Goal: Task Accomplishment & Management: Complete application form

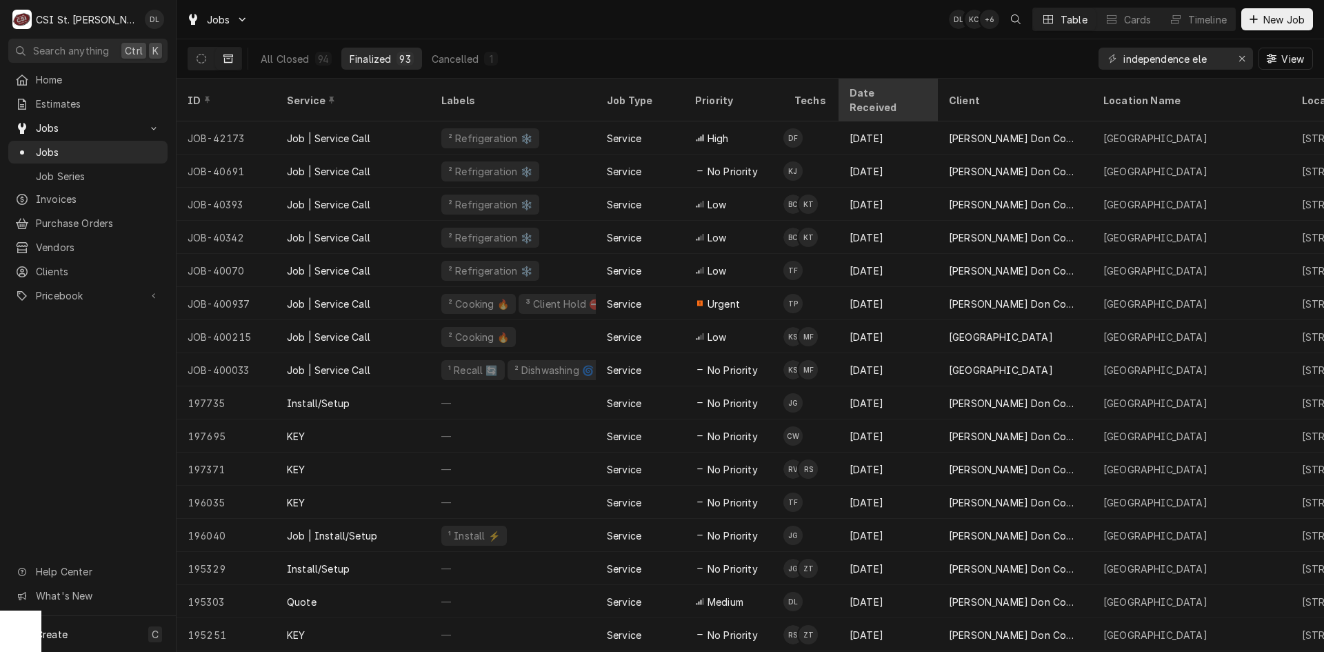
click at [883, 89] on div "Date Received" at bounding box center [887, 100] width 74 height 29
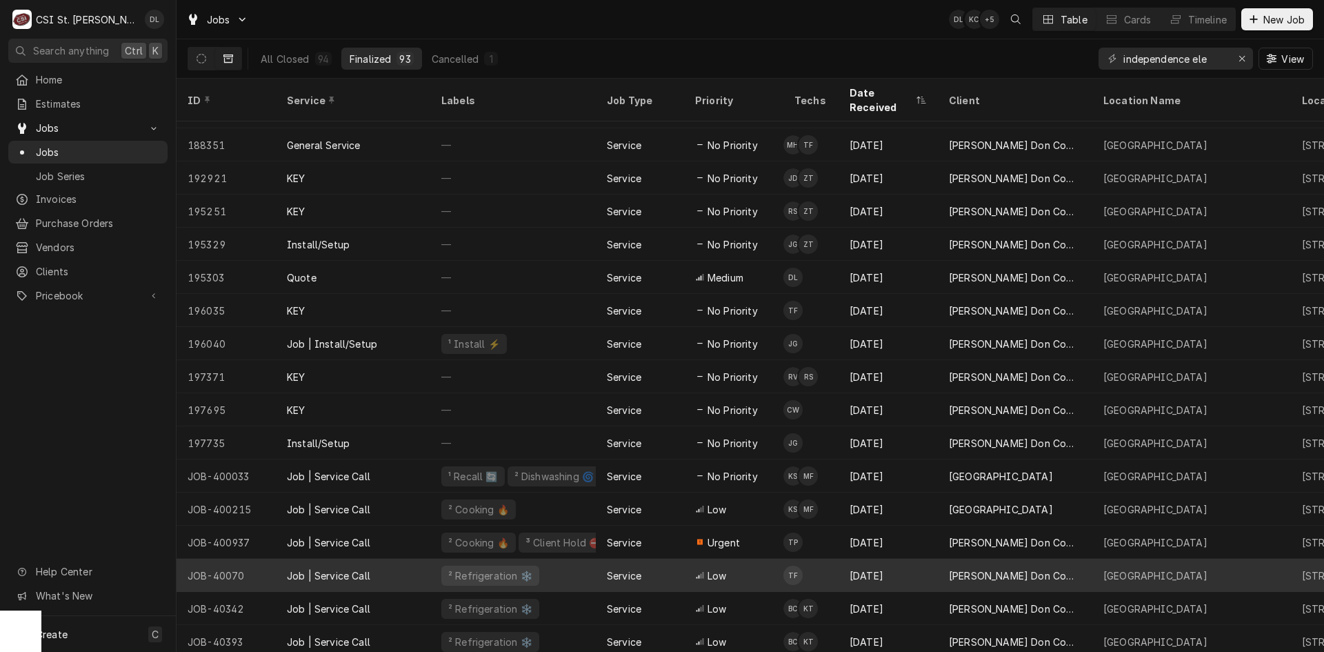
scroll to position [2542, 0]
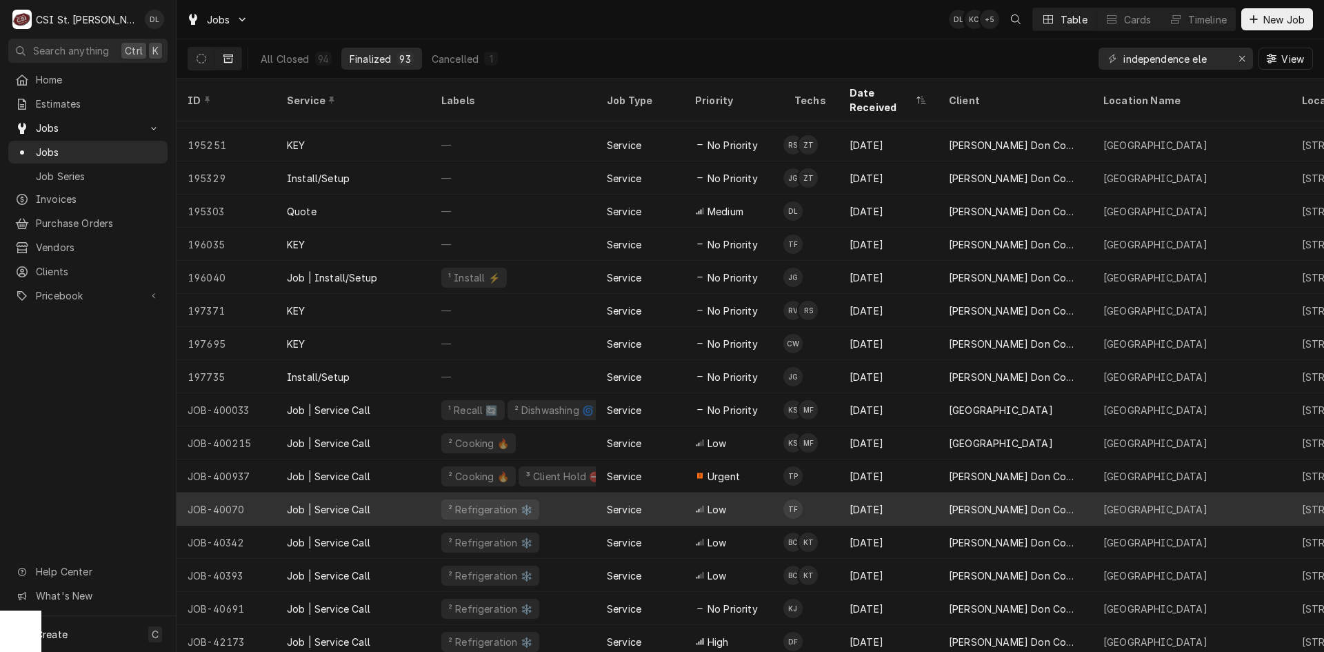
click at [864, 492] on div "May 16" at bounding box center [888, 508] width 99 height 33
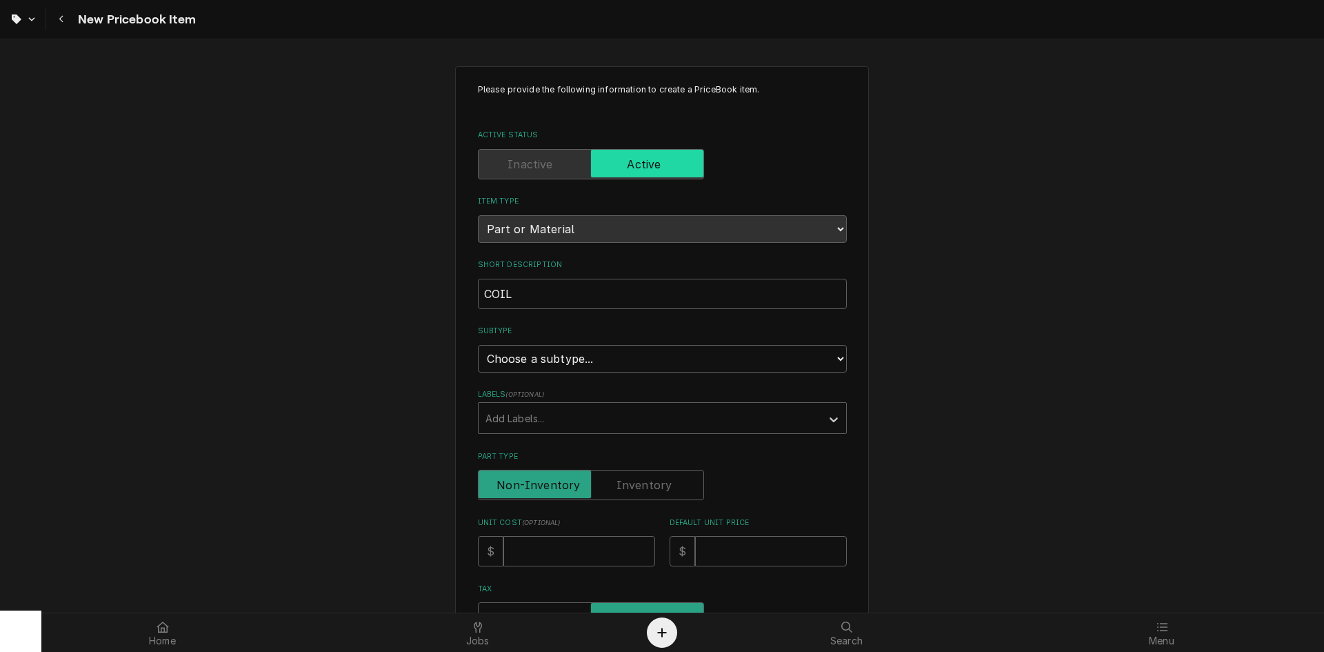
type textarea "x"
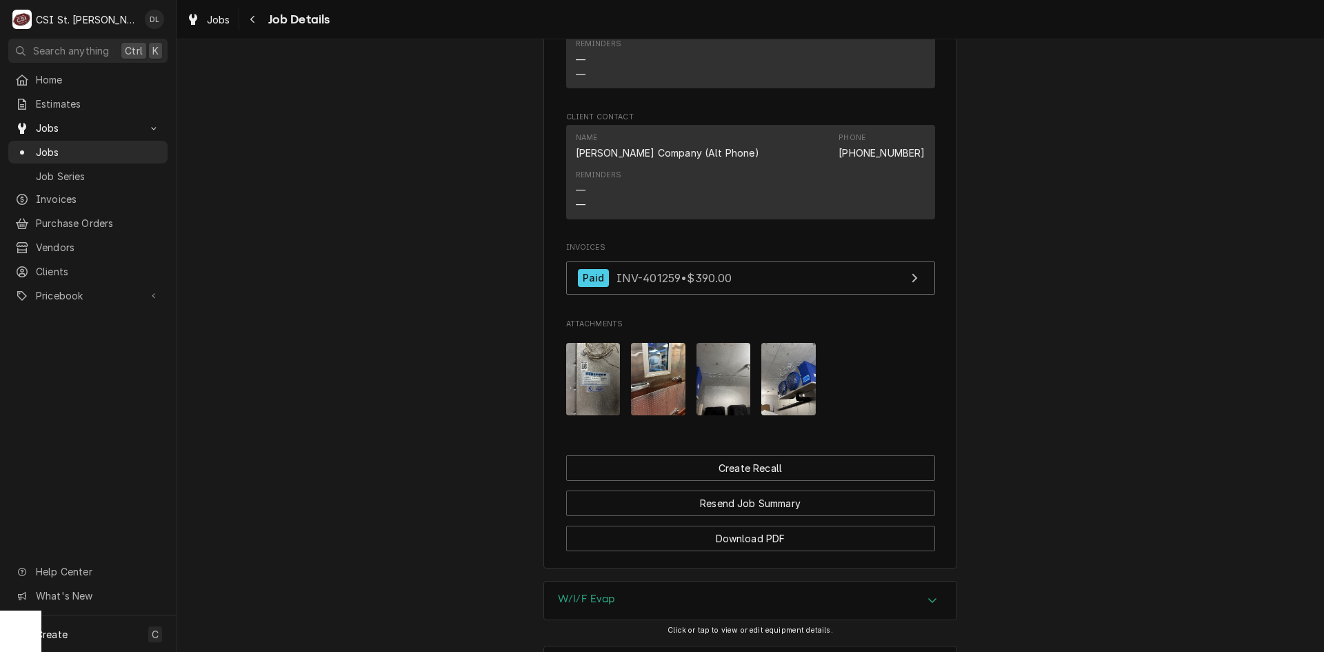
scroll to position [1257, 0]
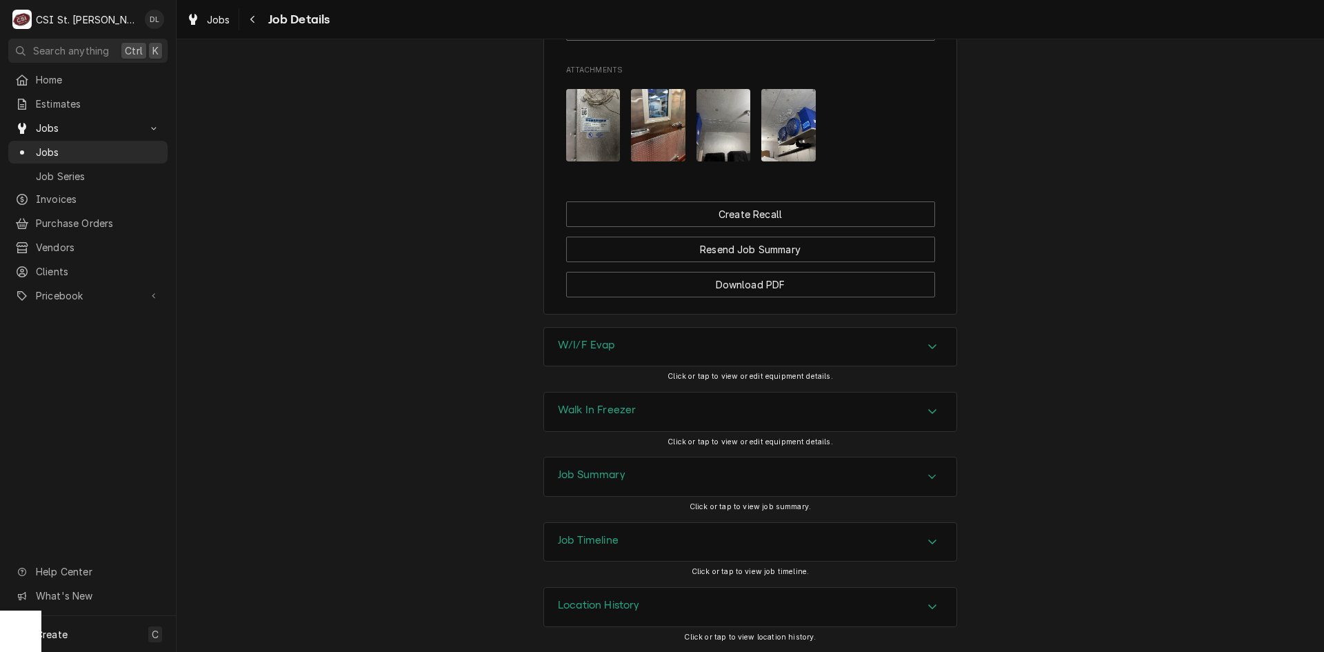
click at [794, 119] on img "Attachments" at bounding box center [788, 125] width 54 height 72
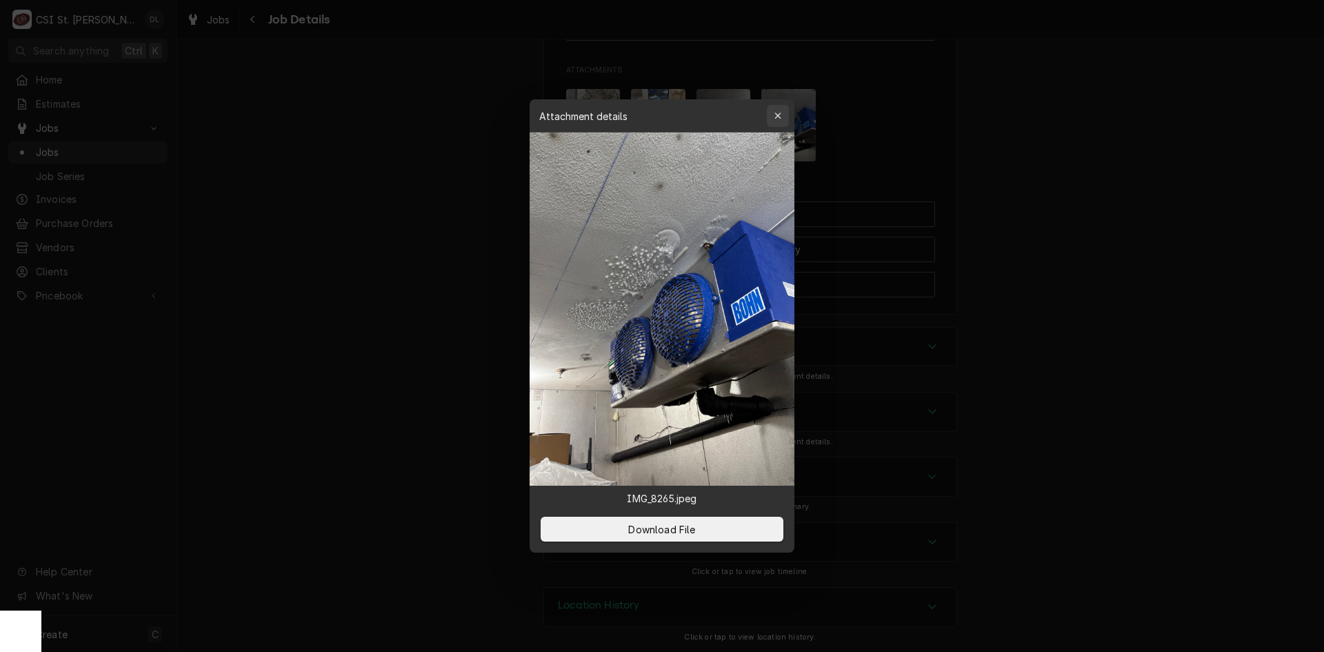
click at [777, 119] on icon "button" at bounding box center [778, 116] width 8 height 10
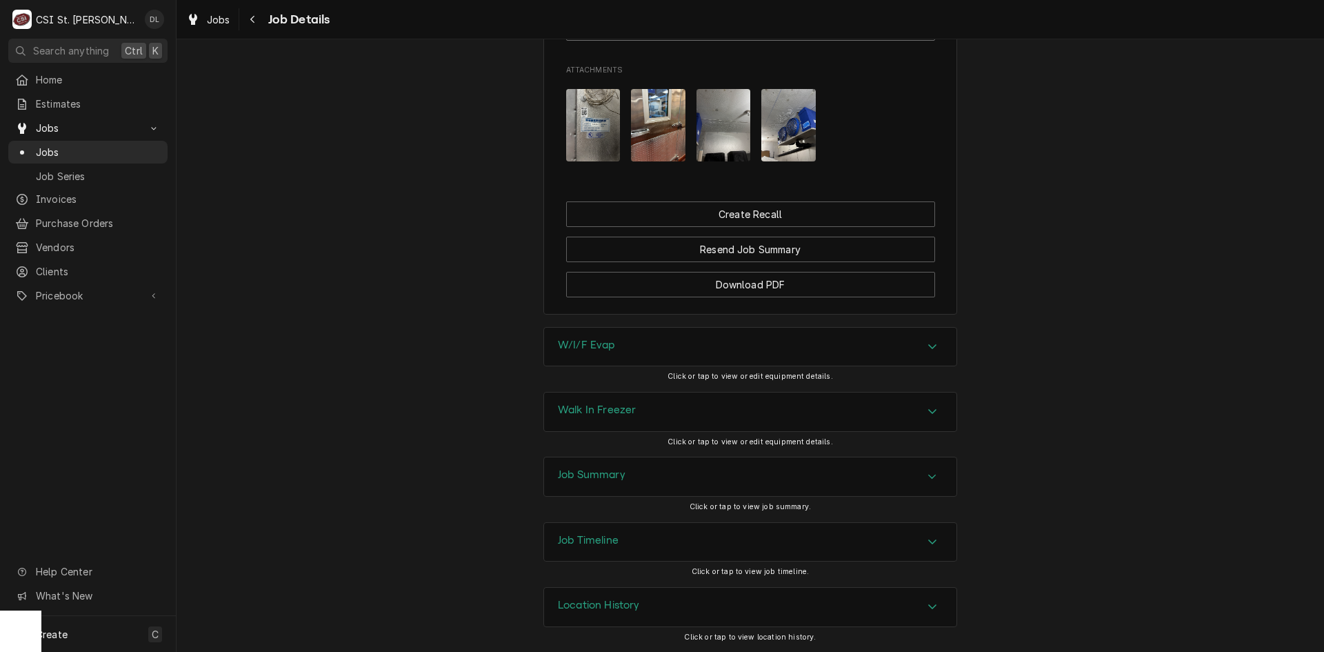
click at [708, 149] on img "Attachments" at bounding box center [724, 125] width 54 height 72
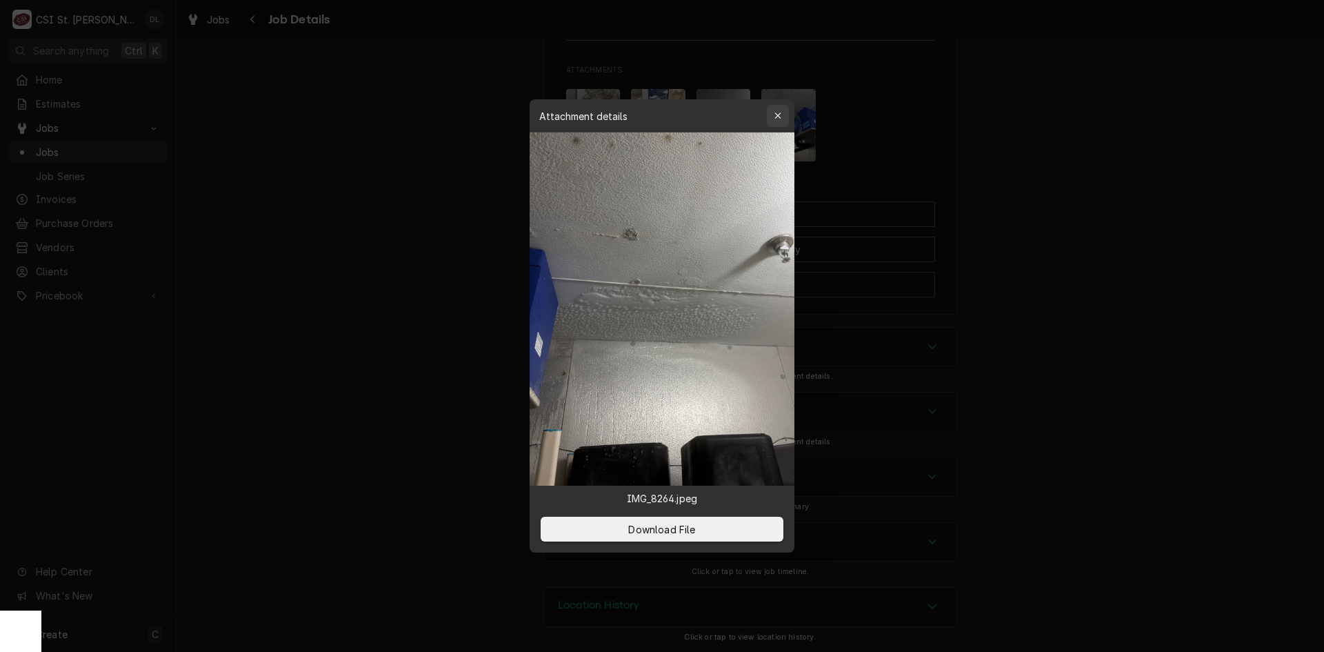
click at [783, 116] on div "button" at bounding box center [778, 116] width 14 height 14
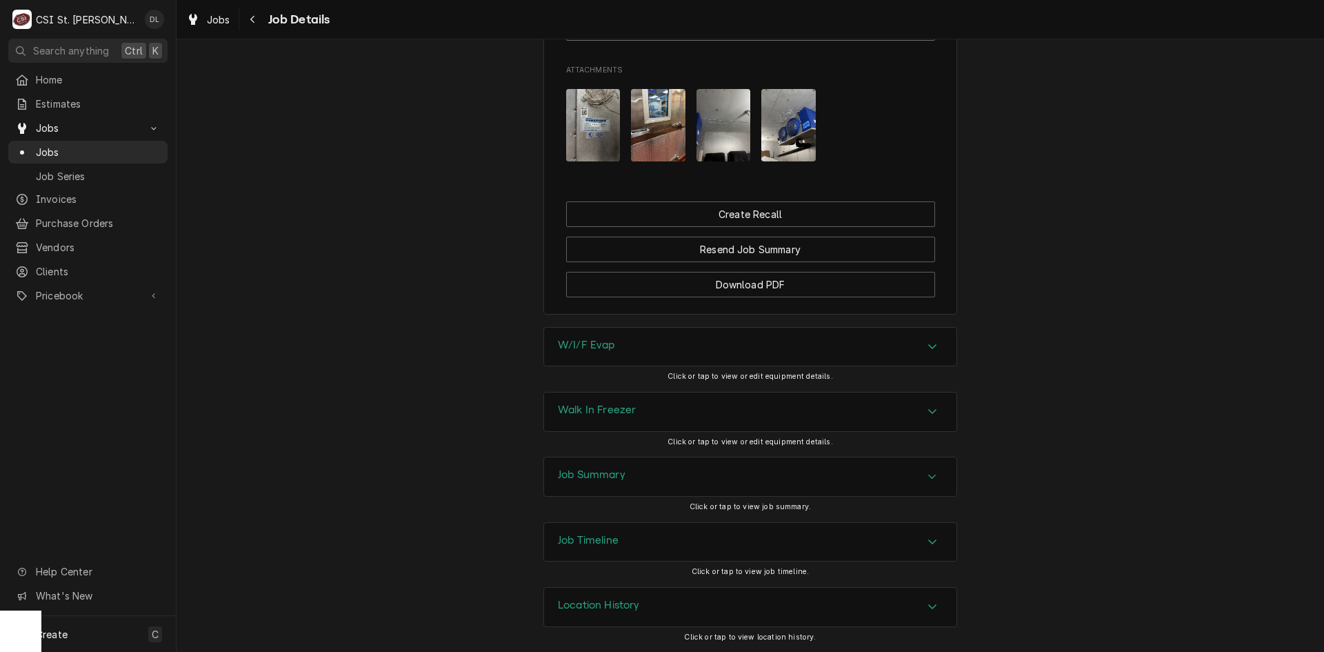
click at [669, 130] on img "Attachments" at bounding box center [658, 125] width 54 height 72
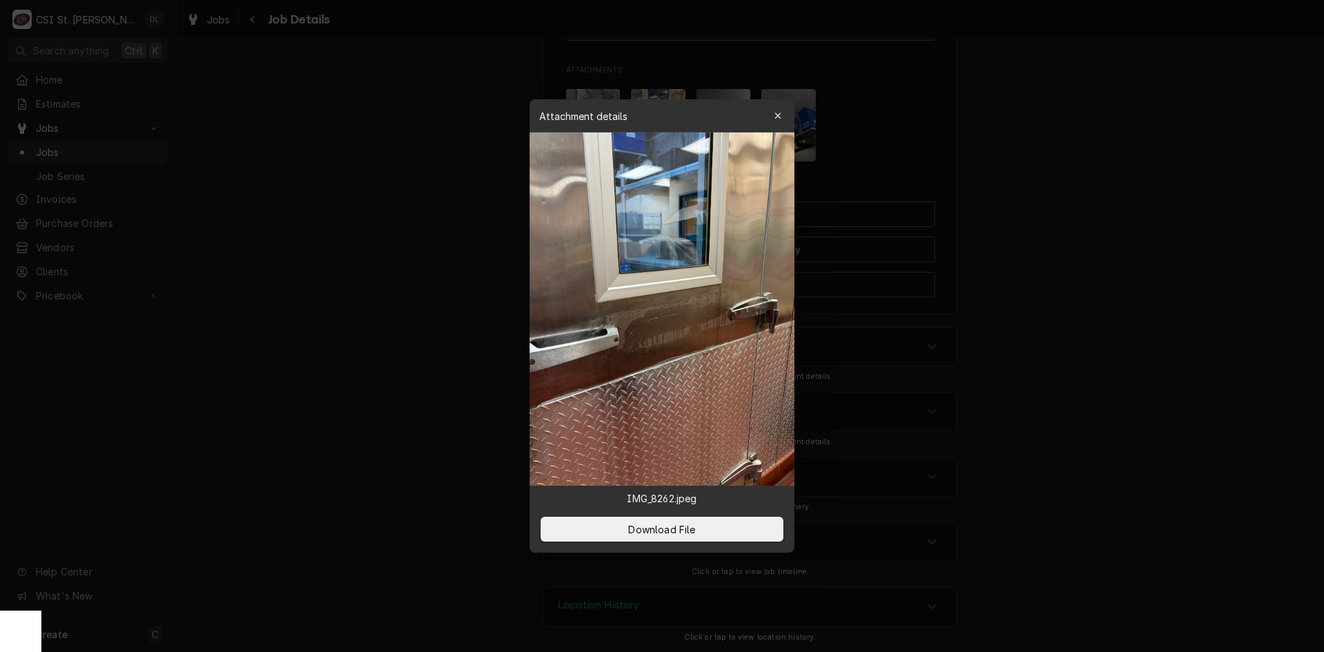
click at [789, 115] on div "Attachment details Close" at bounding box center [662, 115] width 265 height 33
click at [780, 117] on icon "button" at bounding box center [778, 116] width 8 height 10
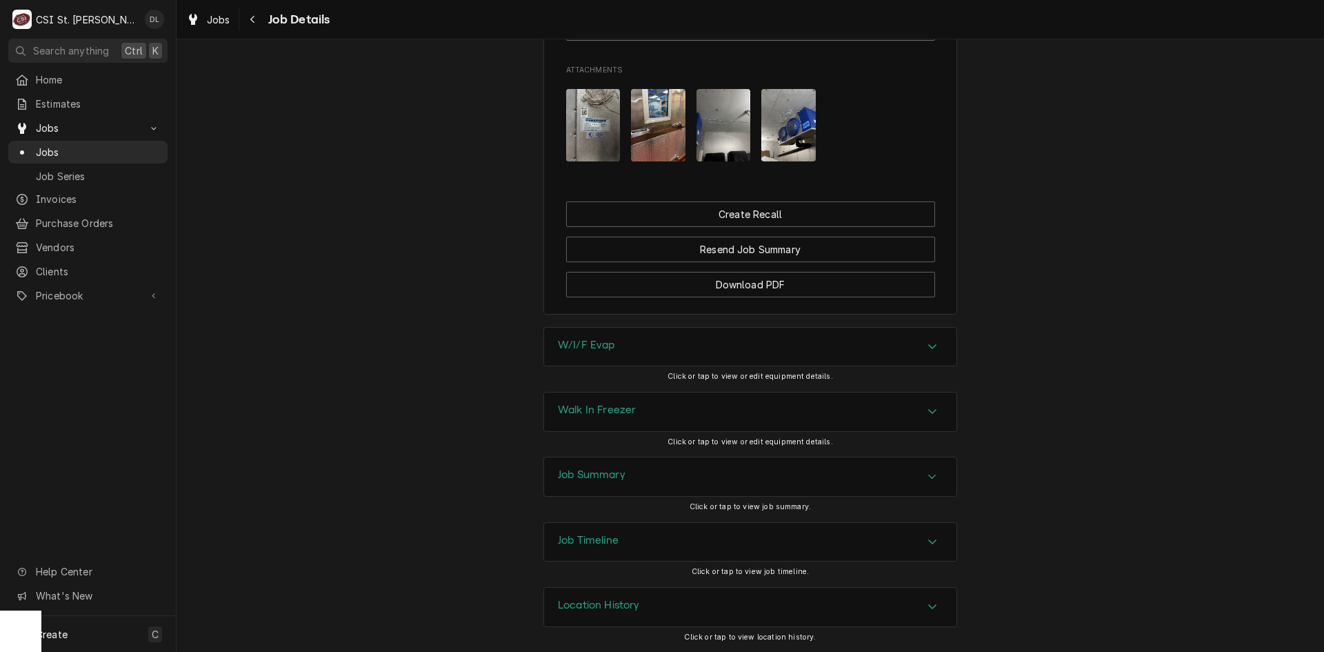
click at [619, 143] on div "Attachments" at bounding box center [750, 125] width 369 height 94
click at [609, 141] on img "Attachments" at bounding box center [593, 125] width 54 height 72
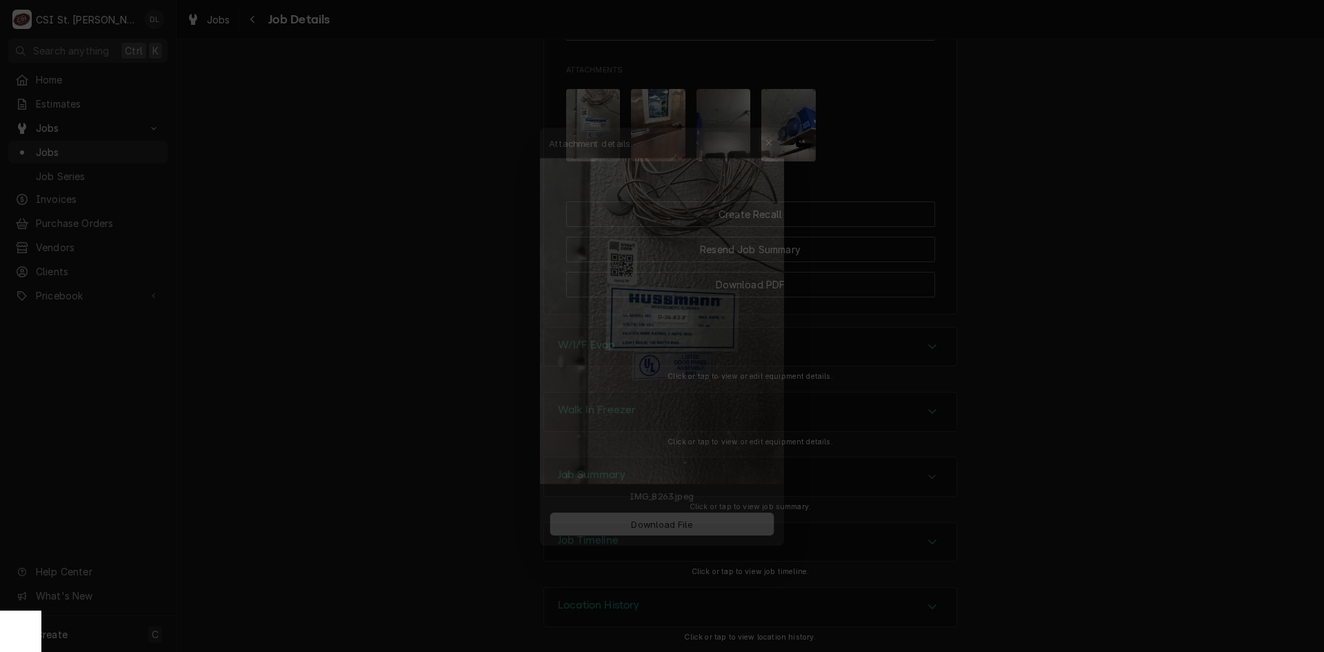
click at [774, 116] on icon "button" at bounding box center [778, 116] width 8 height 10
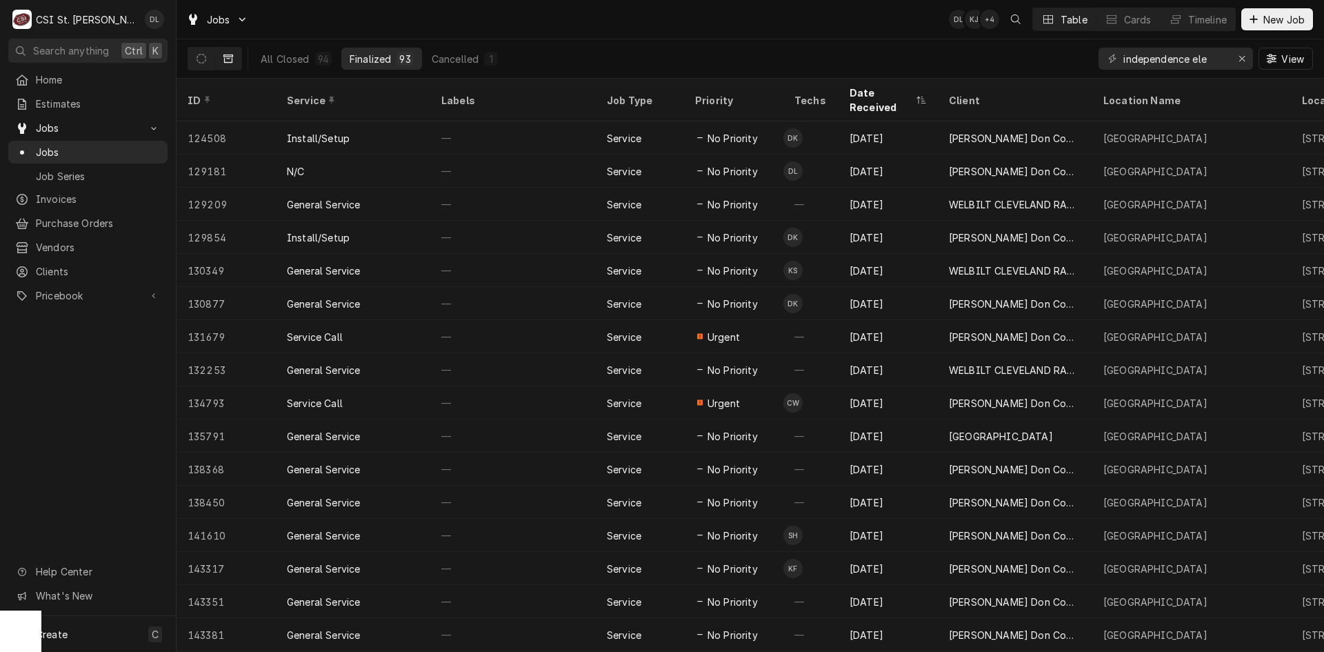
click at [106, 417] on div "Home Estimates Jobs Jobs Job Series Invoices Purchase Orders Vendors Clients Pr…" at bounding box center [88, 342] width 176 height 548
click at [59, 101] on span "Estimates" at bounding box center [98, 104] width 125 height 14
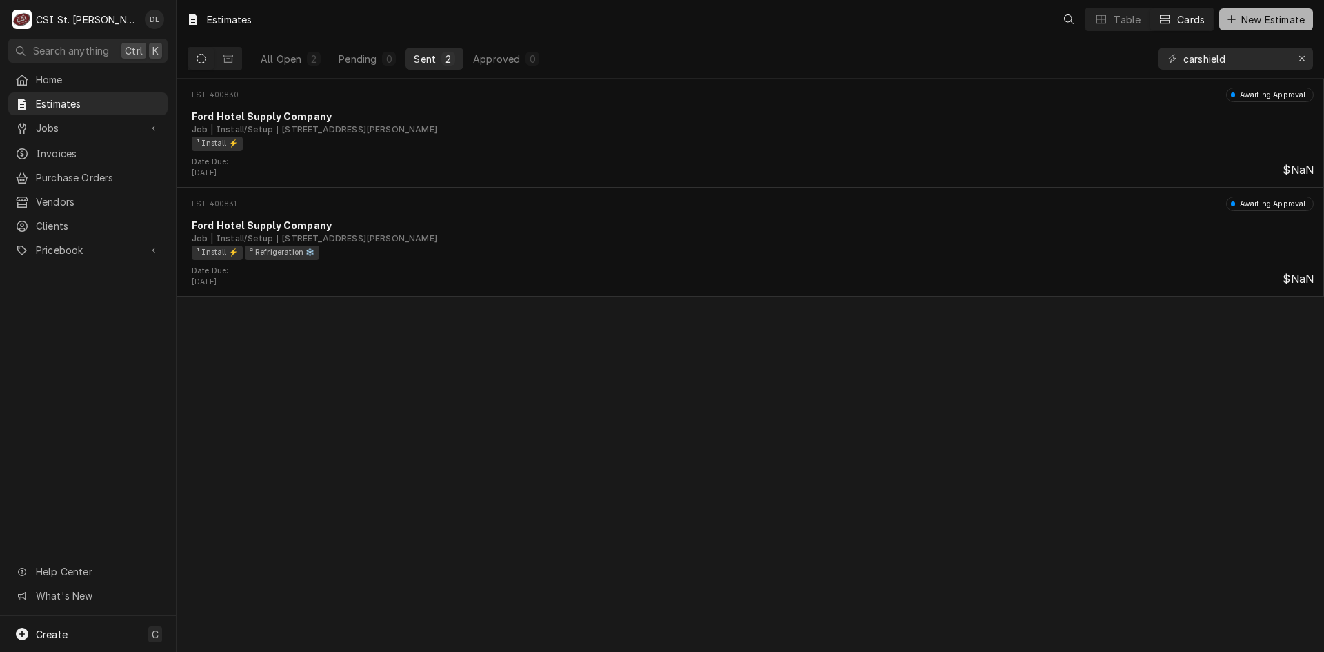
click at [1228, 17] on icon "Dynamic Content Wrapper" at bounding box center [1232, 19] width 8 height 10
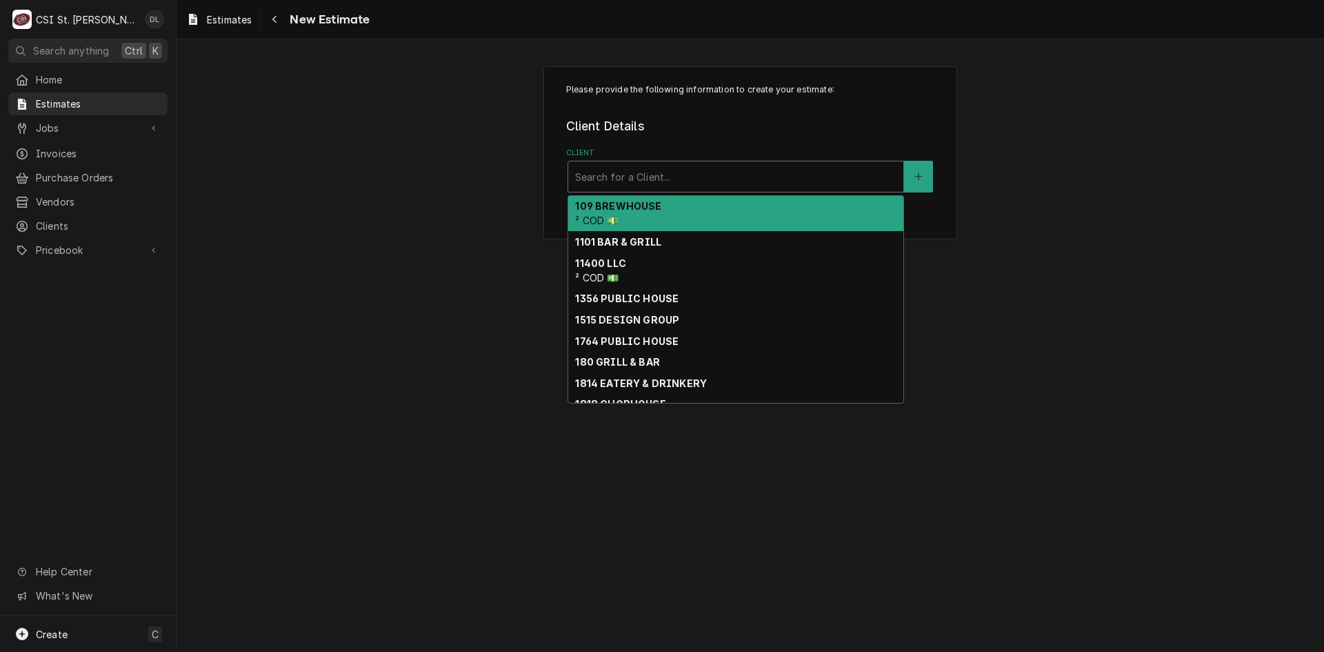
click at [748, 173] on div "Client" at bounding box center [735, 176] width 321 height 25
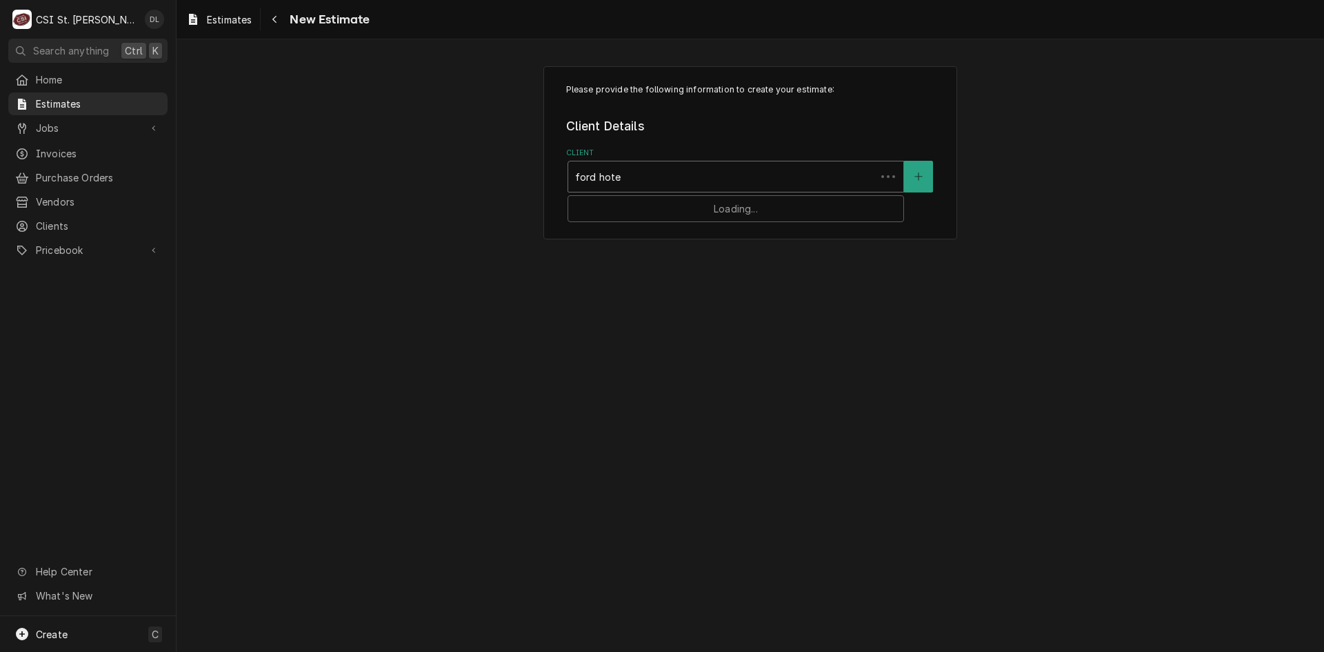
type input "ford hotel"
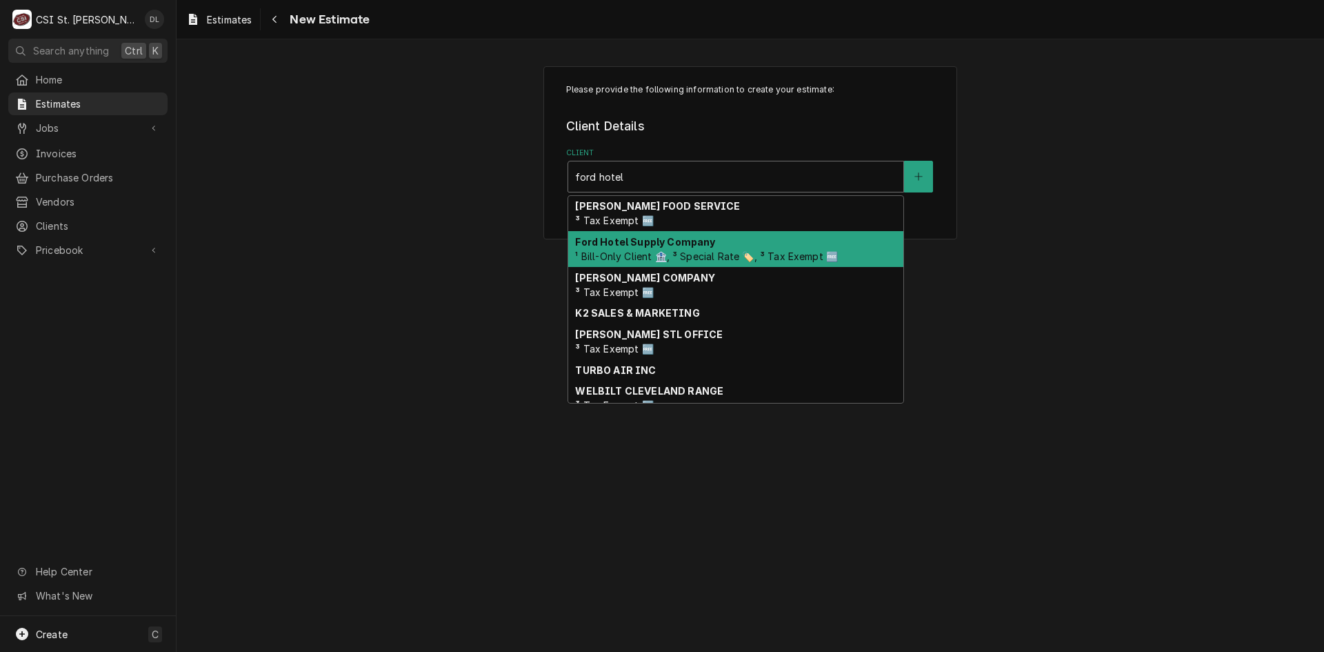
click at [713, 241] on div "Ford Hotel Supply Company ¹ Bill-Only Client 🏦, ³ Special Rate 🏷️, ³ Tax Exempt…" at bounding box center [735, 249] width 335 height 36
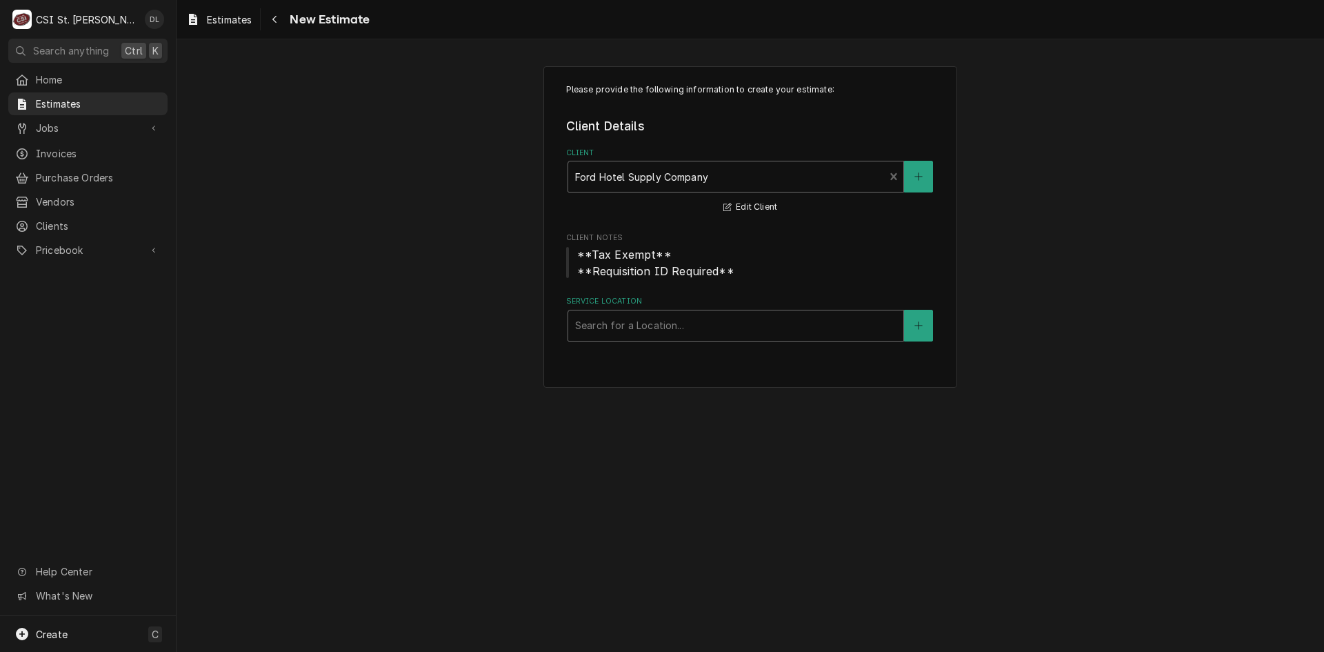
click at [715, 325] on div "Service Location" at bounding box center [735, 325] width 321 height 25
type input "fox run"
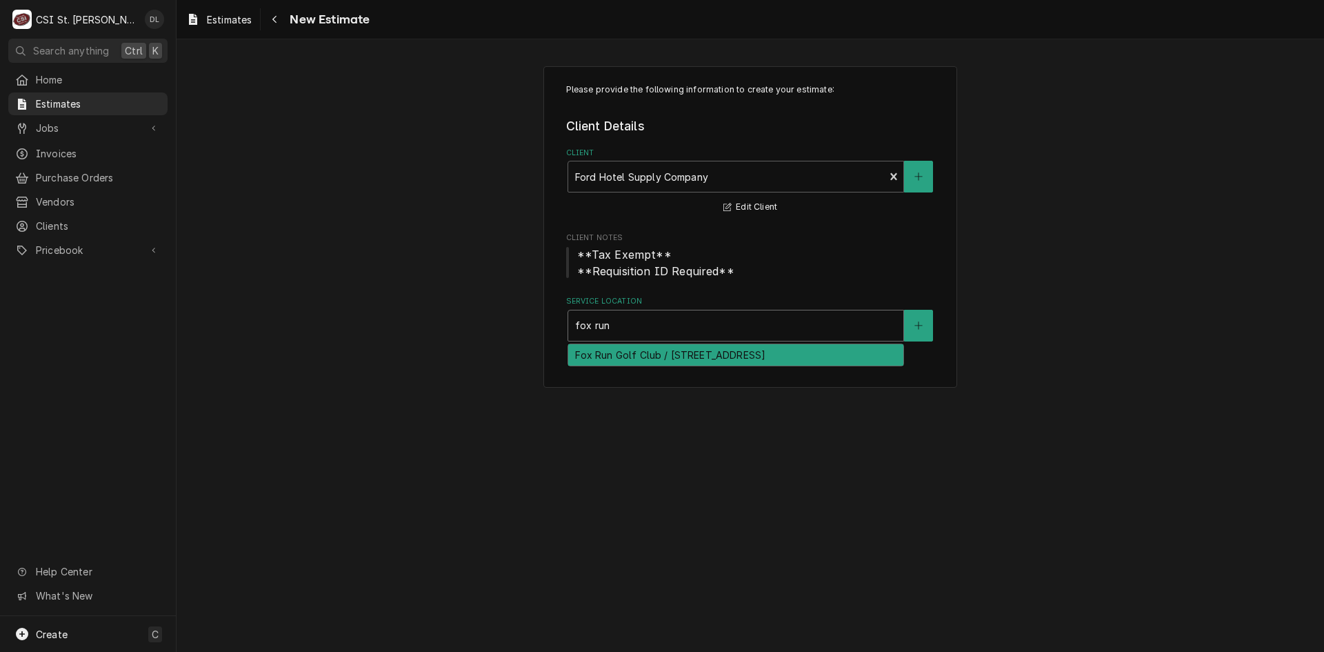
click at [716, 350] on div "Fox Run Golf Club / 3510 State Rd West, Eureka, MO 63025" at bounding box center [735, 354] width 335 height 21
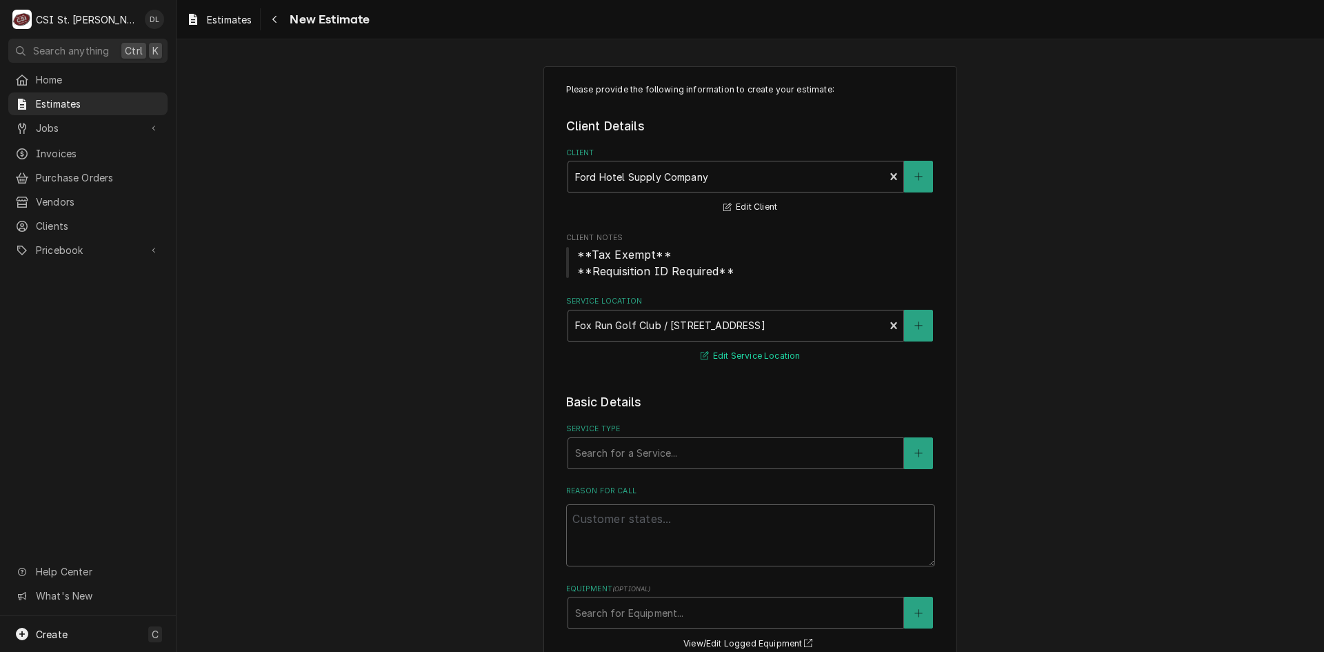
scroll to position [207, 0]
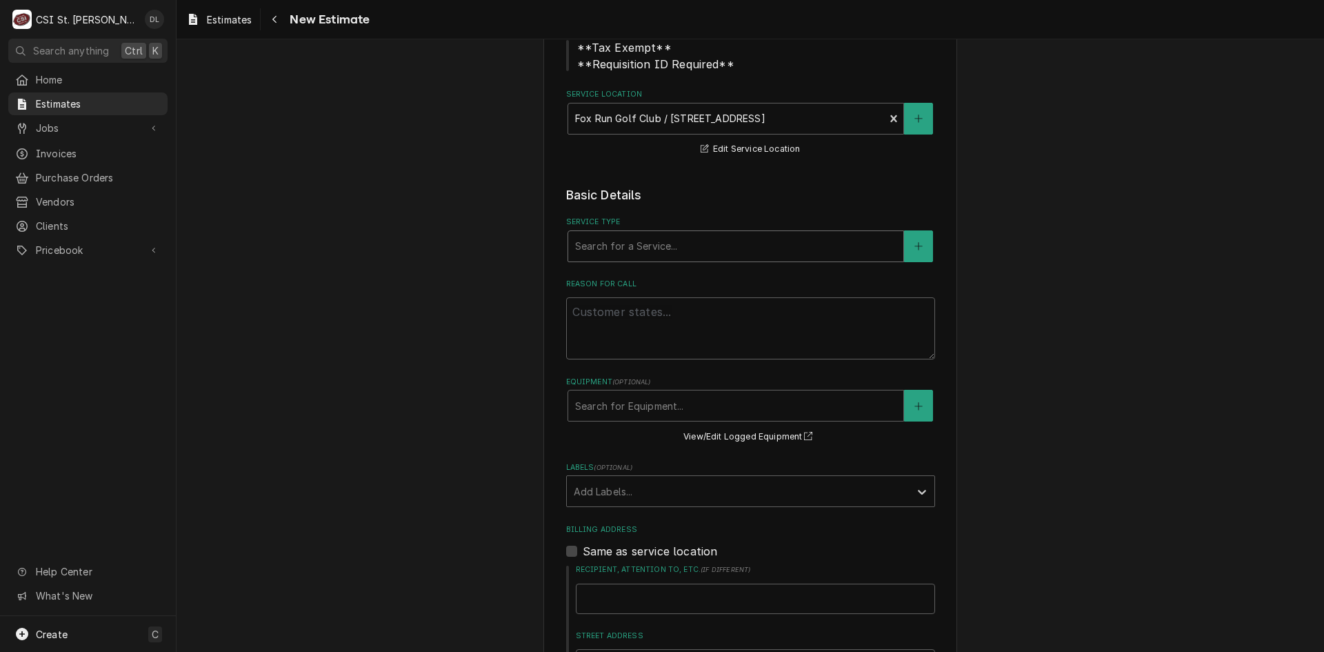
click at [693, 251] on div "Service Type" at bounding box center [735, 246] width 321 height 25
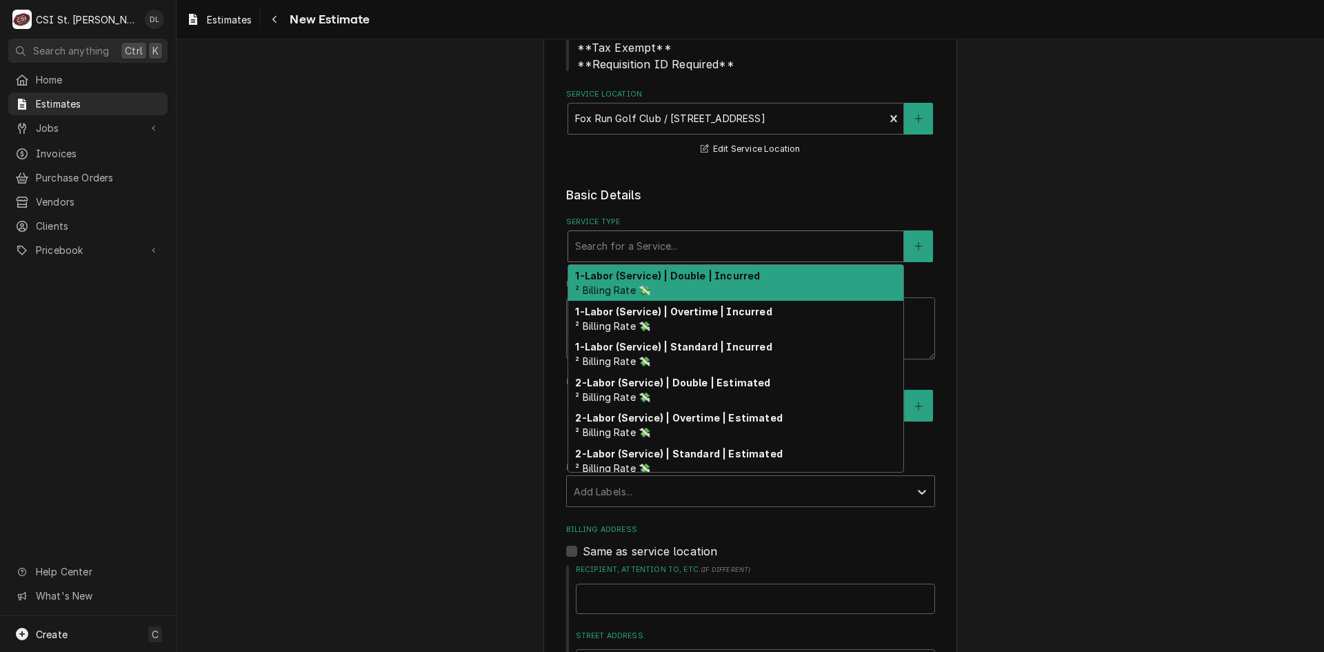
type textarea "x"
type input "i"
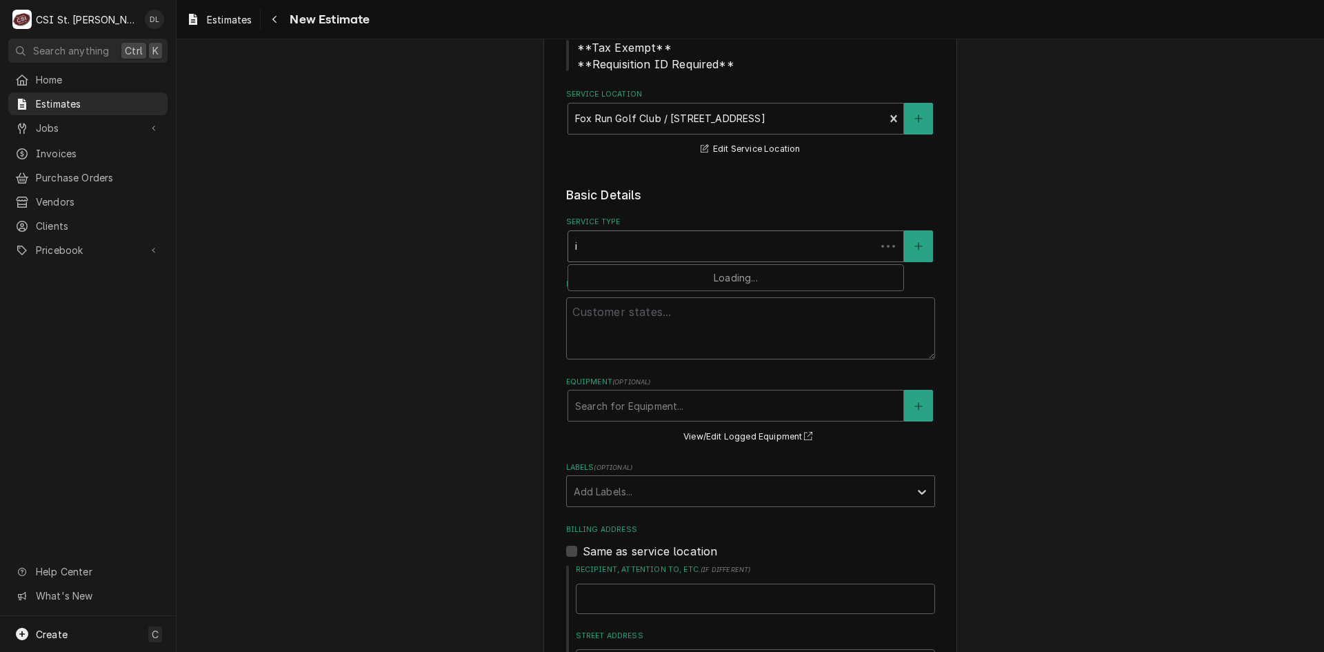
type textarea "x"
type input "in"
type textarea "x"
type input "ins"
type textarea "x"
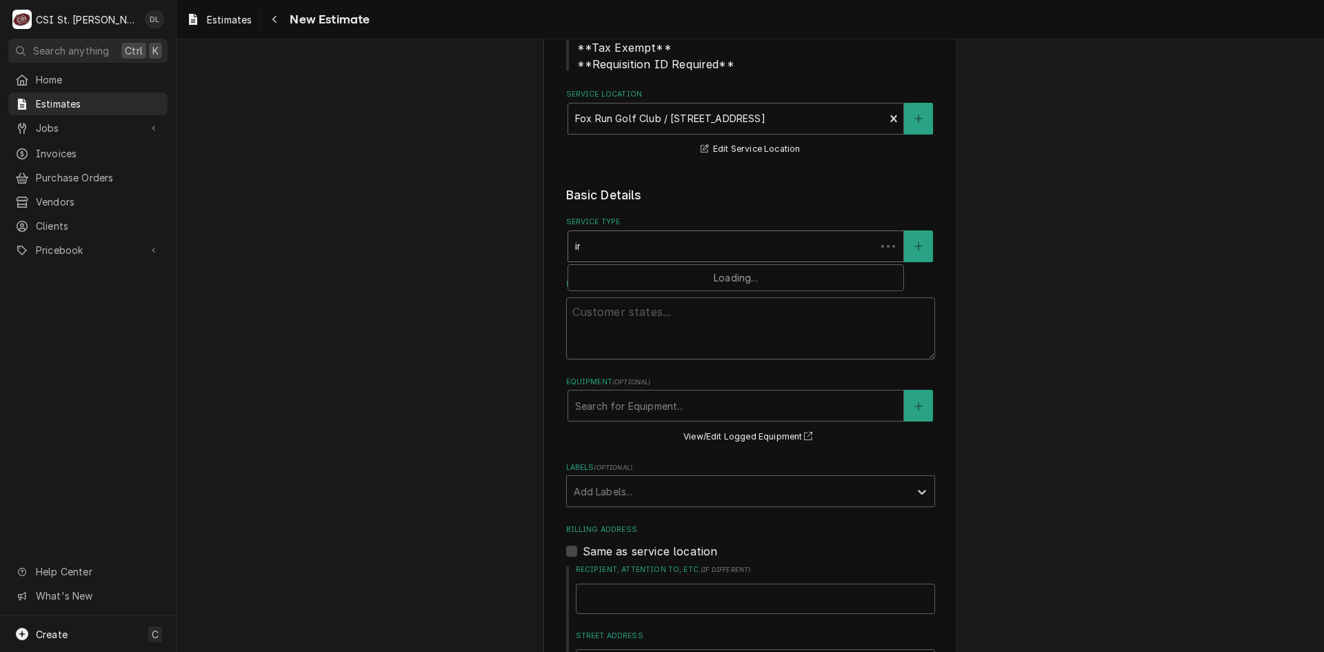
type input "insta"
type textarea "x"
type input "instal"
type textarea "x"
type input "install"
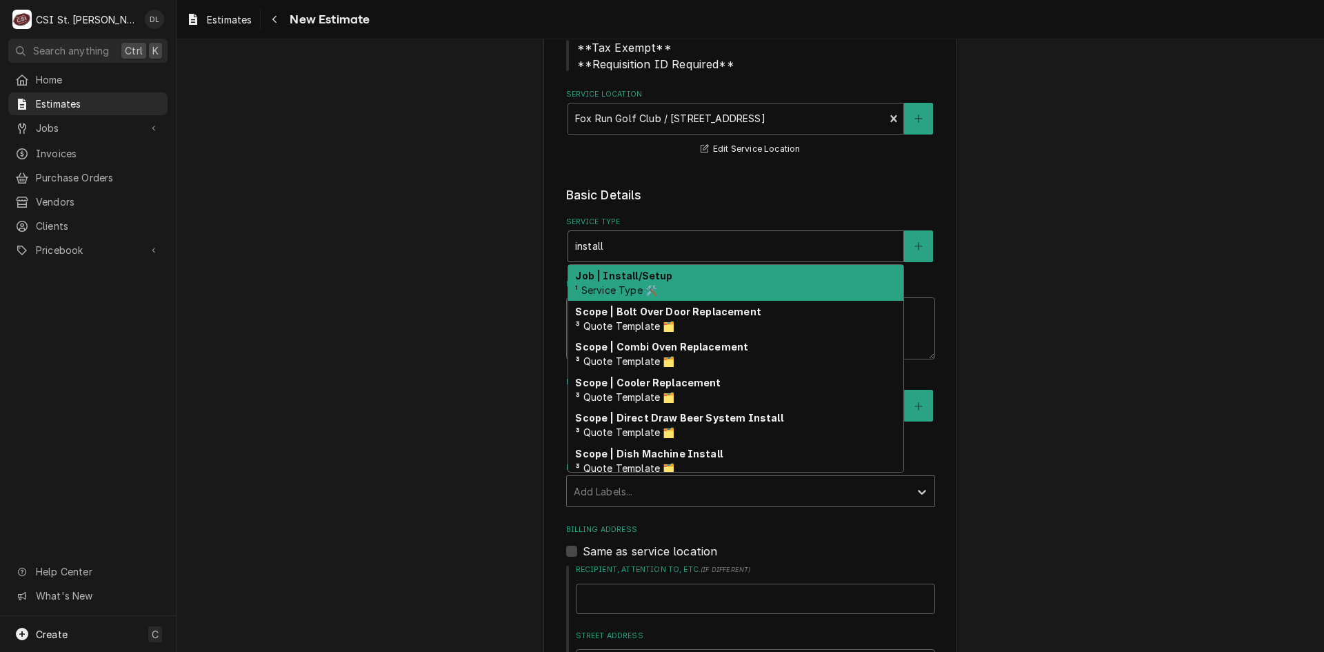
click at [687, 279] on div "Job | Install/Setup ¹ Service Type 🛠️" at bounding box center [735, 283] width 335 height 36
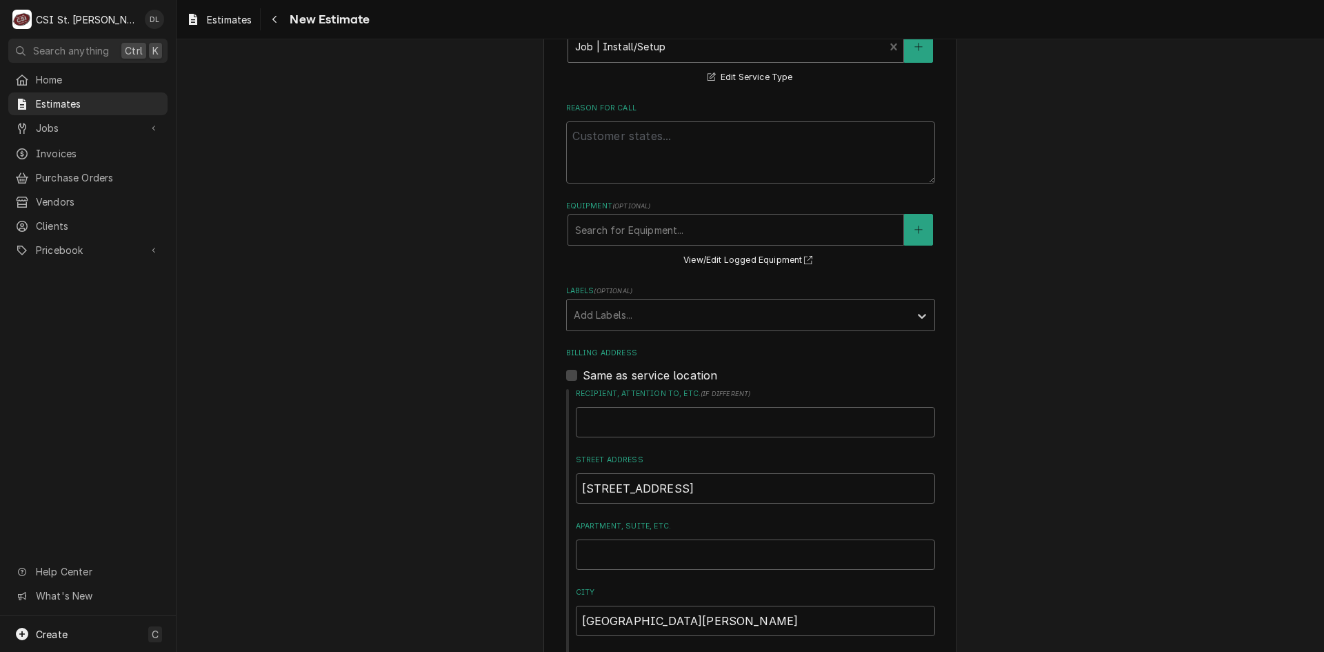
scroll to position [414, 0]
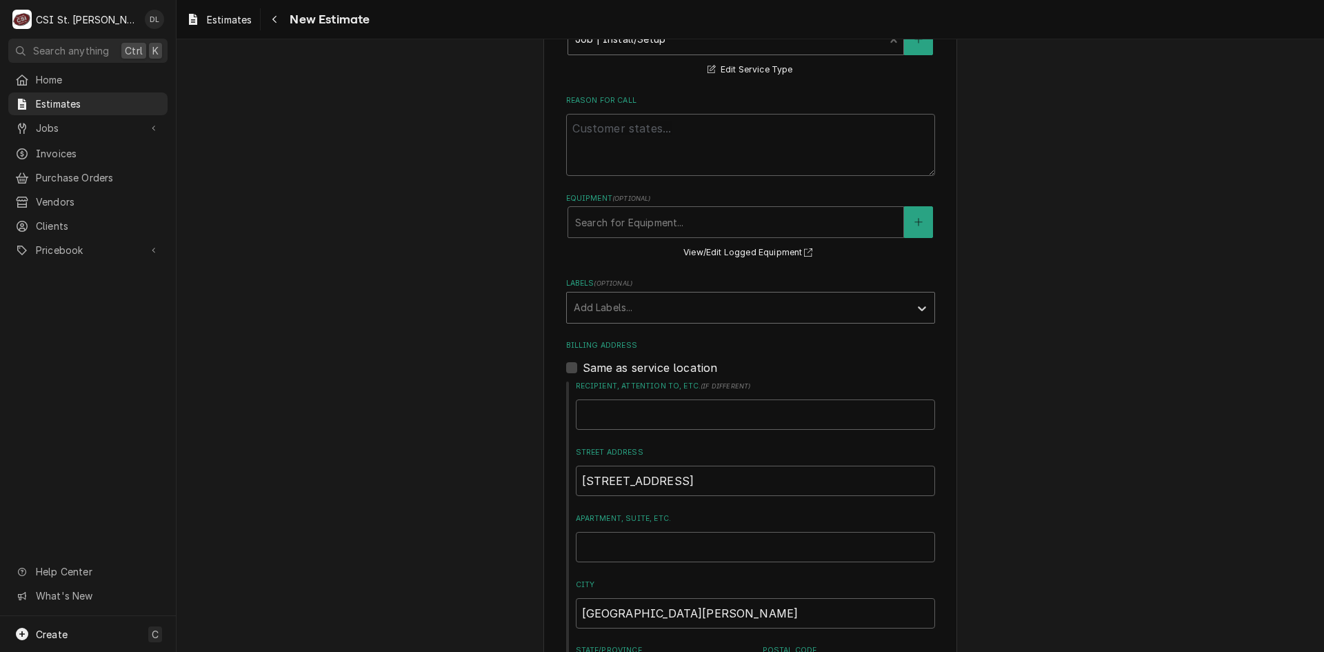
click at [897, 297] on div "Labels" at bounding box center [738, 307] width 329 height 25
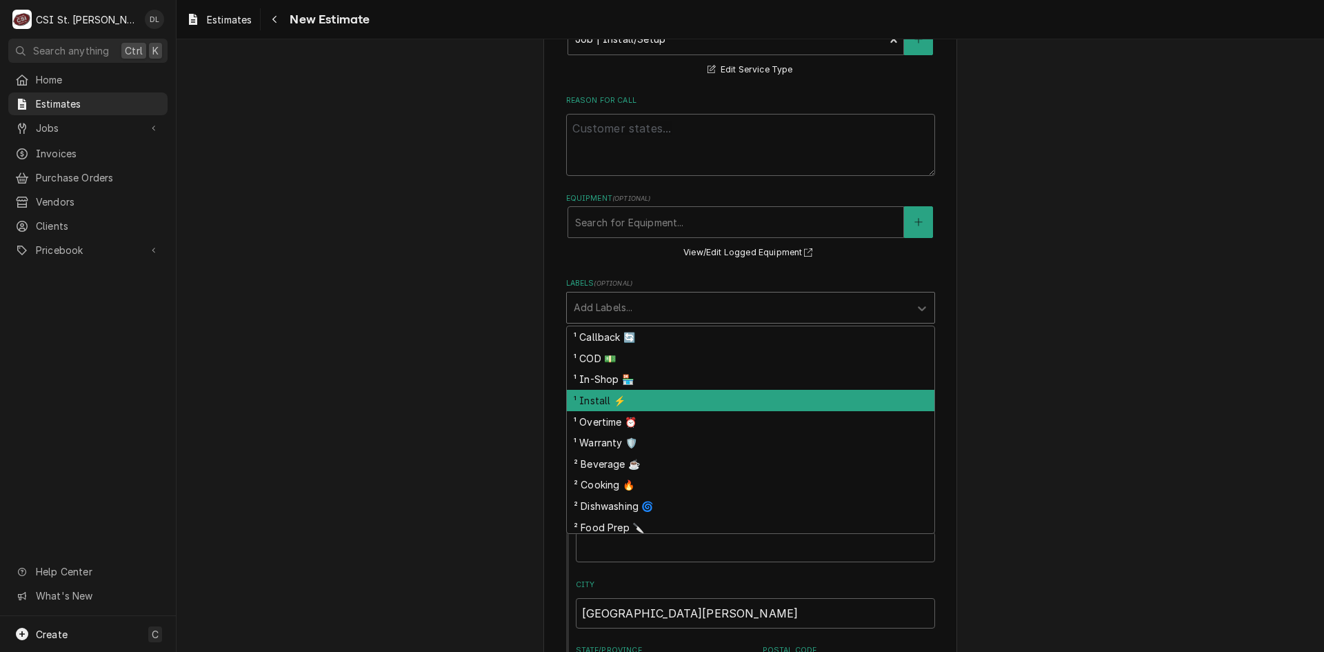
click at [583, 398] on div "¹ Install ⚡️" at bounding box center [751, 400] width 368 height 21
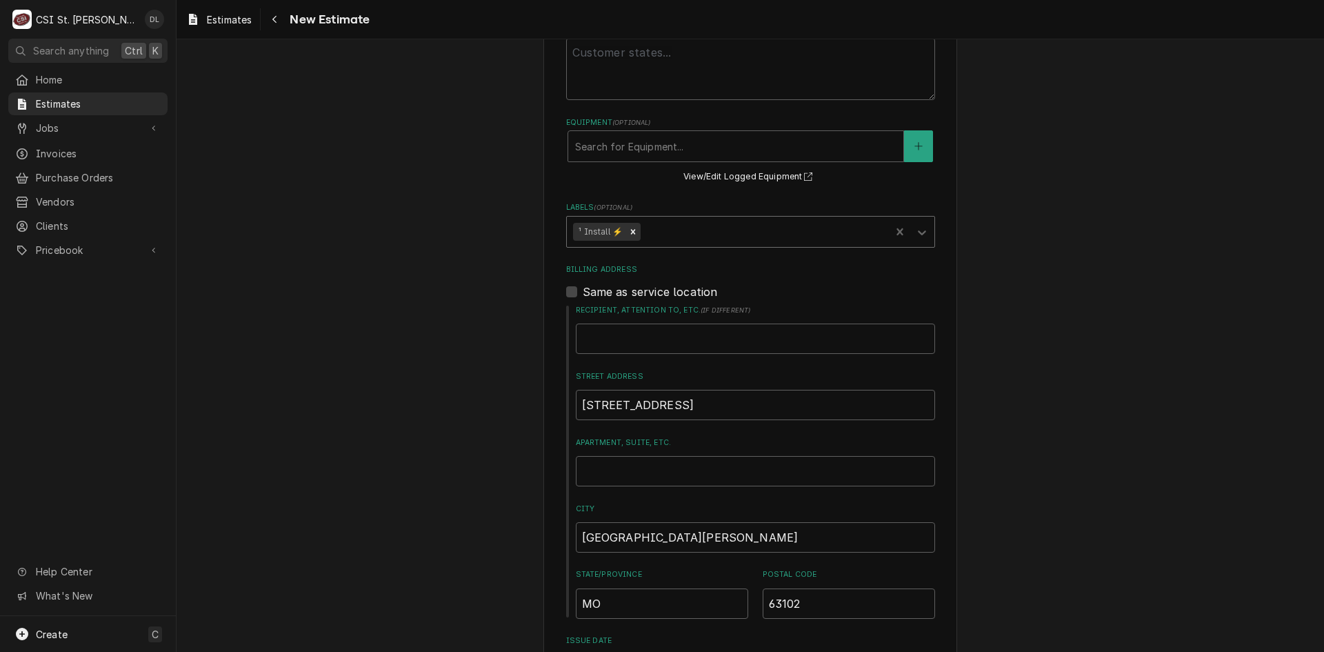
type textarea "x"
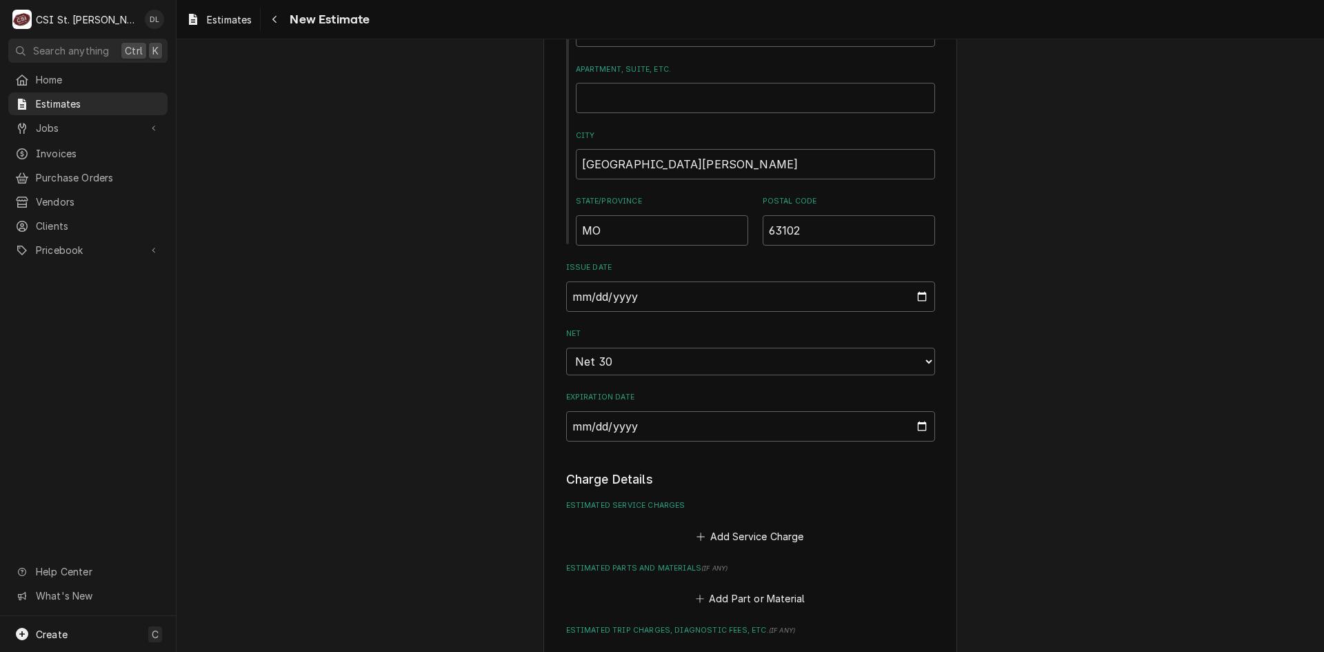
scroll to position [1034, 0]
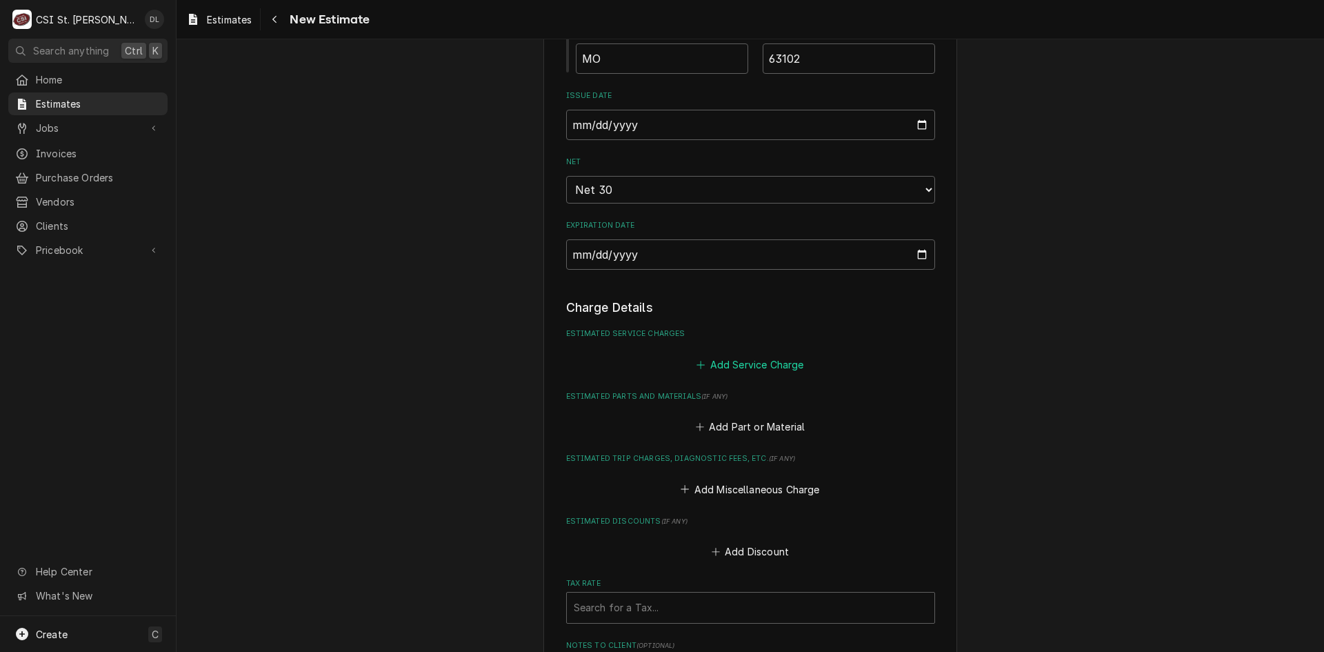
click at [700, 361] on icon "Estimated Service Charges" at bounding box center [701, 365] width 8 height 10
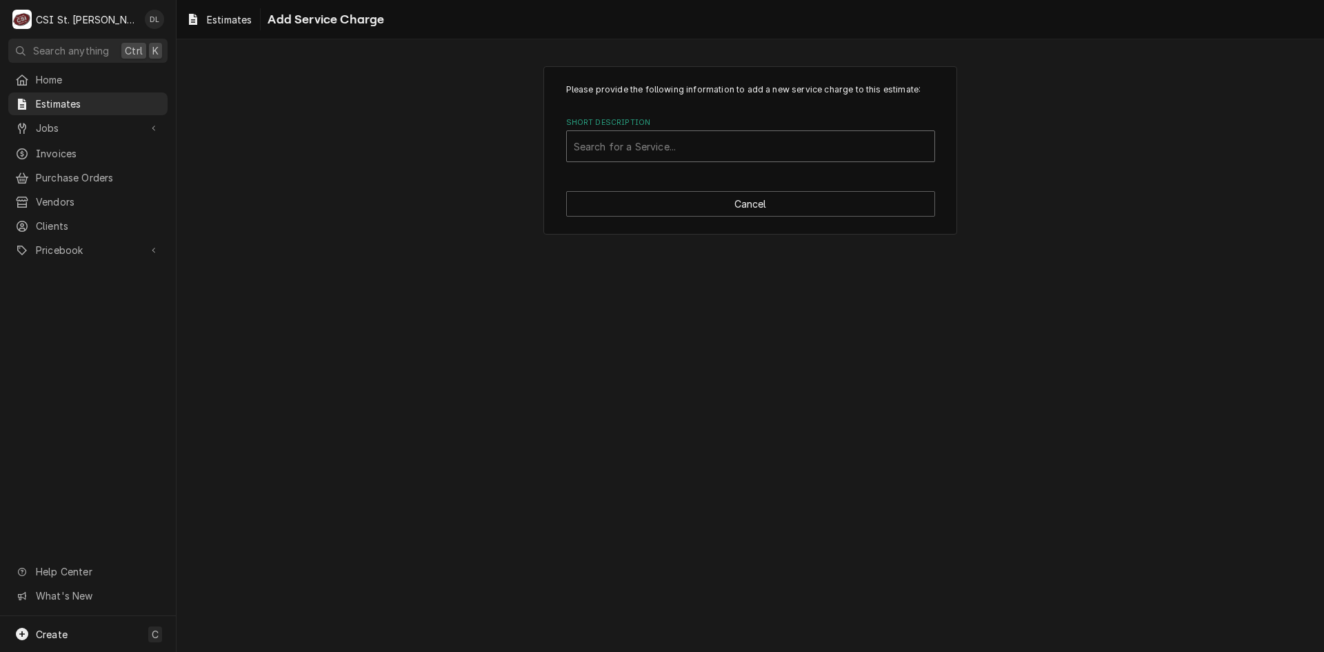
click at [670, 148] on div "Short Description" at bounding box center [751, 146] width 354 height 25
type input "scope equip"
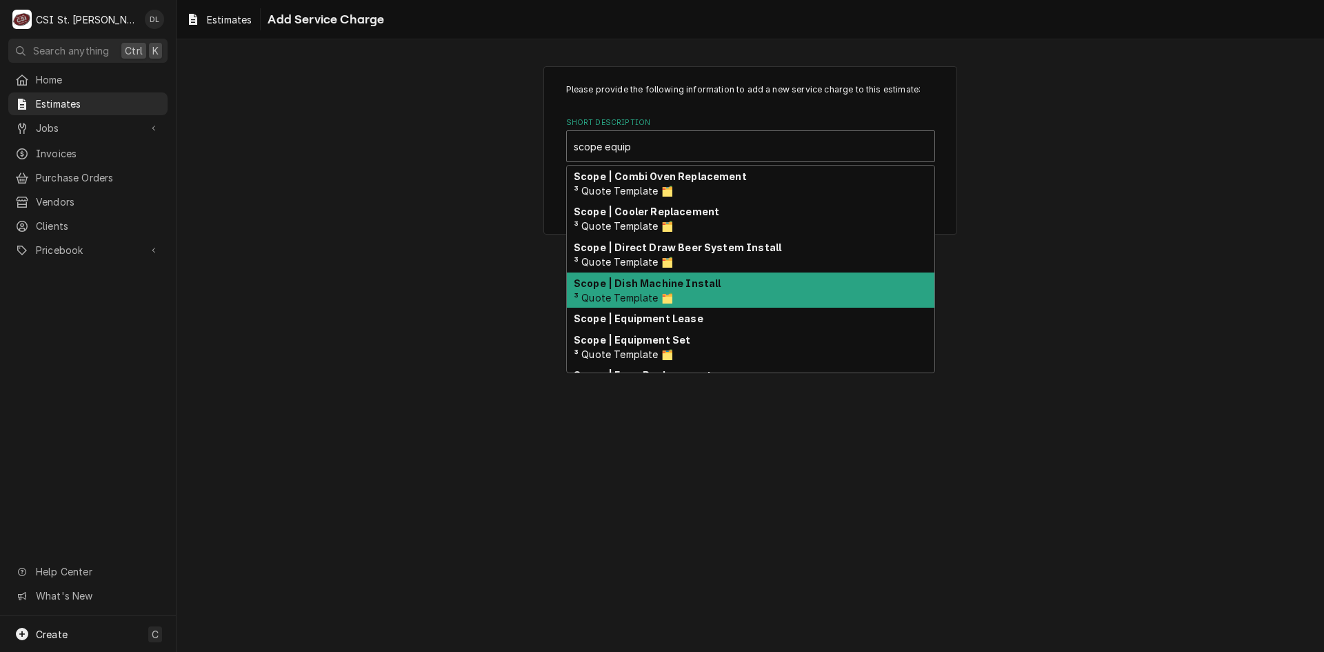
scroll to position [69, 0]
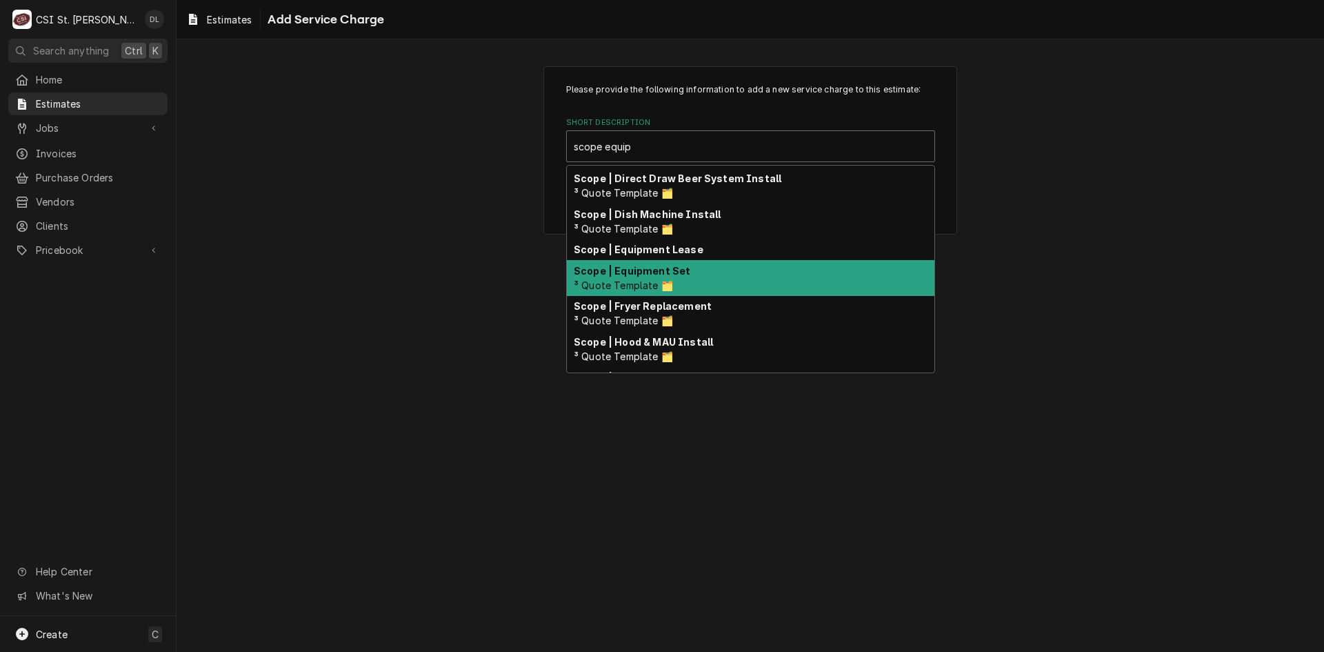
click at [657, 283] on span "³ Quote Template 🗂️" at bounding box center [623, 285] width 99 height 12
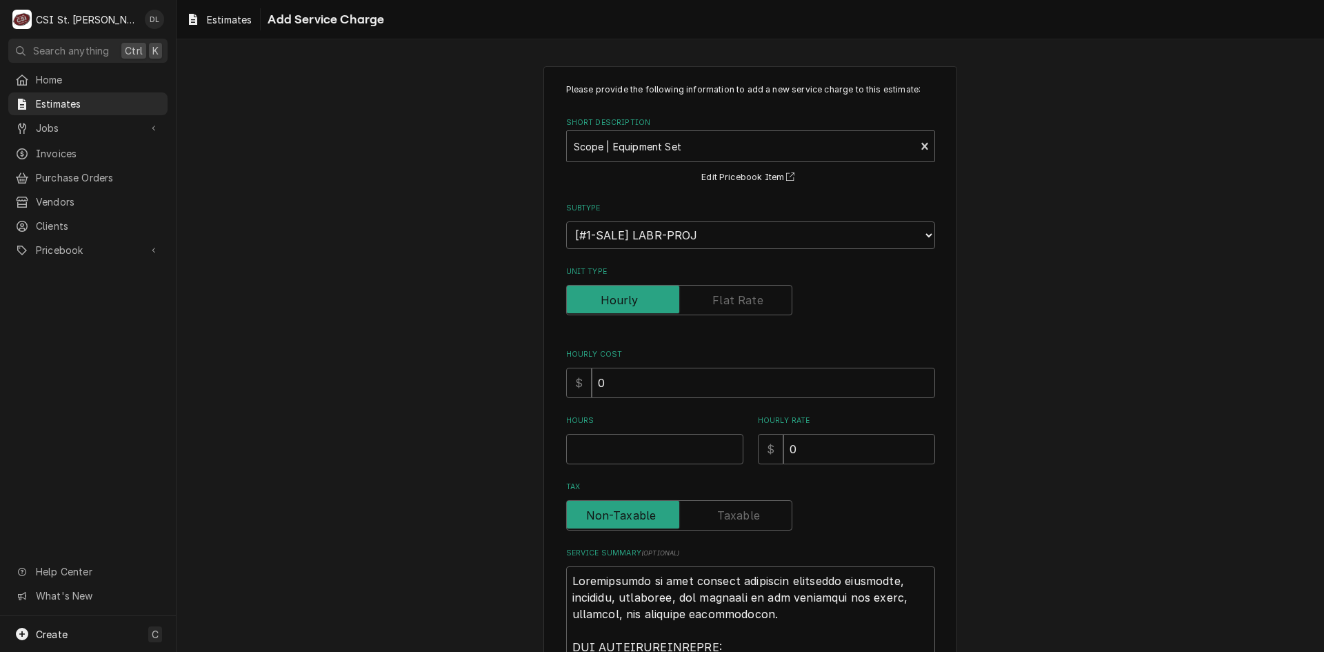
type textarea "x"
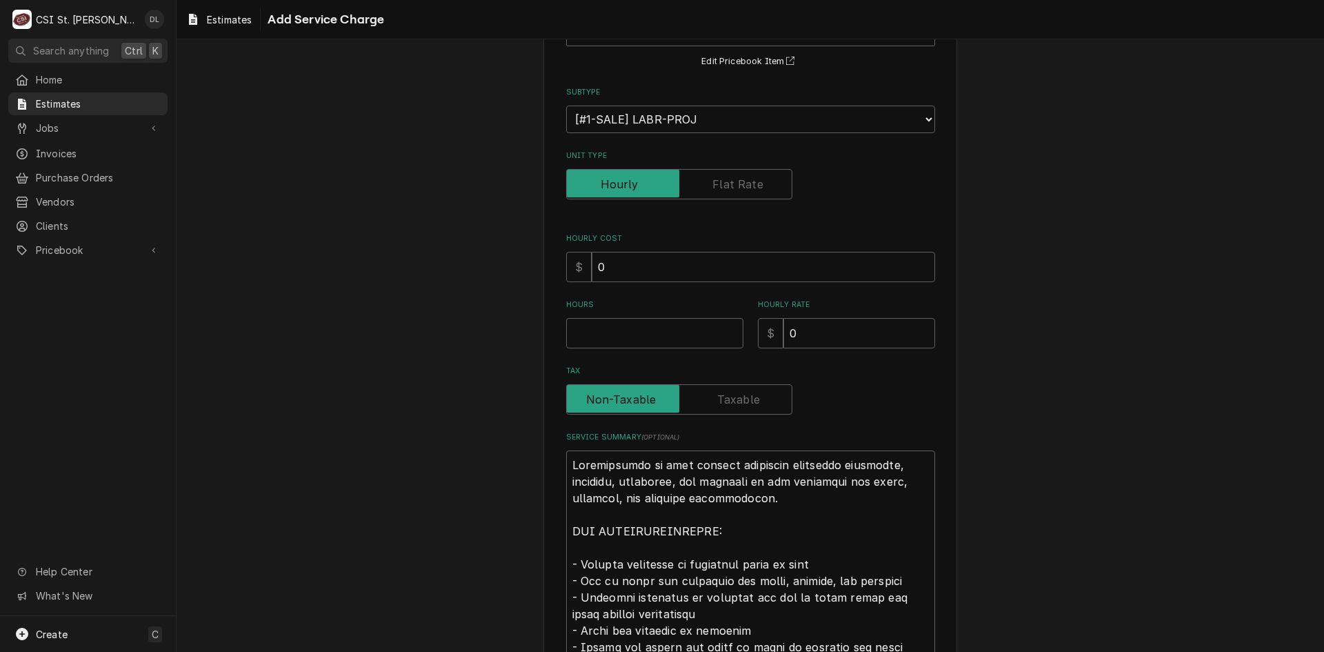
scroll to position [138, 0]
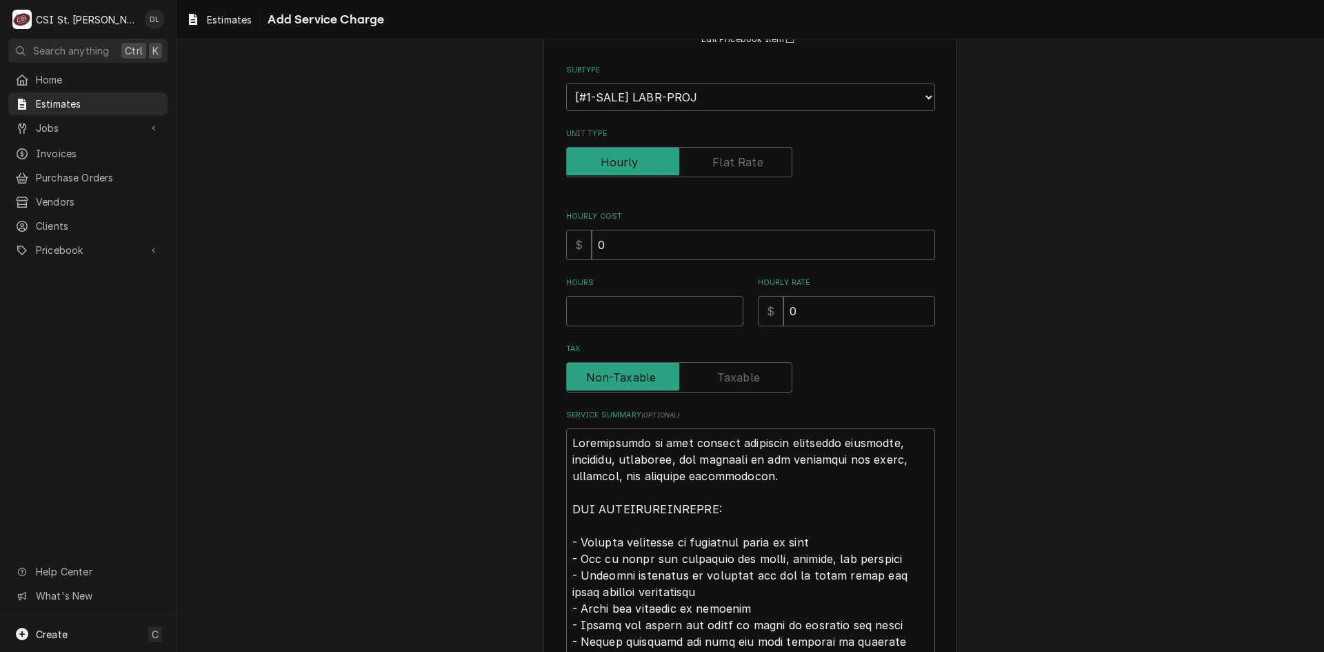
click at [712, 163] on label "Unit Type" at bounding box center [679, 162] width 226 height 30
click at [712, 163] on input "Unit Type" at bounding box center [679, 162] width 214 height 30
checkbox input "true"
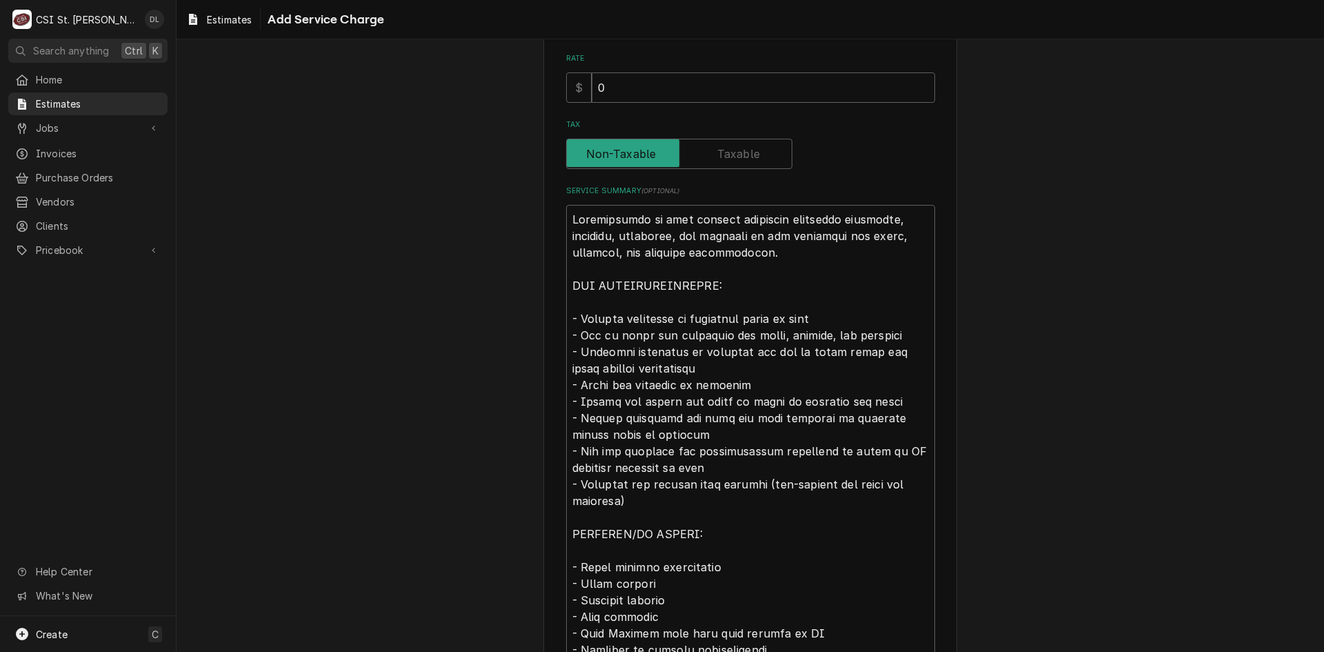
scroll to position [574, 0]
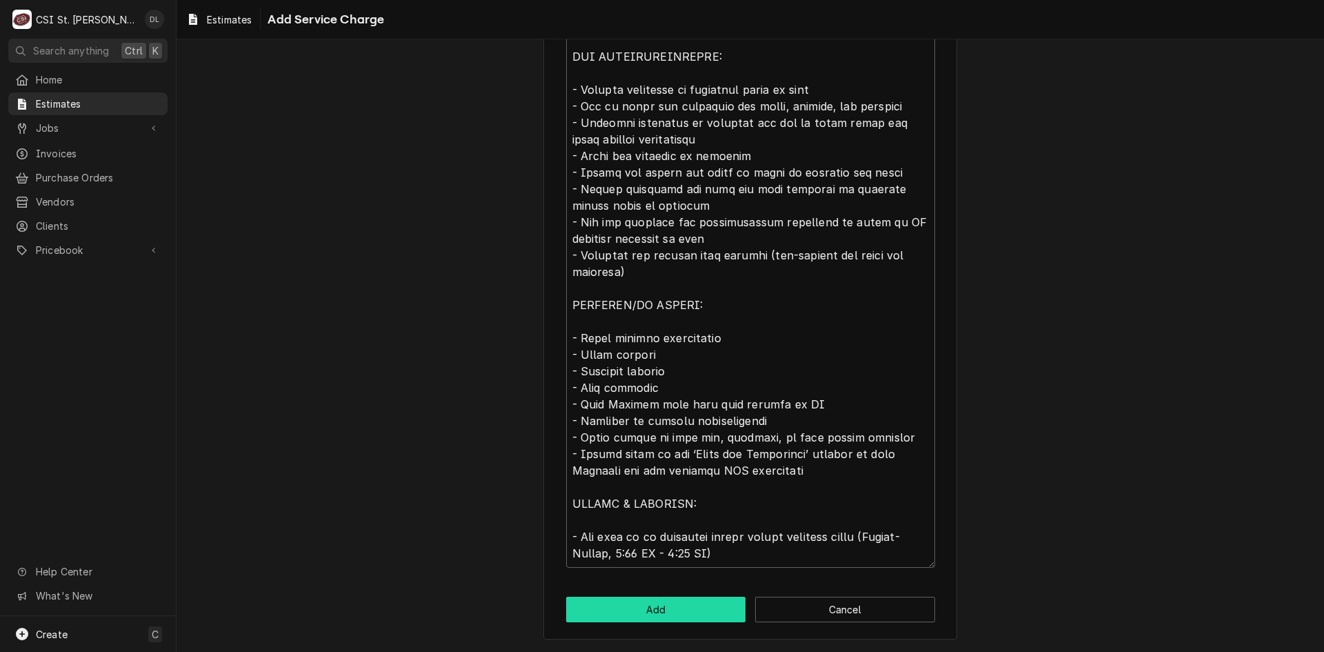
click at [672, 601] on button "Add" at bounding box center [656, 610] width 180 height 26
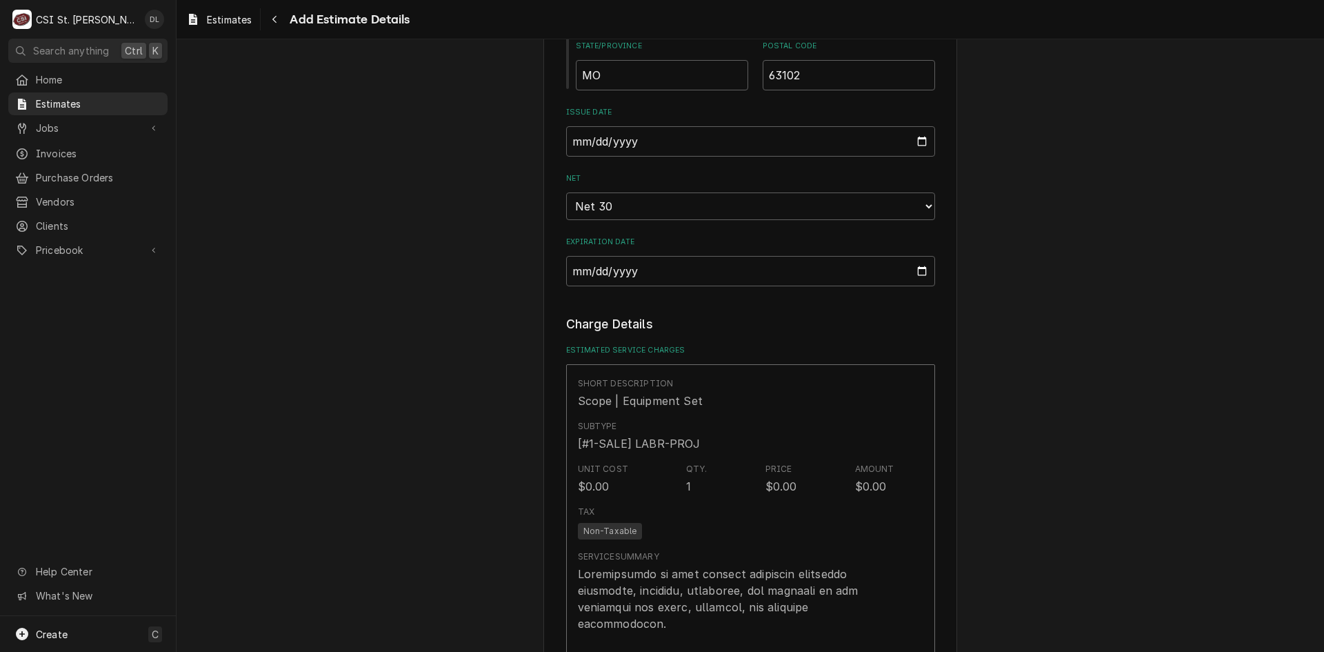
type textarea "x"
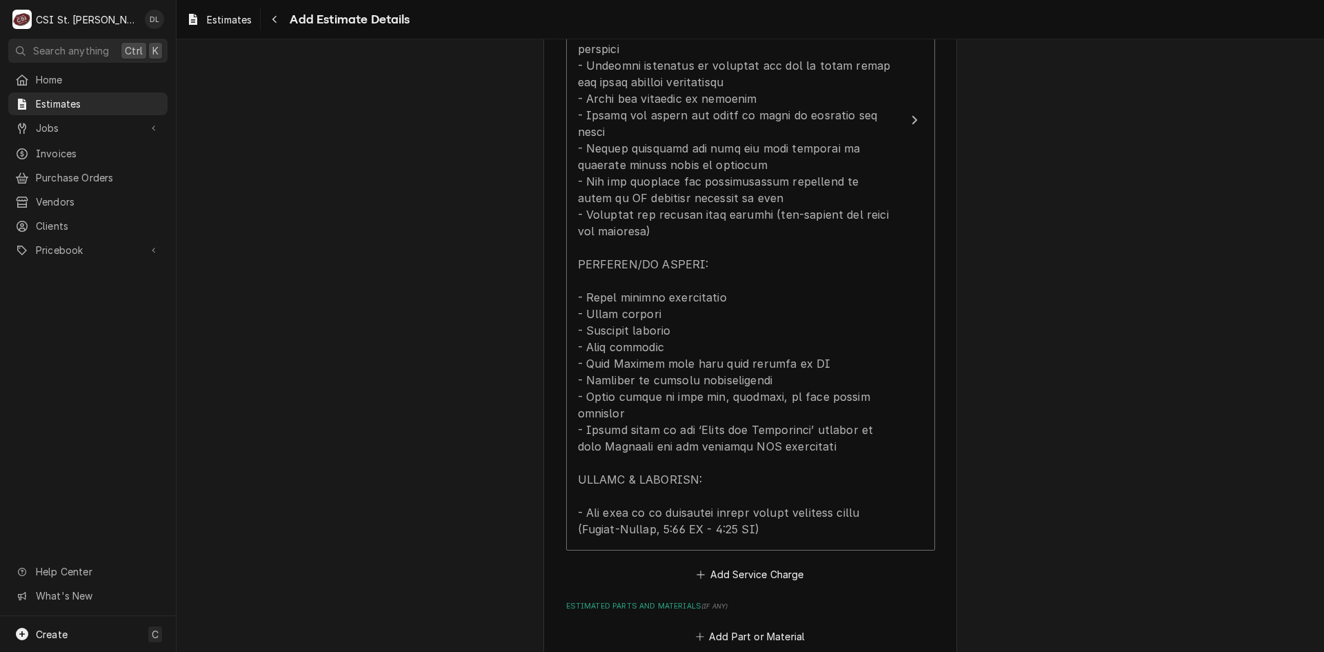
scroll to position [1845, 0]
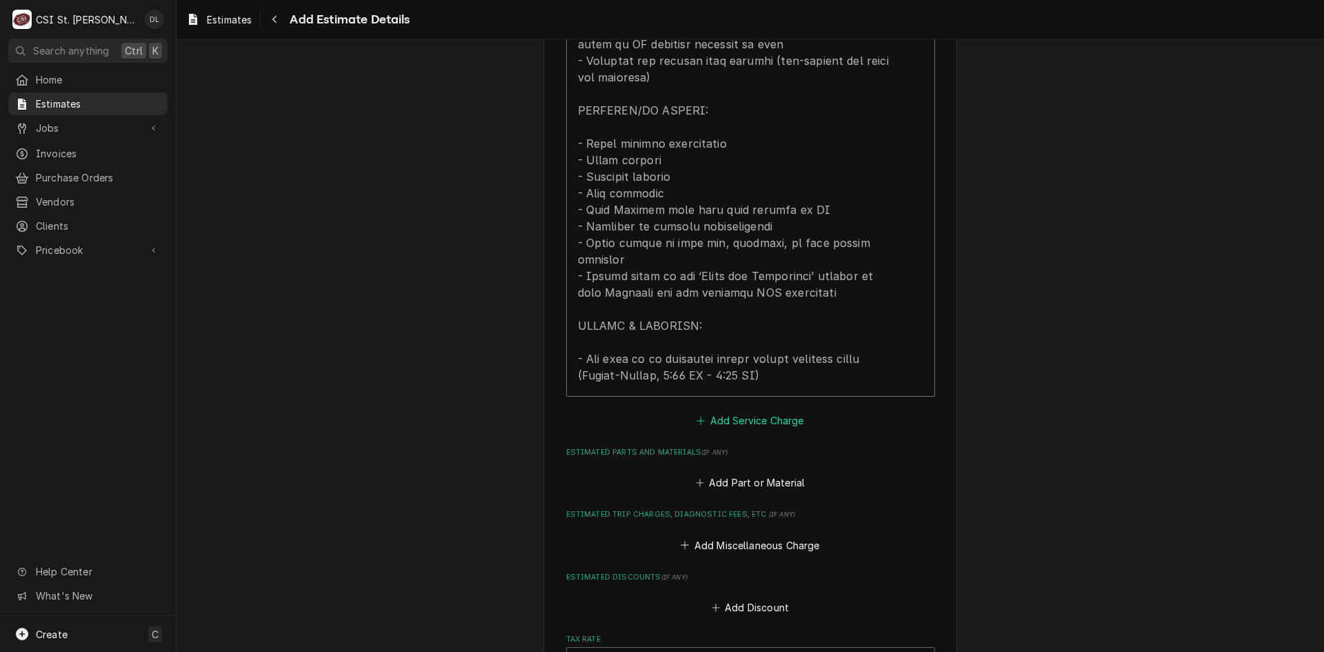
click at [694, 410] on button "Add Service Charge" at bounding box center [750, 419] width 112 height 19
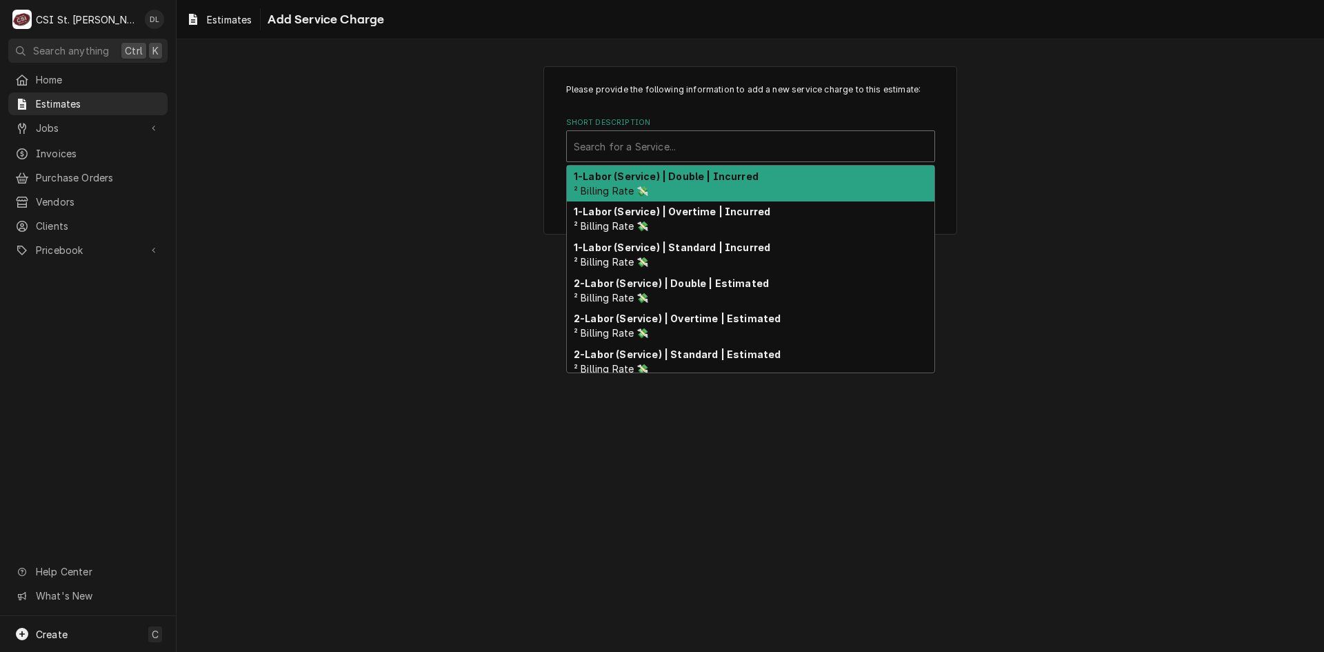
click at [668, 140] on div "Short Description" at bounding box center [751, 146] width 354 height 25
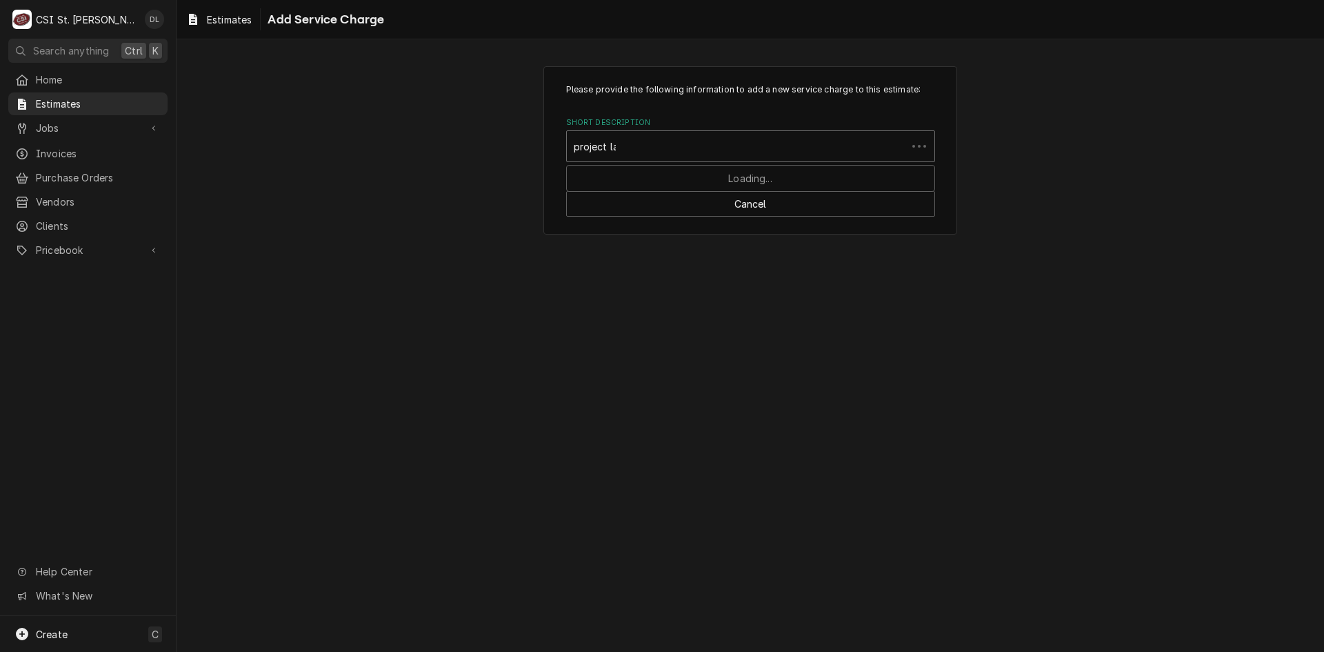
type input "project lab"
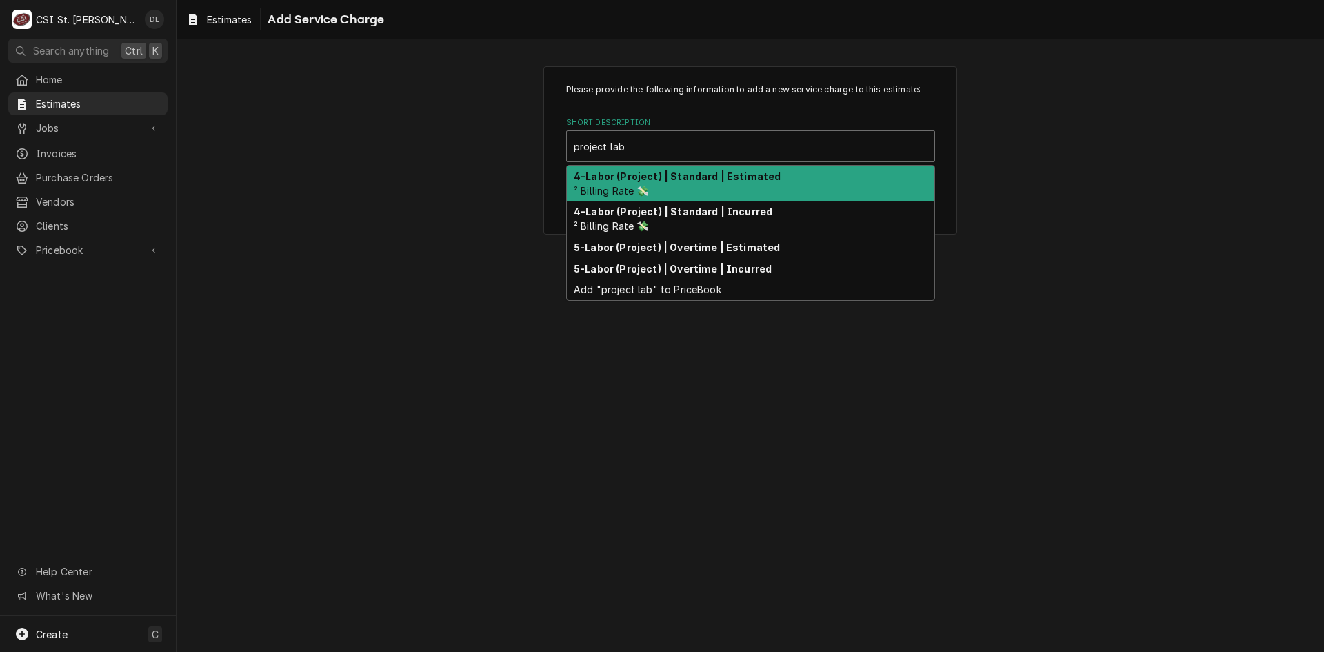
click at [677, 191] on div "4-Labor (Project) | Standard | Estimated ² Billing Rate 💸" at bounding box center [751, 184] width 368 height 36
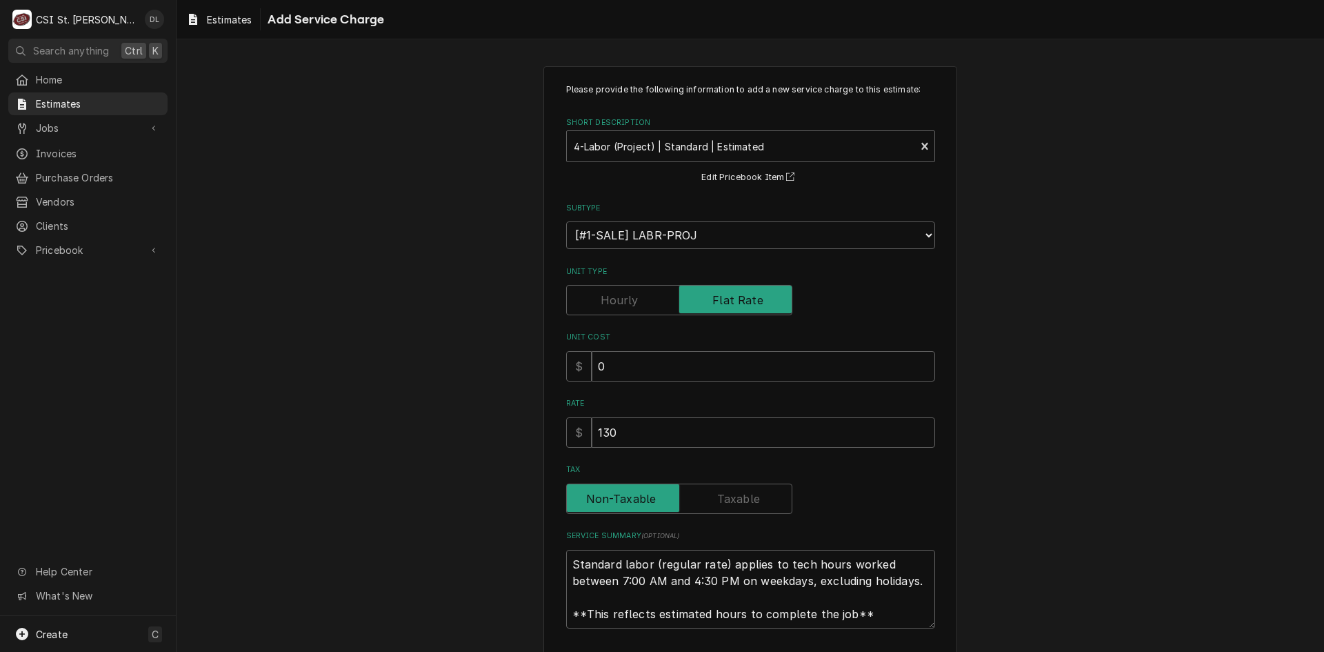
type textarea "x"
drag, startPoint x: 679, startPoint y: 435, endPoint x: 359, endPoint y: 400, distance: 321.2
click at [359, 400] on div "Please provide the following information to add a new service charge to this es…" at bounding box center [751, 383] width 1148 height 659
type input "129.5"
drag, startPoint x: 672, startPoint y: 436, endPoint x: 424, endPoint y: 390, distance: 251.9
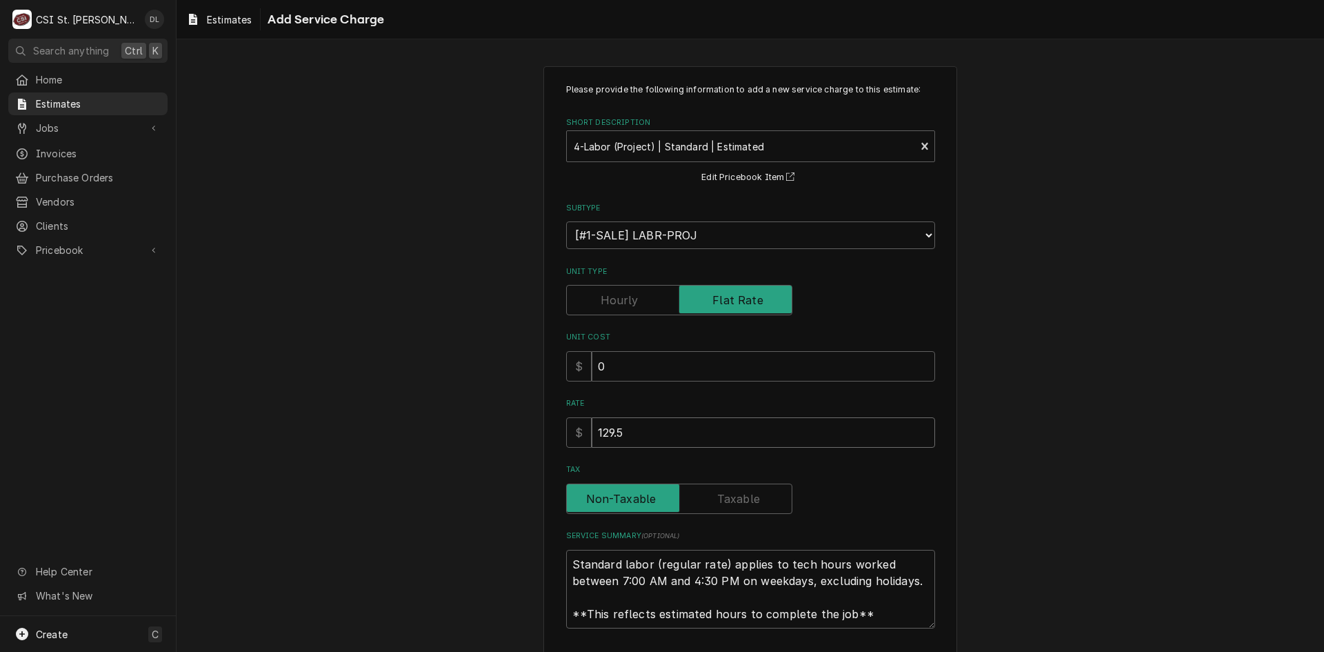
click at [424, 390] on div "Please provide the following information to add a new service charge to this es…" at bounding box center [751, 383] width 1148 height 659
type textarea "x"
type input "2"
type textarea "x"
type input "24"
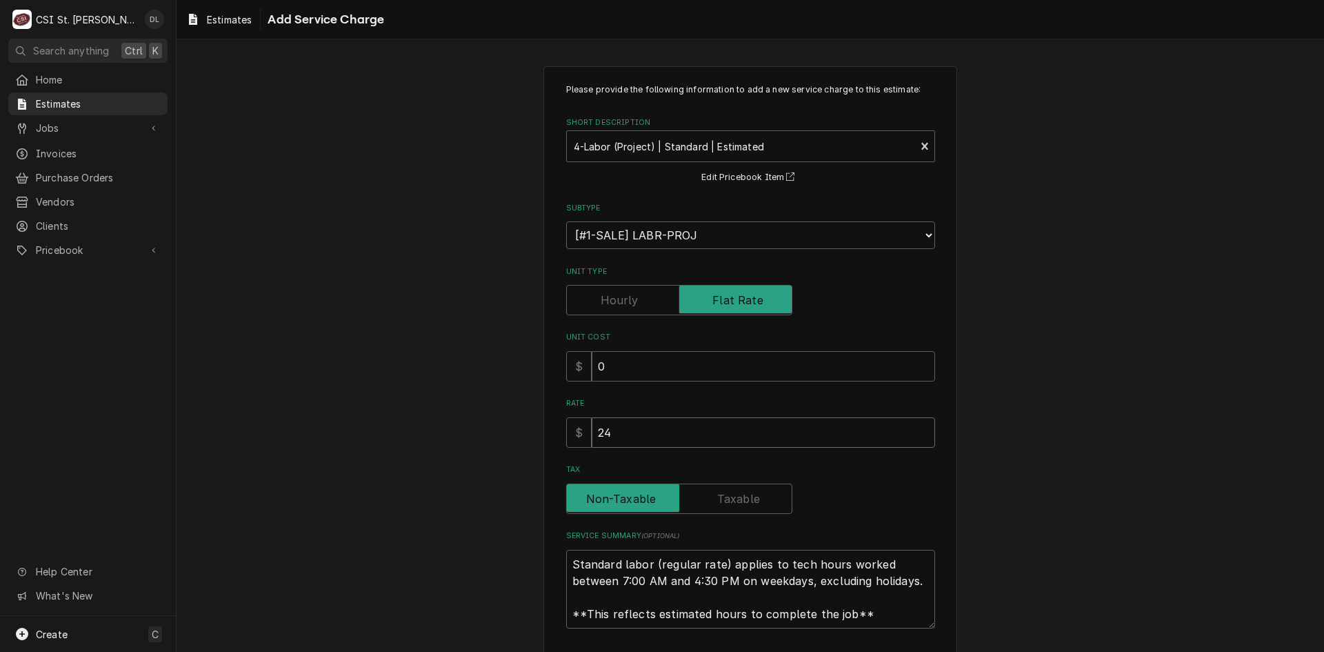
type textarea "x"
type input "246"
type textarea "x"
type input "2460"
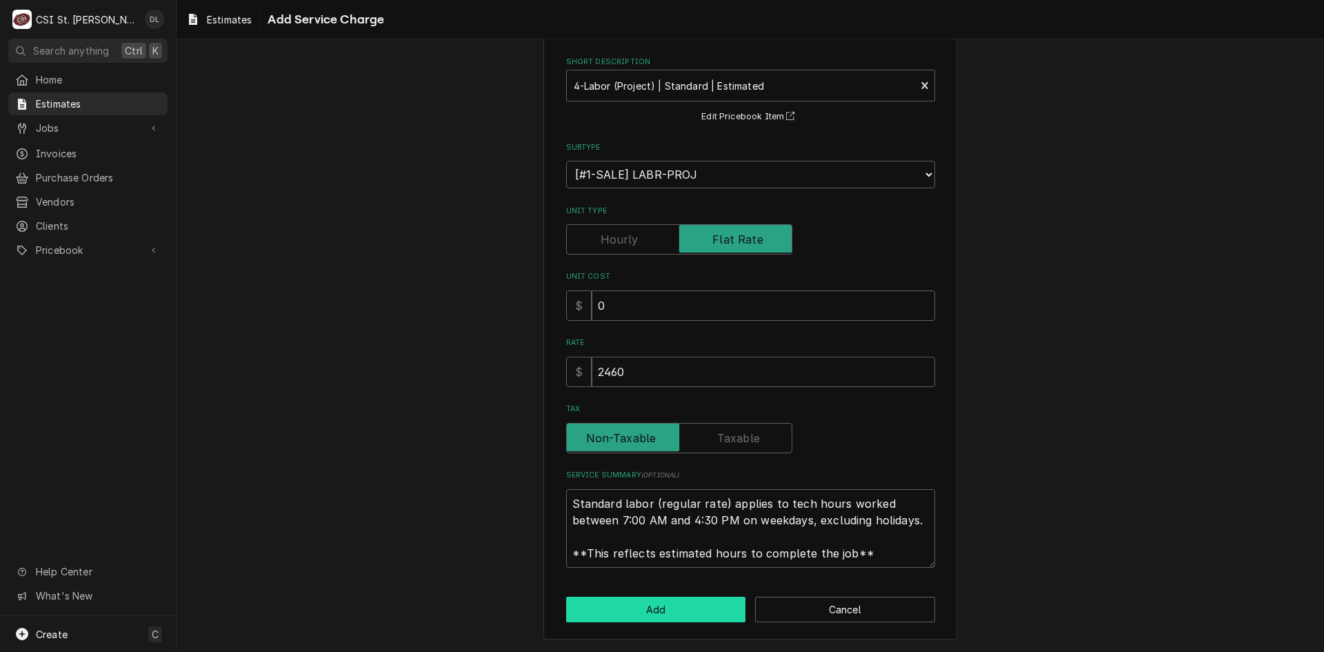
click at [657, 614] on button "Add" at bounding box center [656, 610] width 180 height 26
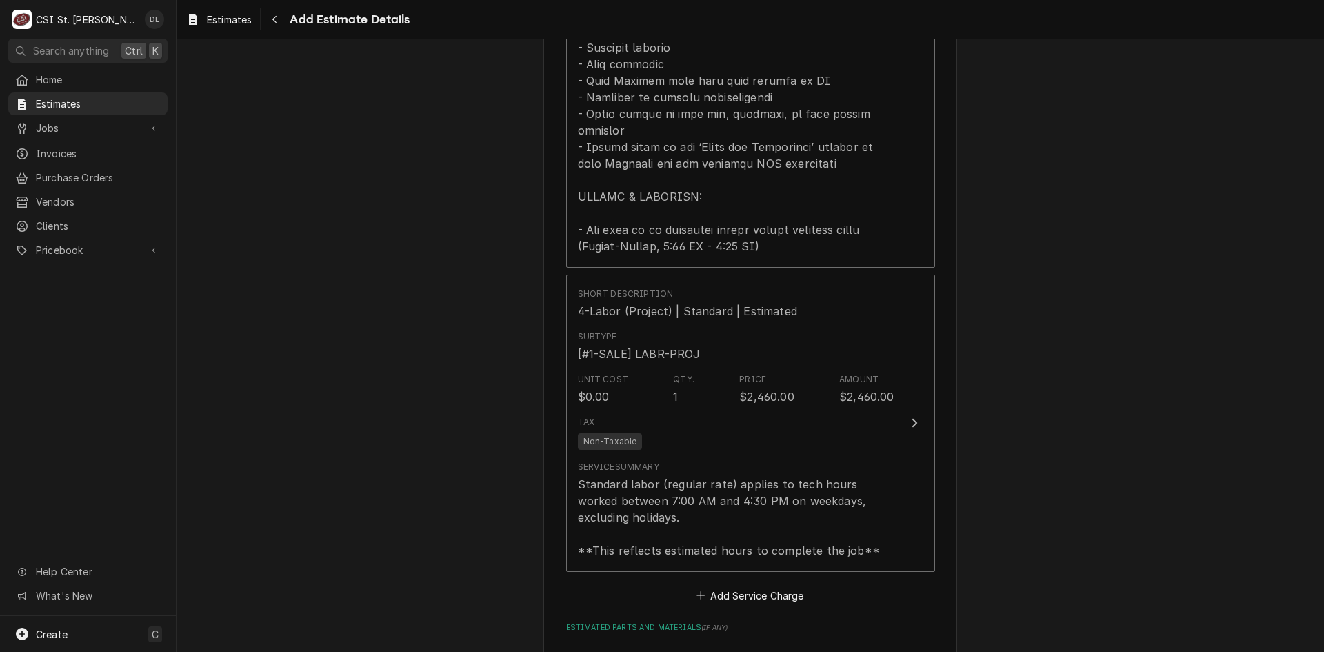
type textarea "x"
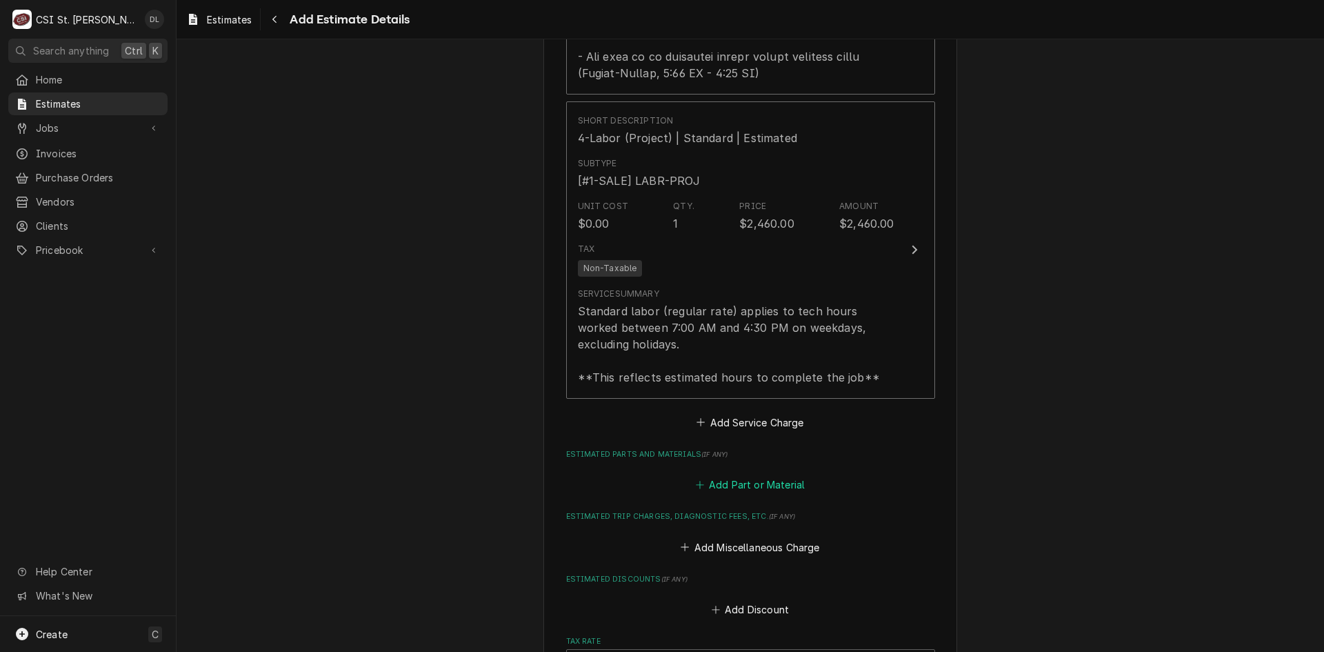
click at [696, 480] on icon "Estimated Parts and Materials" at bounding box center [700, 485] width 8 height 10
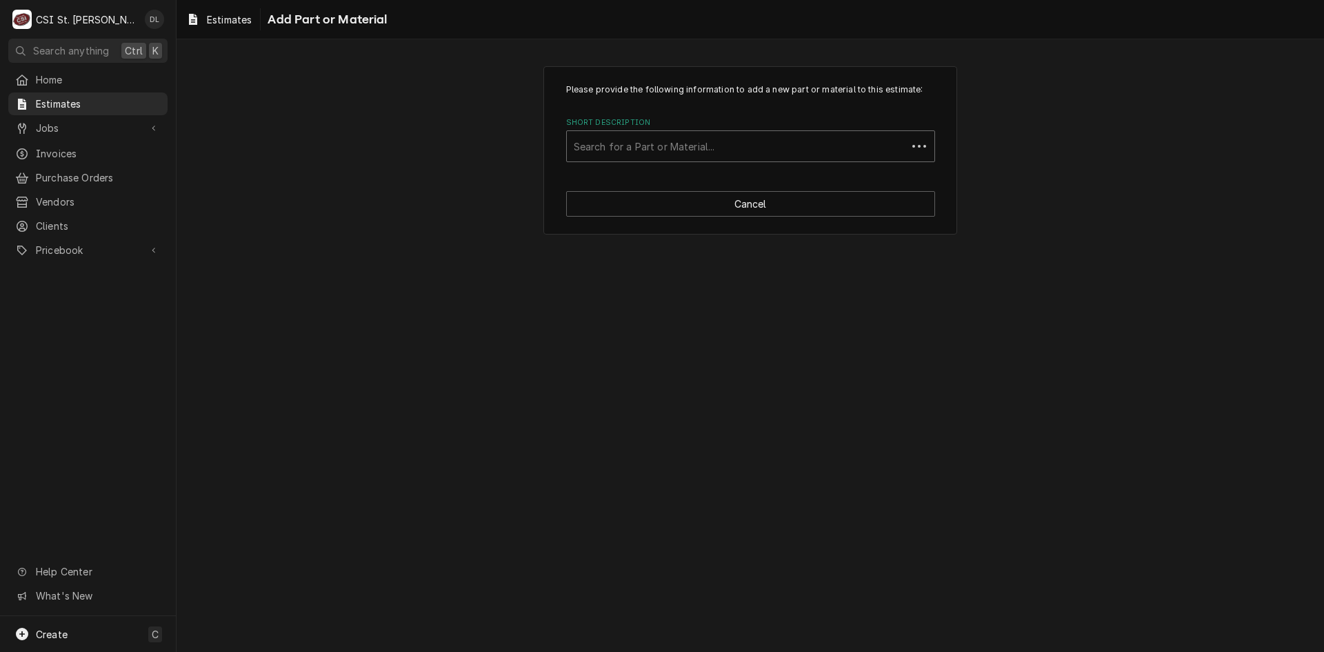
click at [699, 154] on div "Short Description" at bounding box center [737, 146] width 326 height 25
type input "project ma"
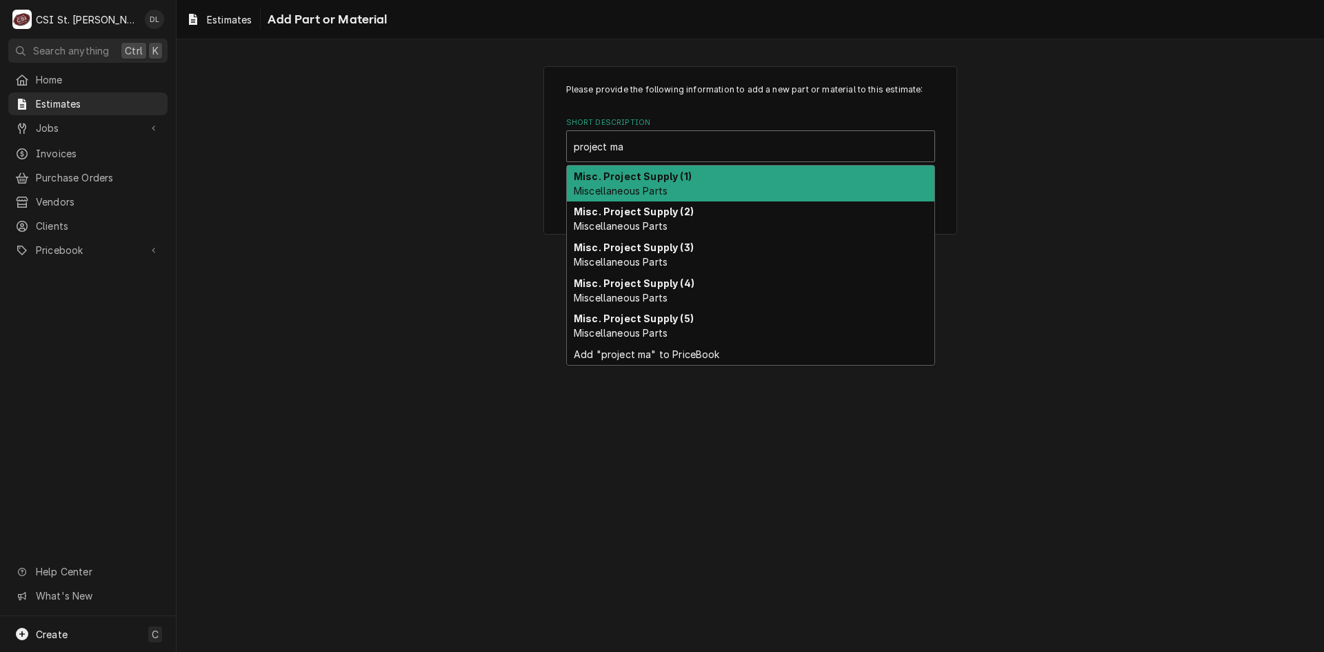
click at [683, 170] on strong "Misc. Project Supply (1)" at bounding box center [633, 176] width 118 height 12
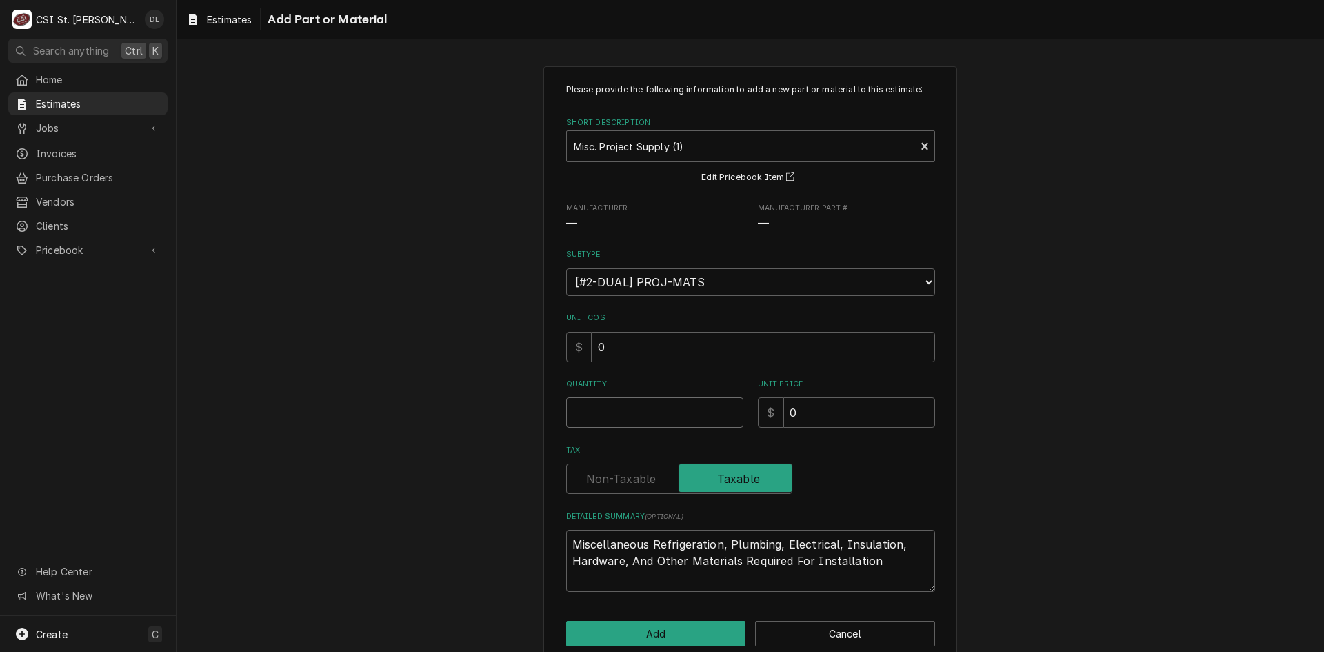
click at [646, 419] on input "Quantity" at bounding box center [654, 412] width 177 height 30
type textarea "x"
type input "1"
type textarea "x"
type input "2"
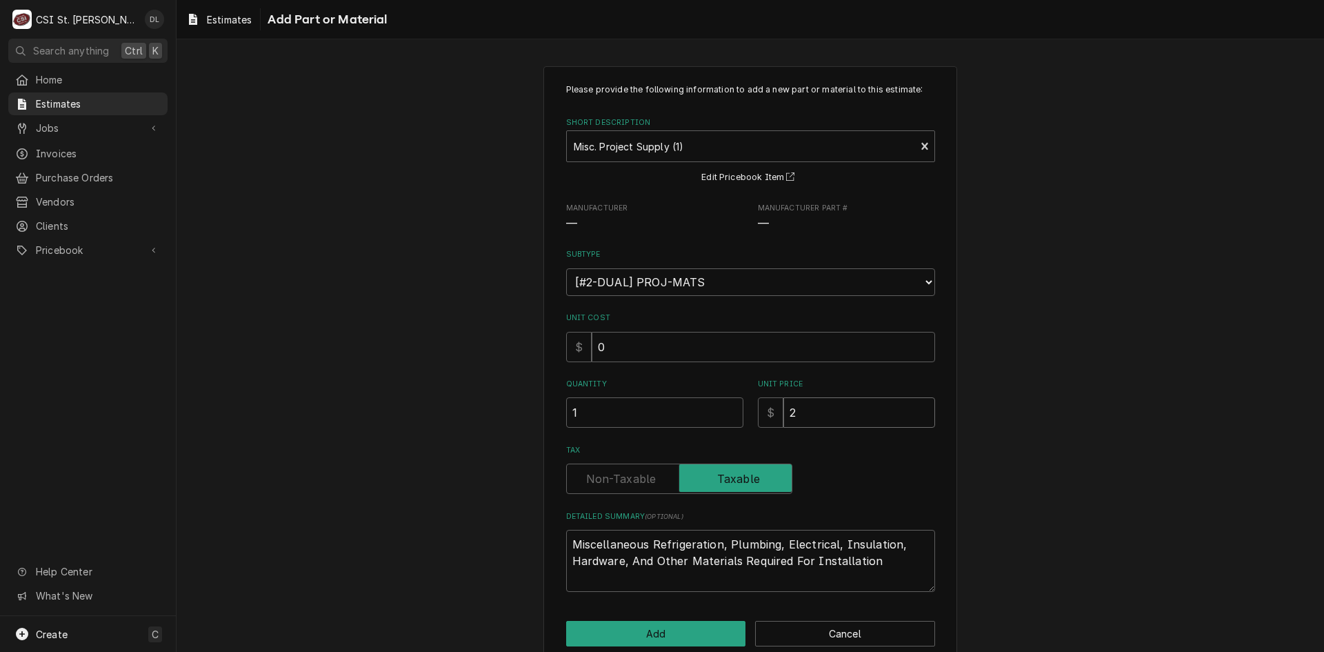
type textarea "x"
type input "20"
type textarea "x"
type input "200"
type textarea "x"
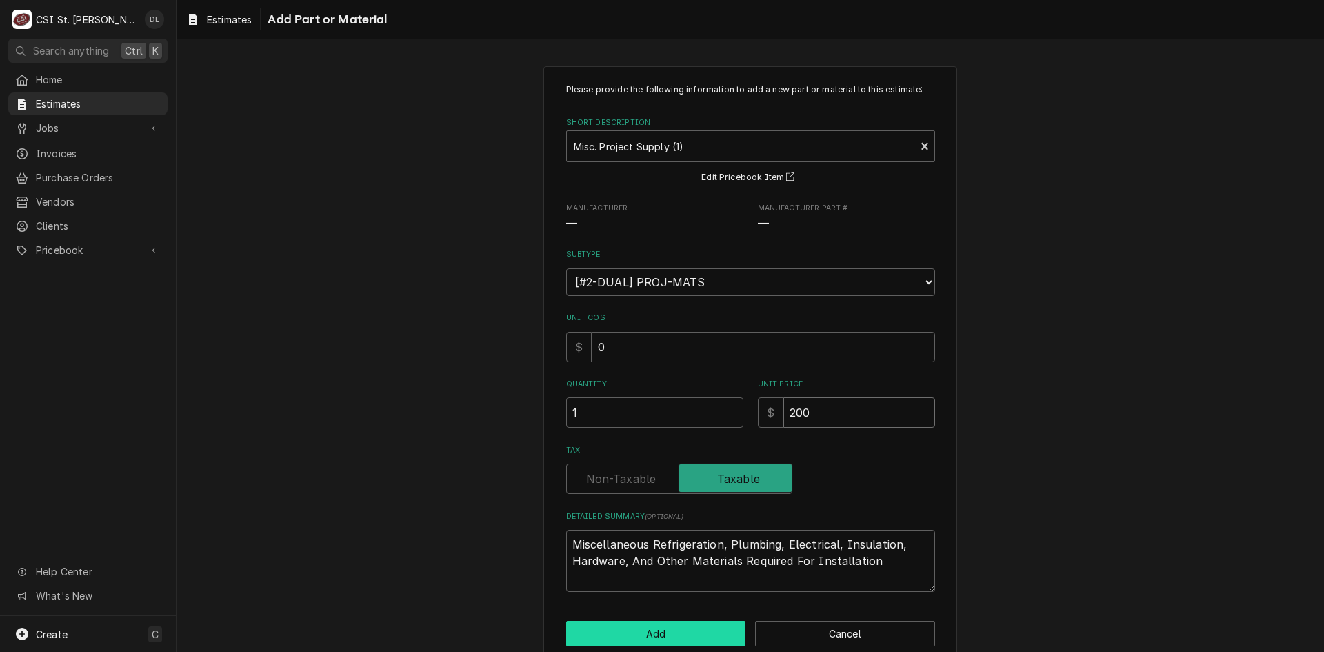
type input "200"
click at [655, 621] on button "Add" at bounding box center [656, 634] width 180 height 26
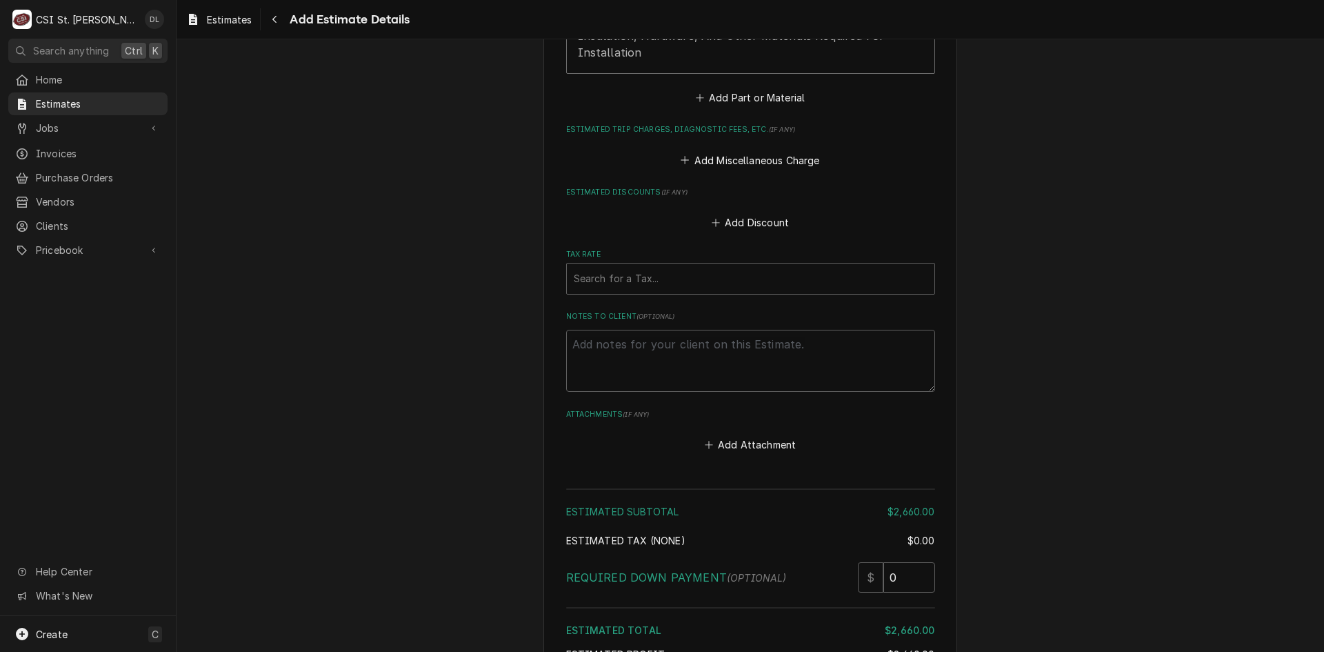
scroll to position [2937, 0]
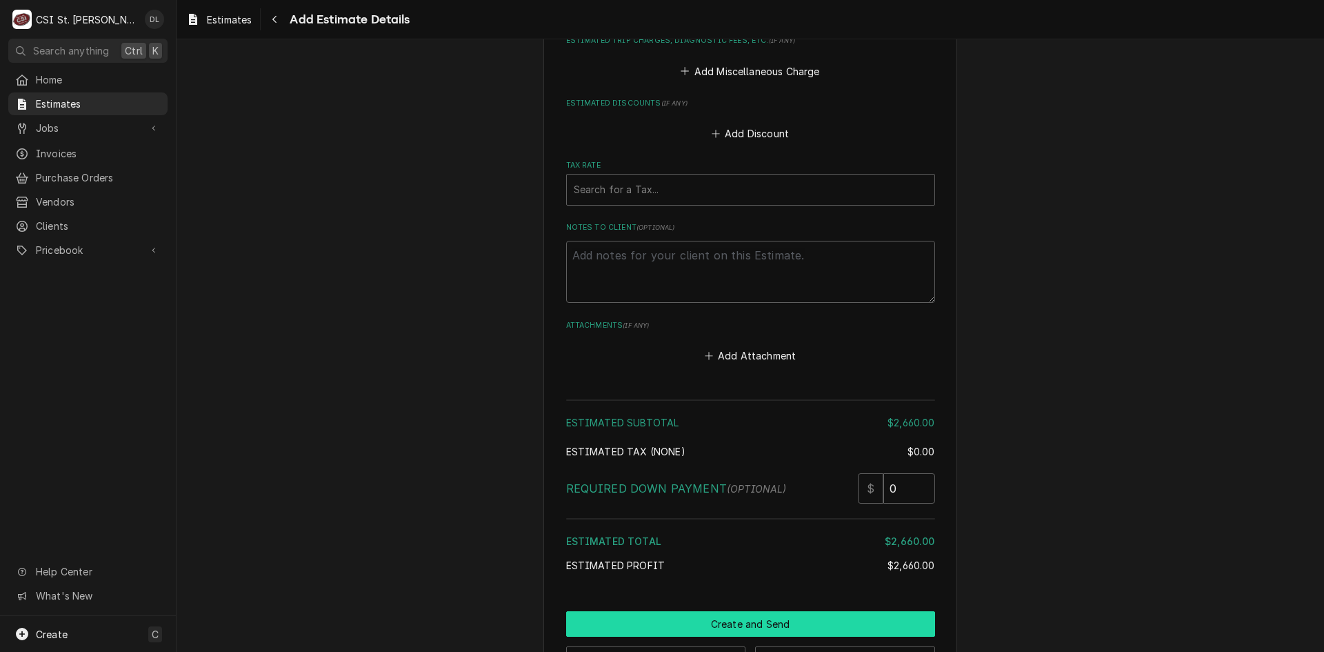
click at [801, 611] on button "Create and Send" at bounding box center [750, 624] width 369 height 26
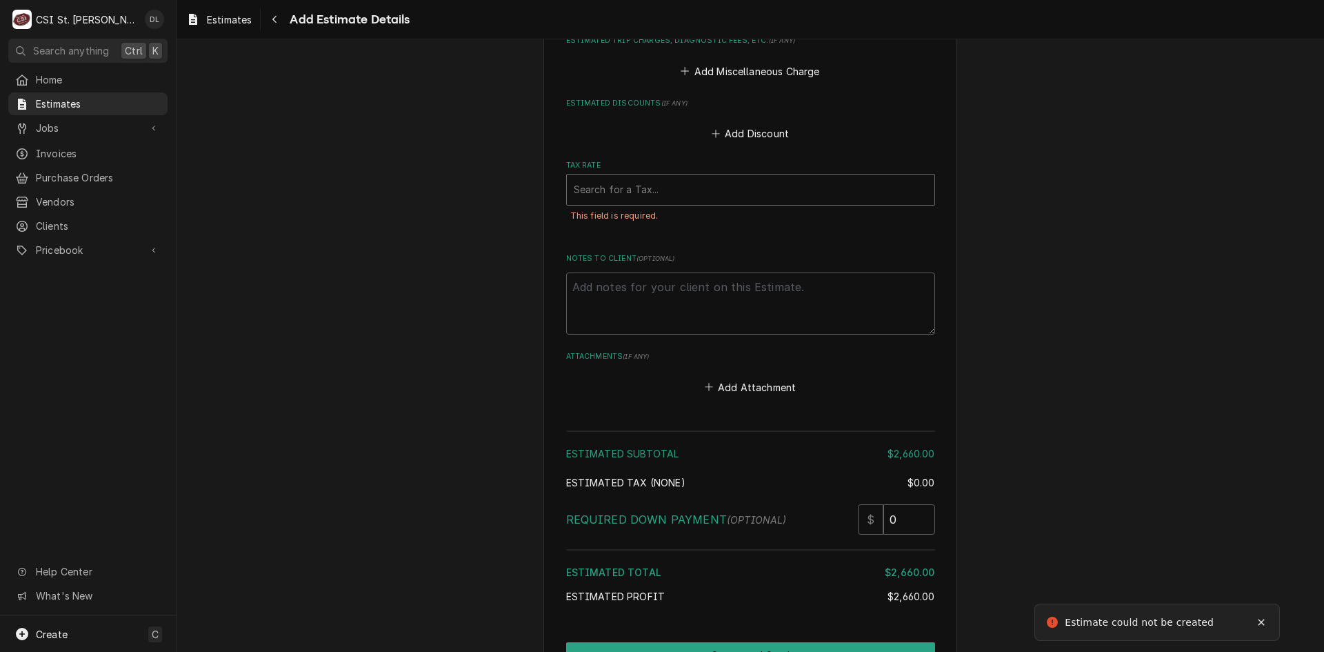
click at [679, 177] on div "Tax Rate" at bounding box center [751, 189] width 354 height 25
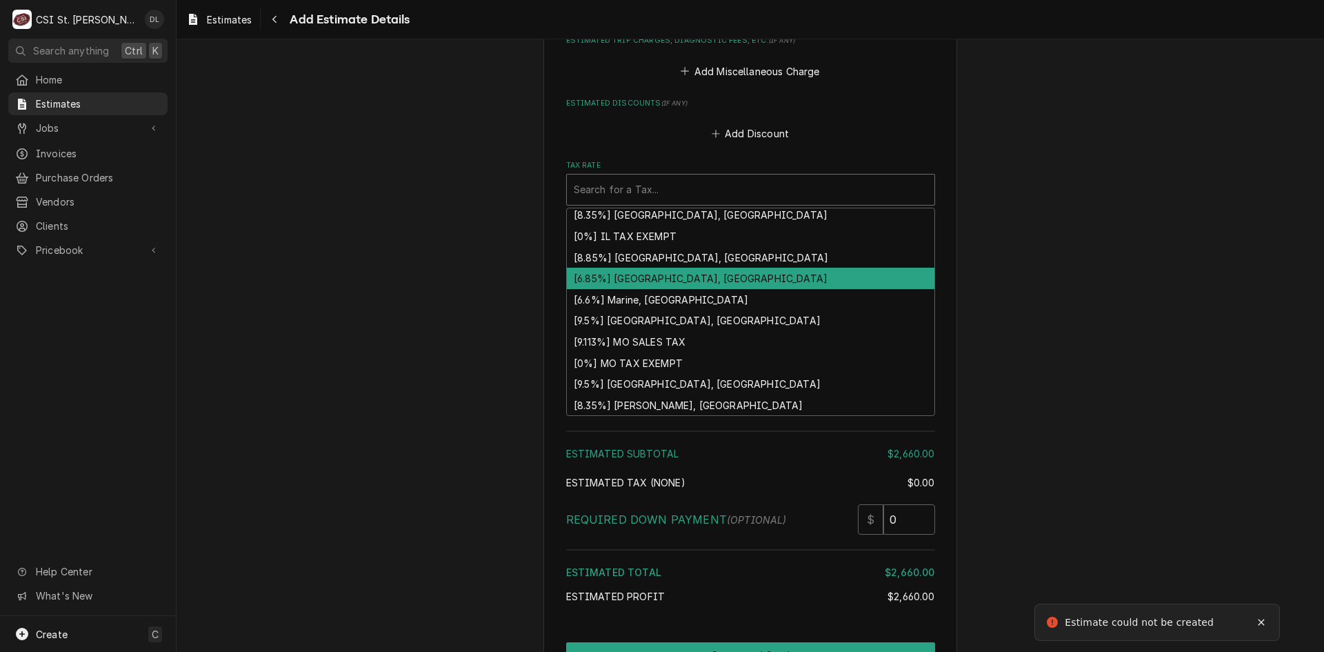
scroll to position [427, 0]
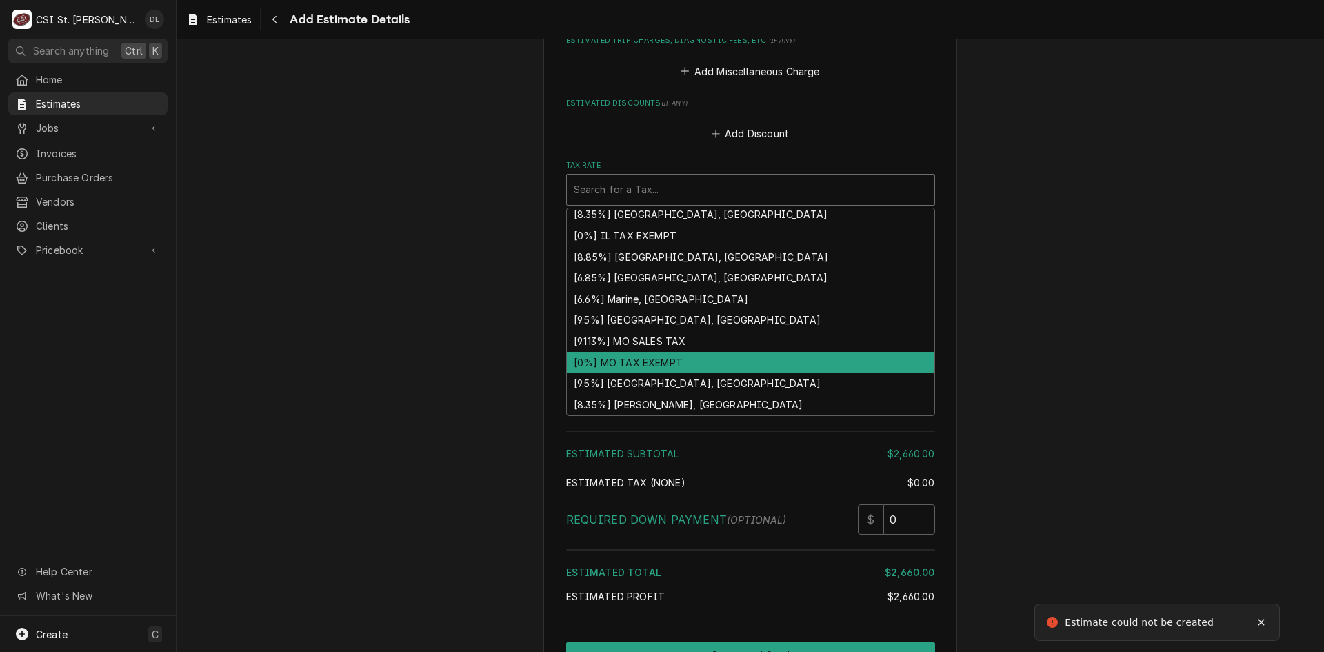
click at [661, 352] on div "[0%] MO TAX EXEMPT" at bounding box center [751, 362] width 368 height 21
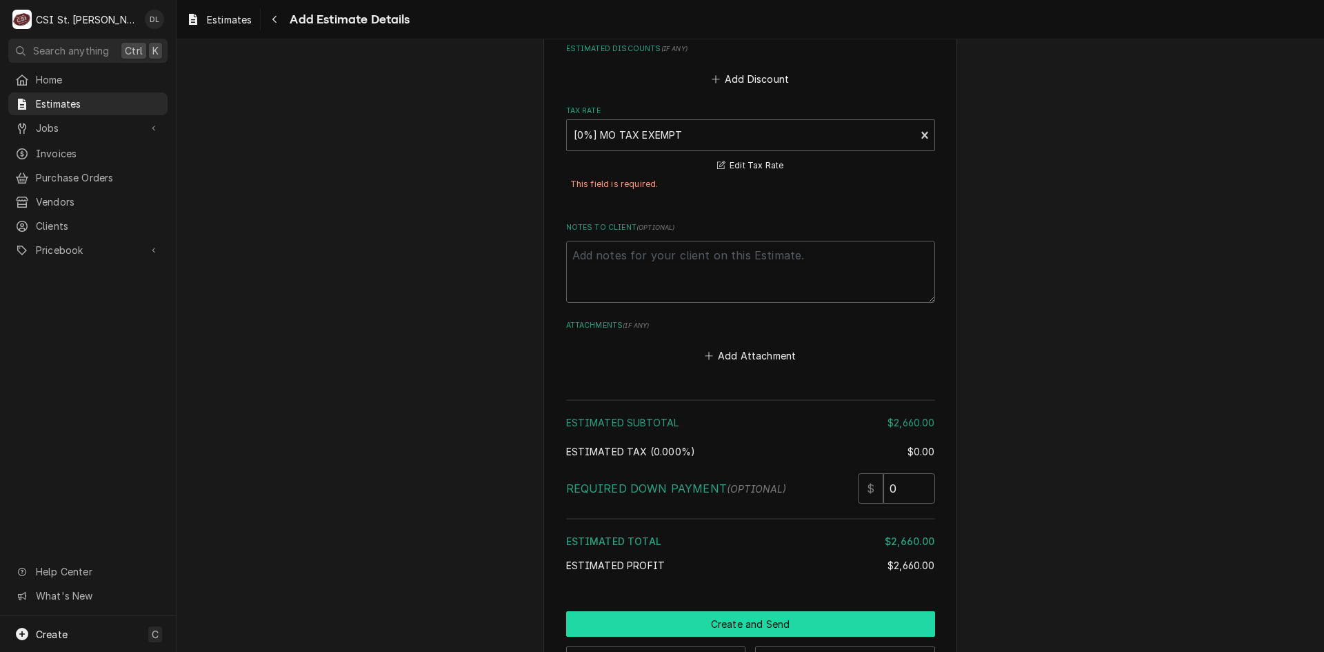
click at [777, 611] on button "Create and Send" at bounding box center [750, 624] width 369 height 26
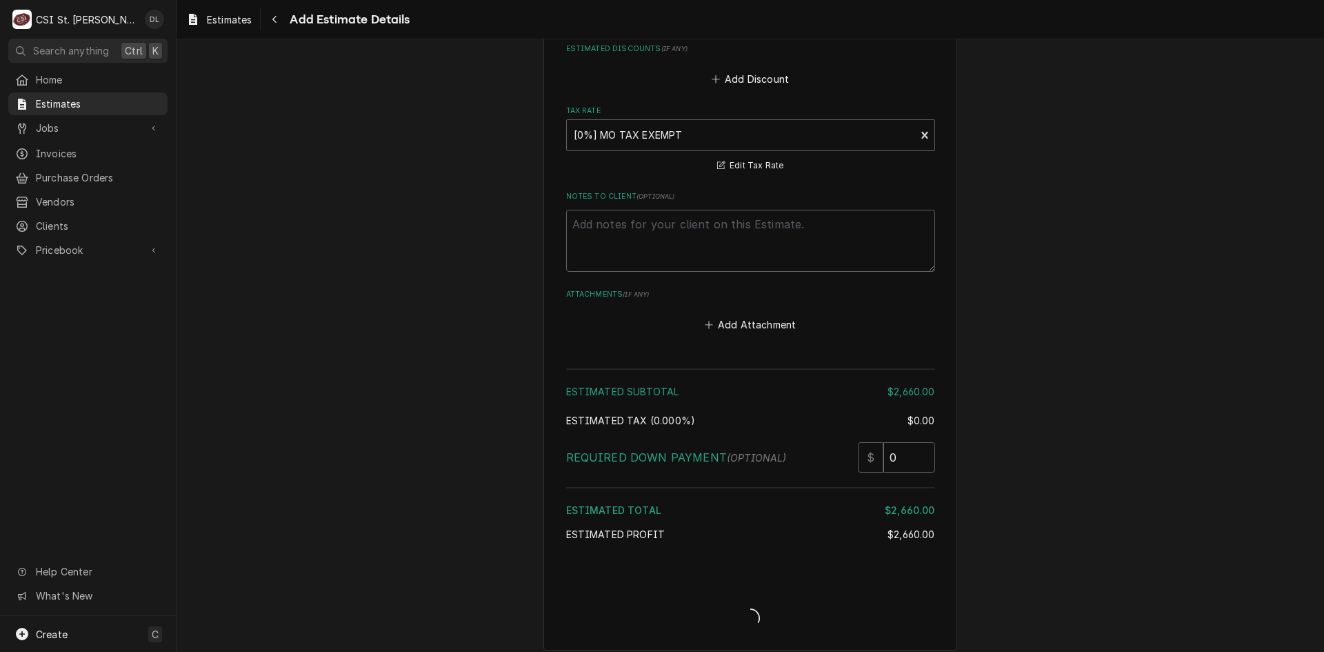
scroll to position [2953, 0]
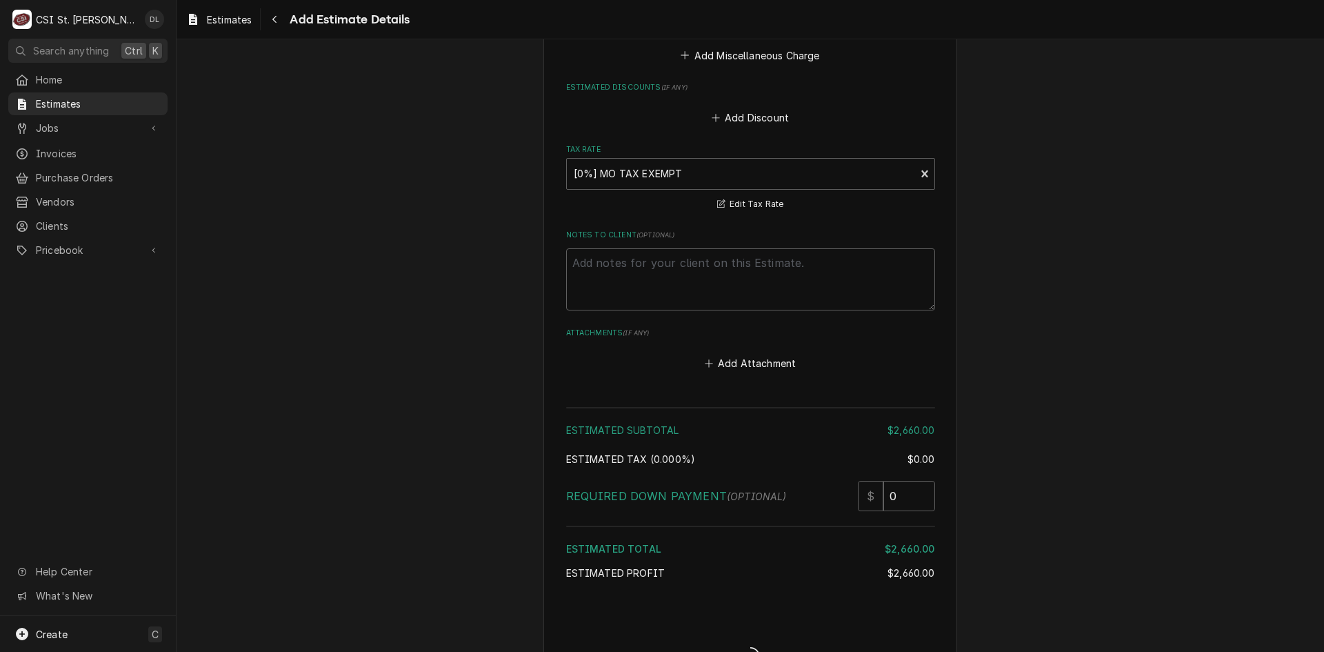
type textarea "x"
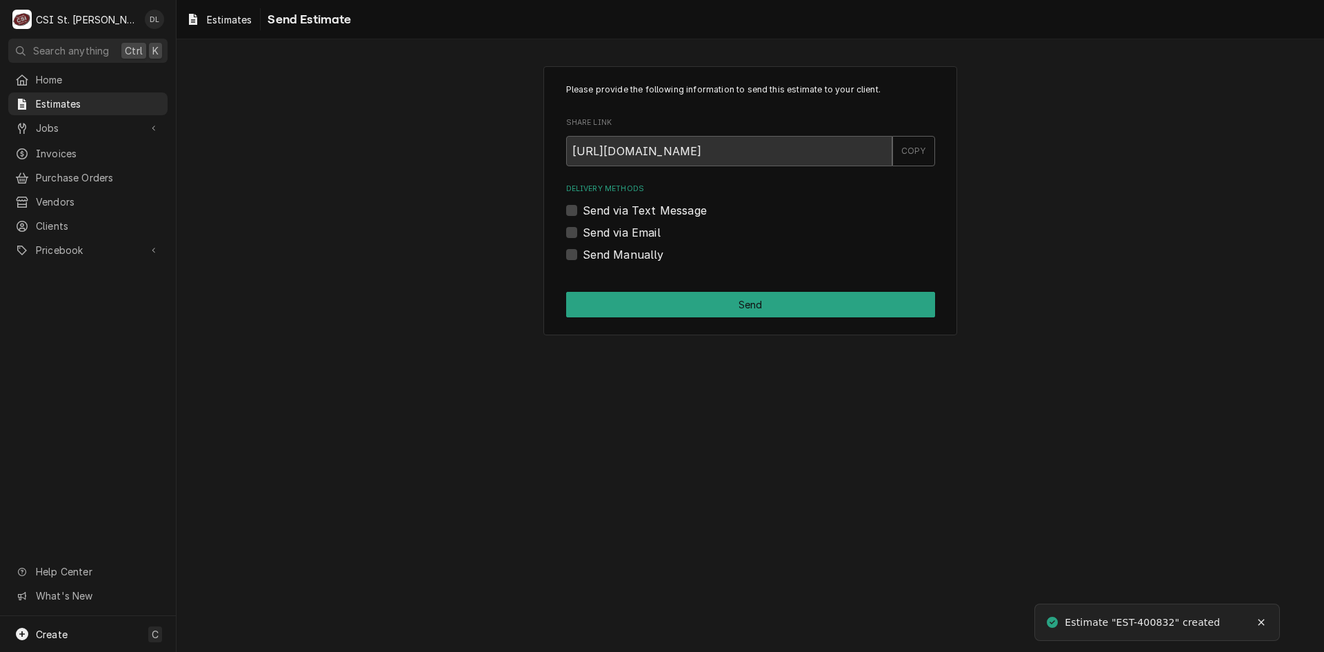
drag, startPoint x: 574, startPoint y: 254, endPoint x: 643, endPoint y: 277, distance: 72.6
click at [583, 254] on label "Send Manually" at bounding box center [623, 254] width 81 height 17
click at [583, 254] on input "Send Manually" at bounding box center [767, 261] width 369 height 30
checkbox input "true"
click at [781, 316] on button "Send" at bounding box center [750, 305] width 369 height 26
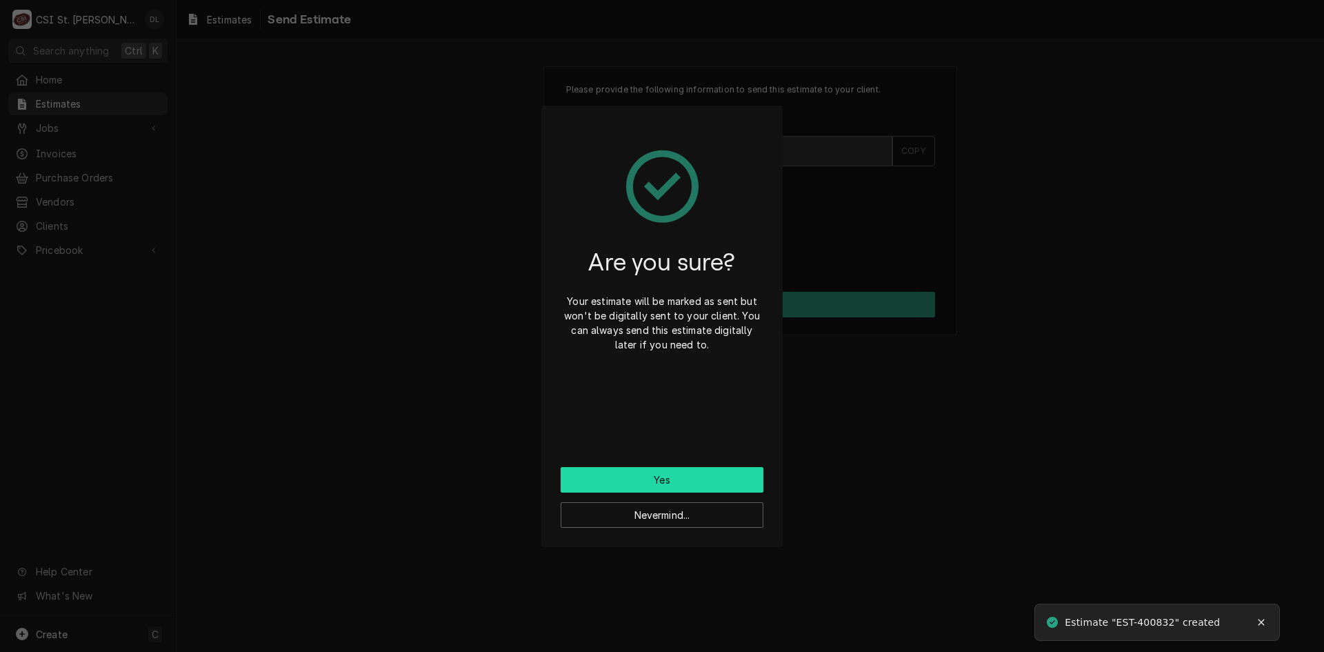
click at [693, 474] on button "Yes" at bounding box center [662, 480] width 203 height 26
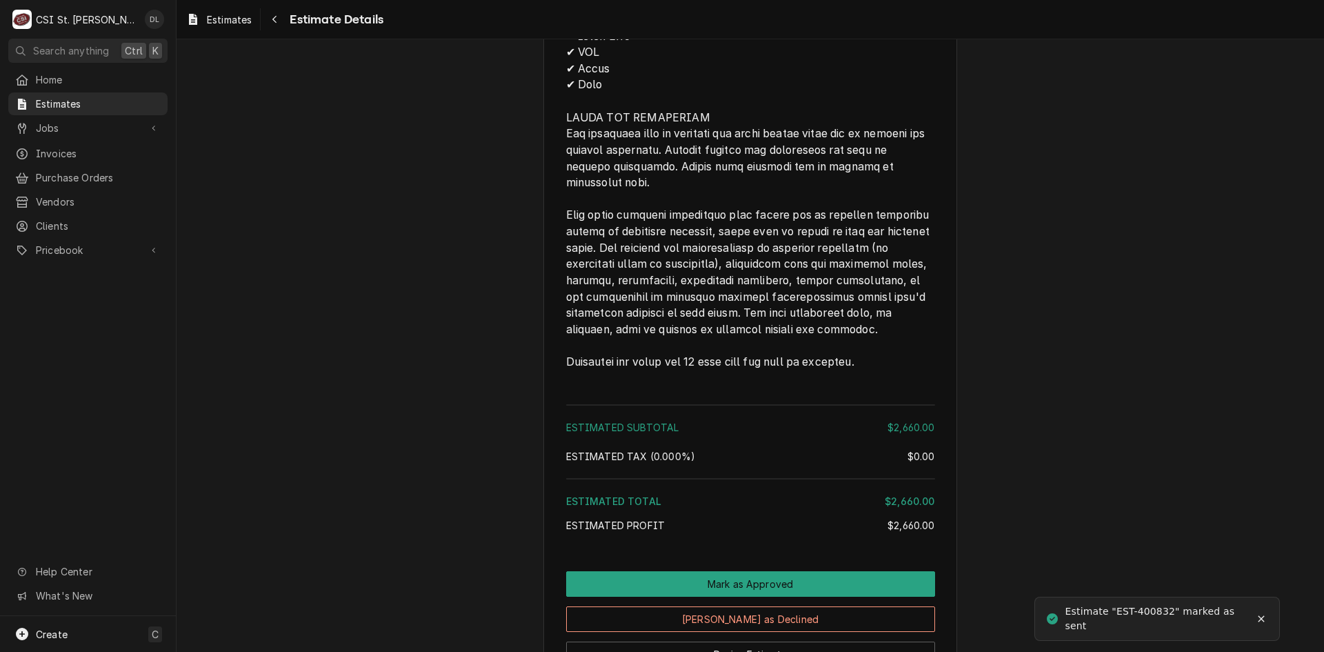
scroll to position [2590, 0]
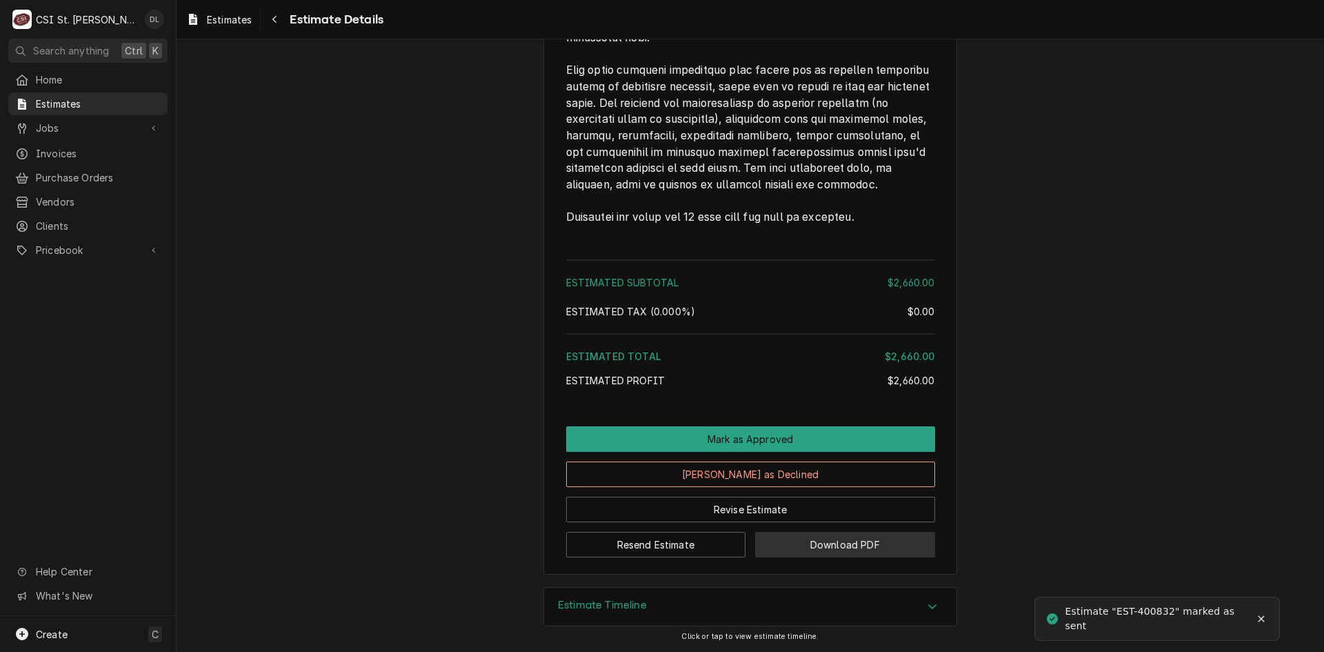
click at [845, 543] on button "Download PDF" at bounding box center [845, 545] width 180 height 26
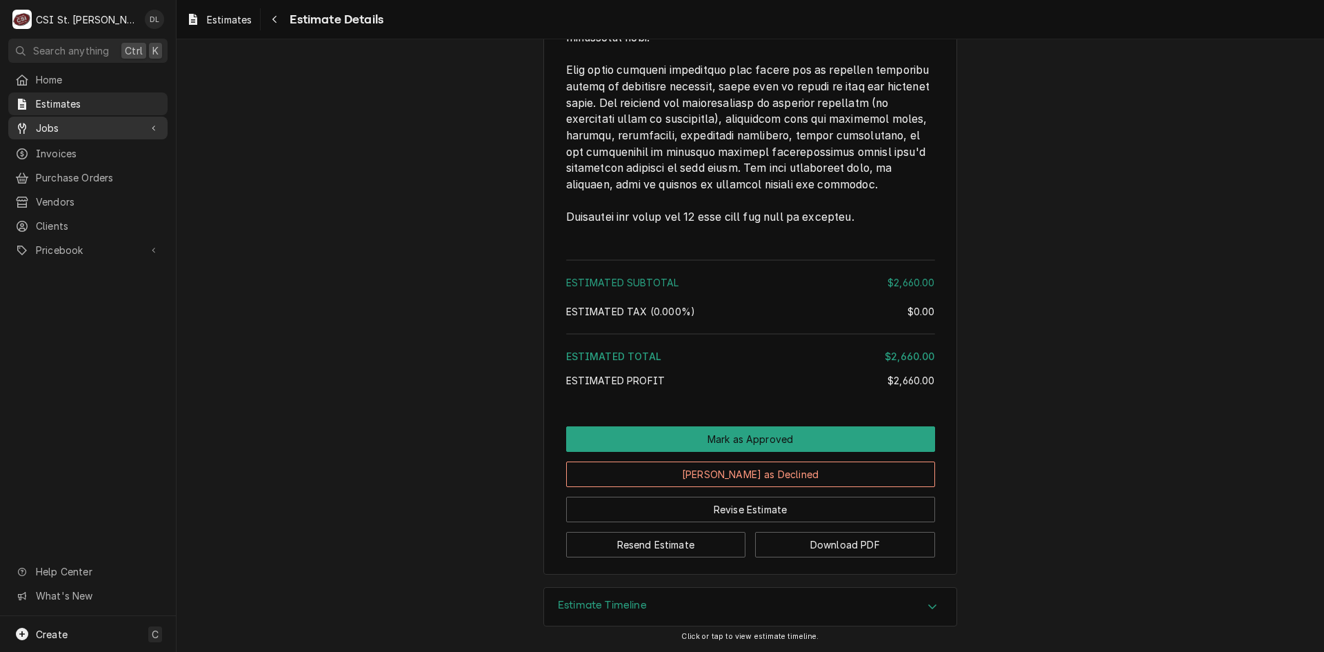
click at [73, 125] on span "Jobs" at bounding box center [88, 128] width 104 height 14
click at [53, 150] on span "Jobs" at bounding box center [98, 152] width 125 height 14
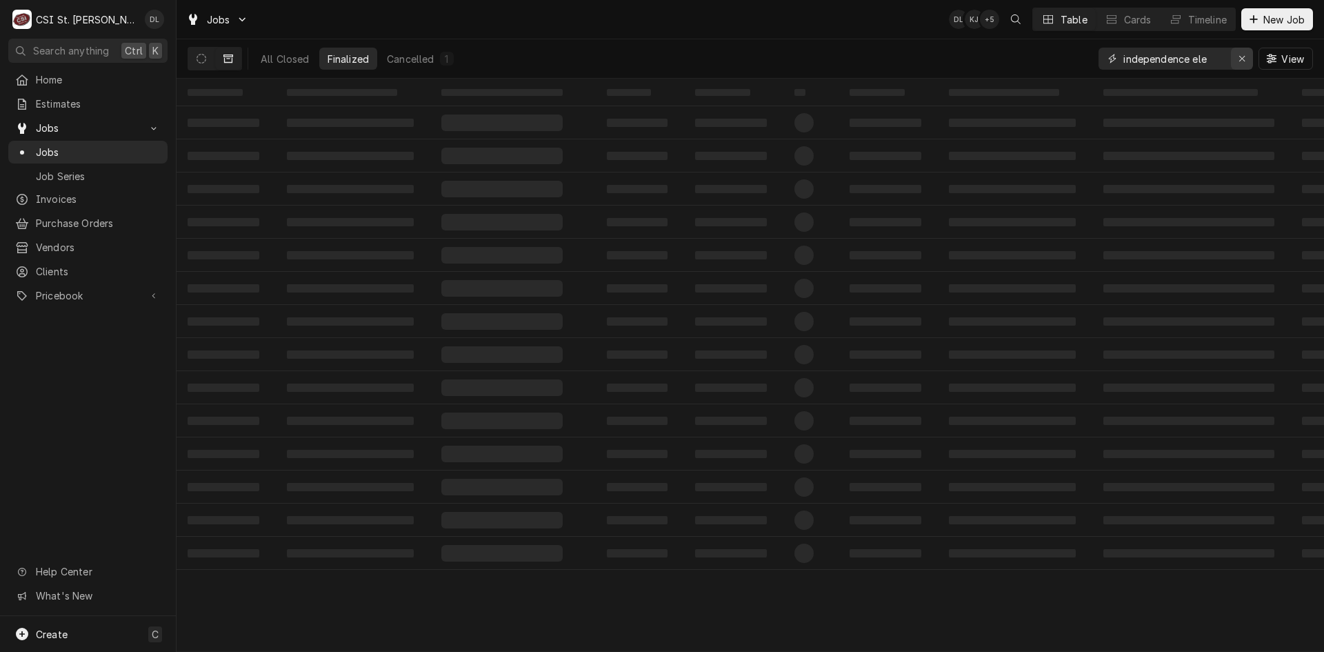
click at [1242, 60] on icon "Erase input" at bounding box center [1243, 59] width 8 height 10
click at [1199, 57] on input "Dynamic Content Wrapper" at bounding box center [1184, 59] width 123 height 22
type input "install"
click at [204, 56] on icon "Dynamic Content Wrapper" at bounding box center [202, 59] width 10 height 10
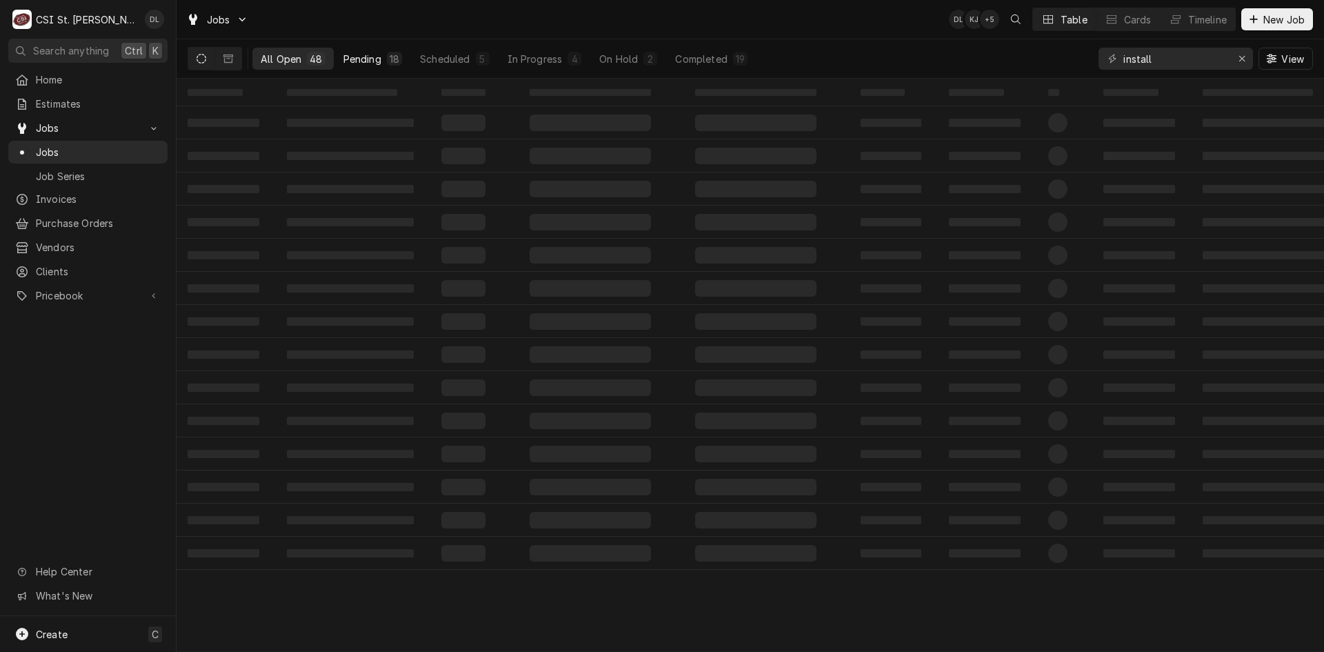
click at [381, 56] on button "Pending 18" at bounding box center [372, 59] width 75 height 22
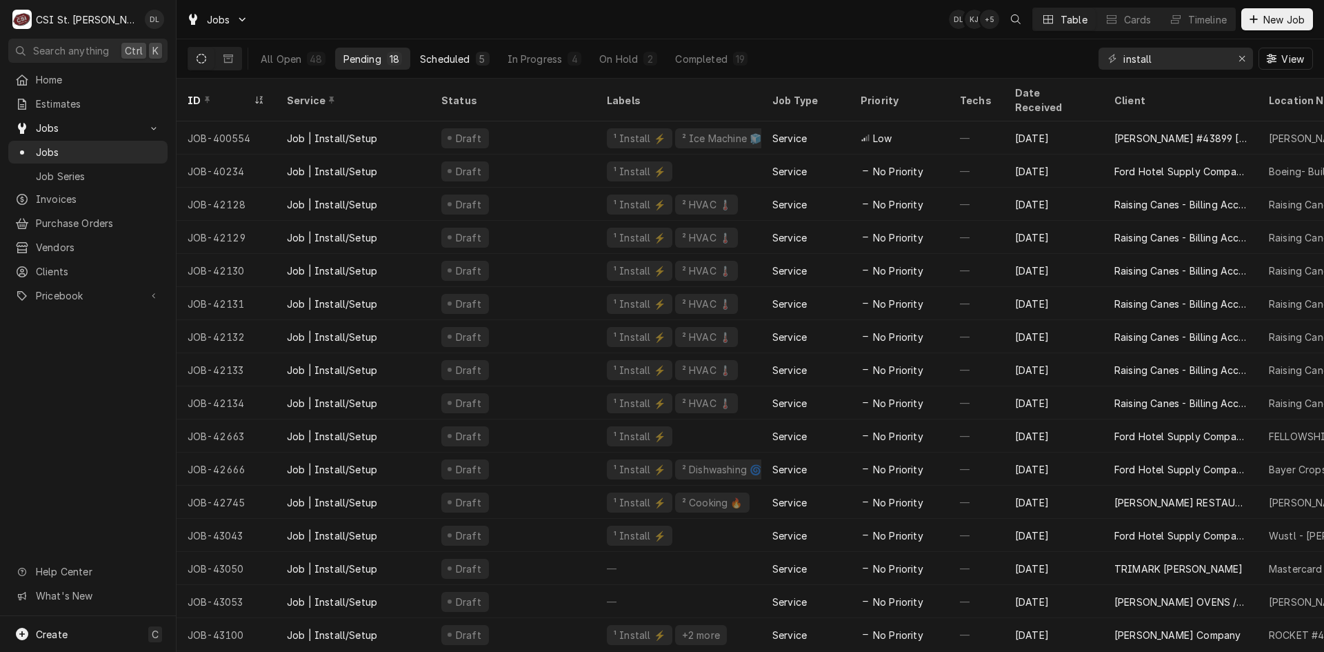
click at [469, 56] on button "Scheduled 5" at bounding box center [455, 59] width 86 height 22
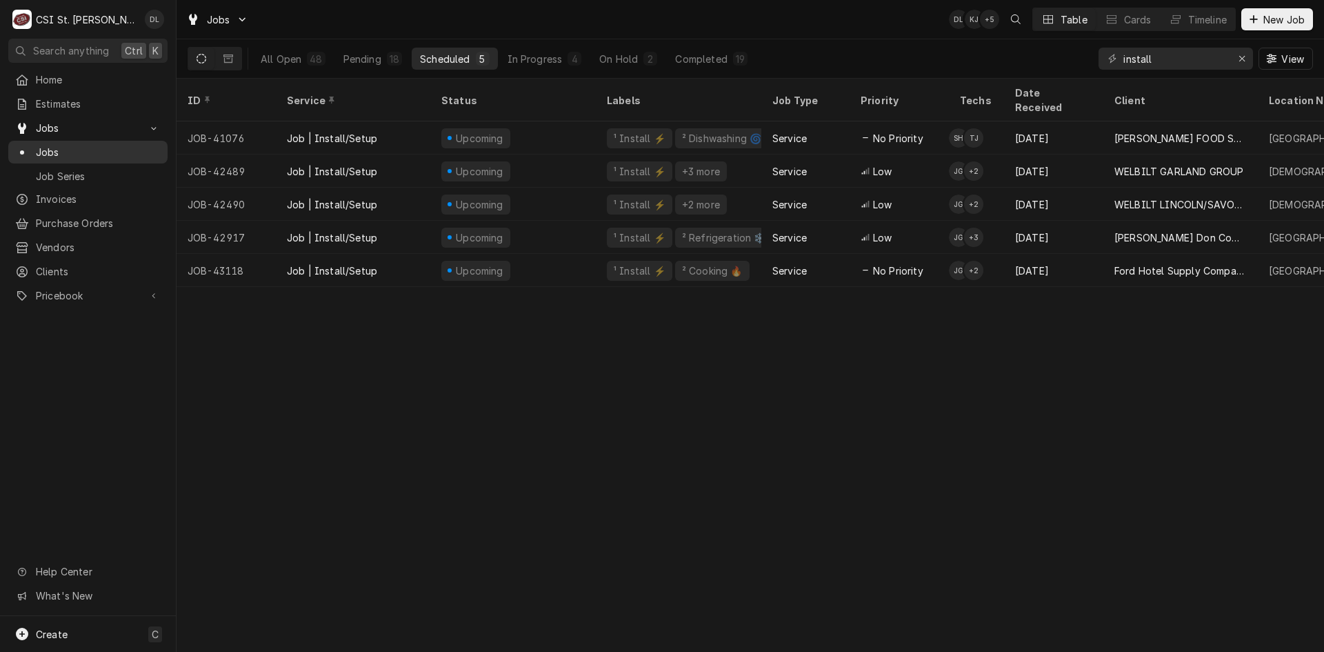
click at [108, 150] on span "Jobs" at bounding box center [98, 152] width 125 height 14
click at [230, 469] on div "ID Service Status Labels Job Type Priority Techs Date Received Client Location …" at bounding box center [751, 365] width 1148 height 573
click at [1180, 58] on input "install" at bounding box center [1174, 59] width 103 height 22
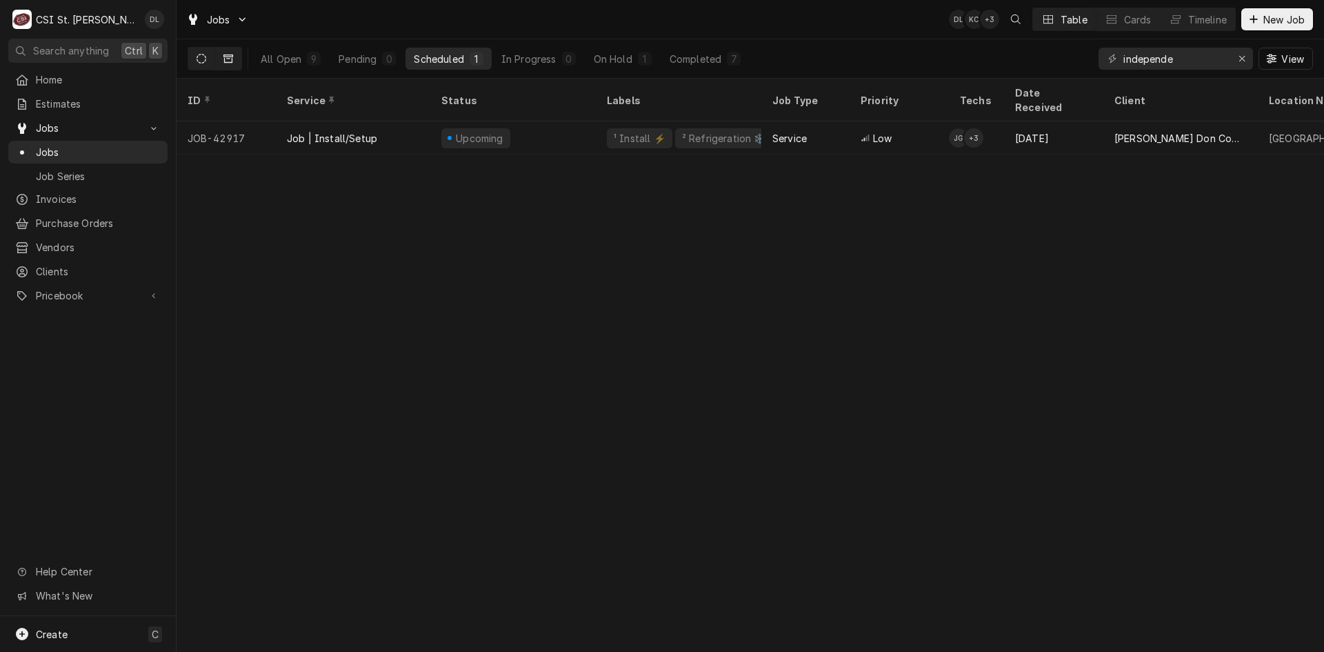
click at [223, 61] on button "Dynamic Content Wrapper" at bounding box center [228, 59] width 26 height 22
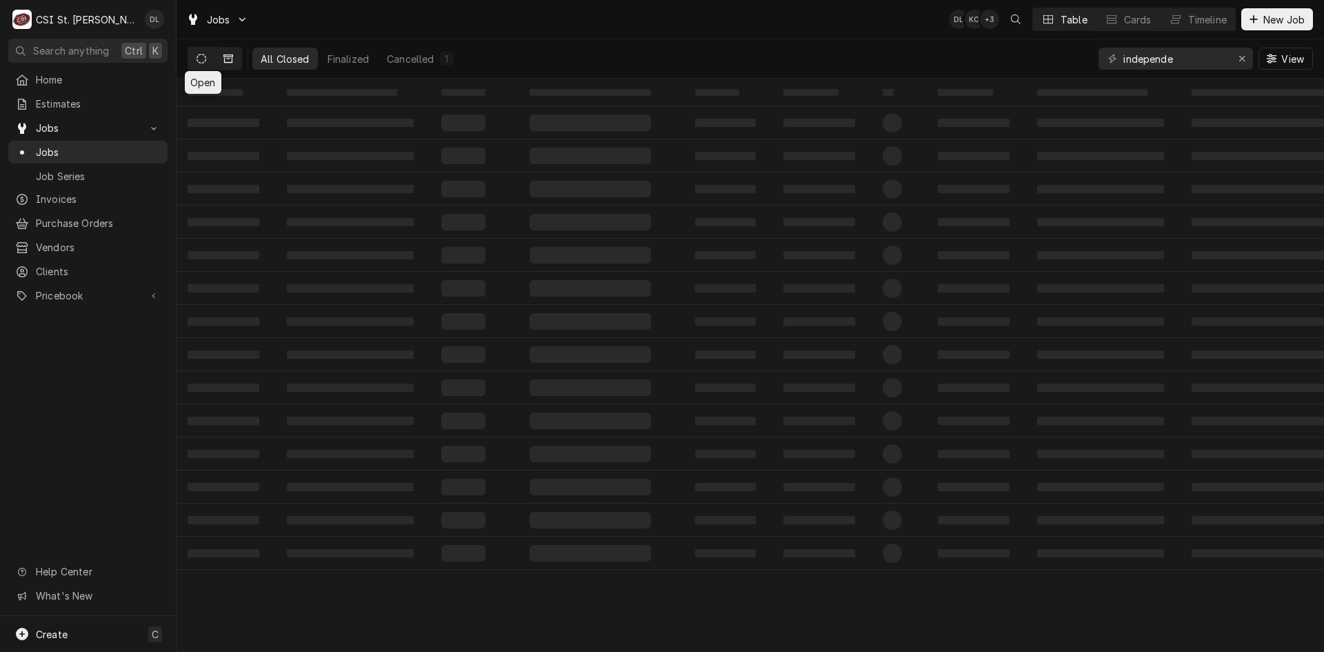
click at [206, 61] on icon "Dynamic Content Wrapper" at bounding box center [202, 59] width 10 height 10
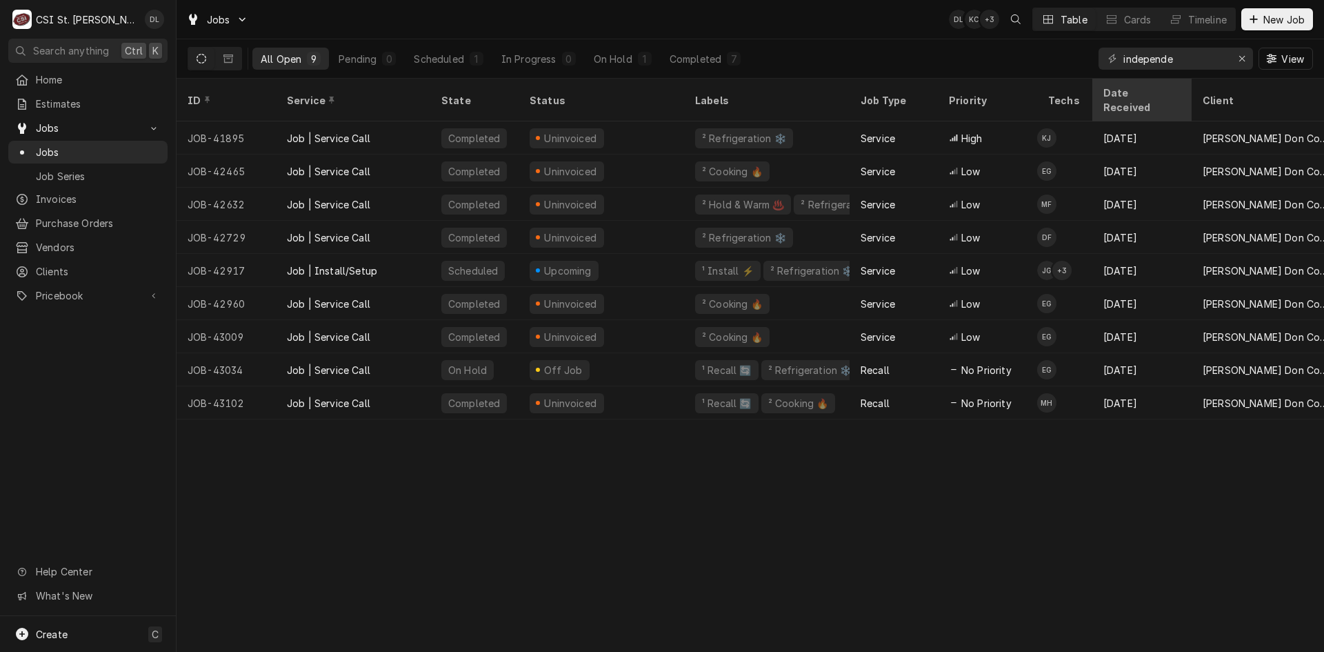
click at [1131, 86] on div "Date Received" at bounding box center [1140, 100] width 74 height 29
click at [1152, 90] on div "Date Received" at bounding box center [1134, 100] width 63 height 29
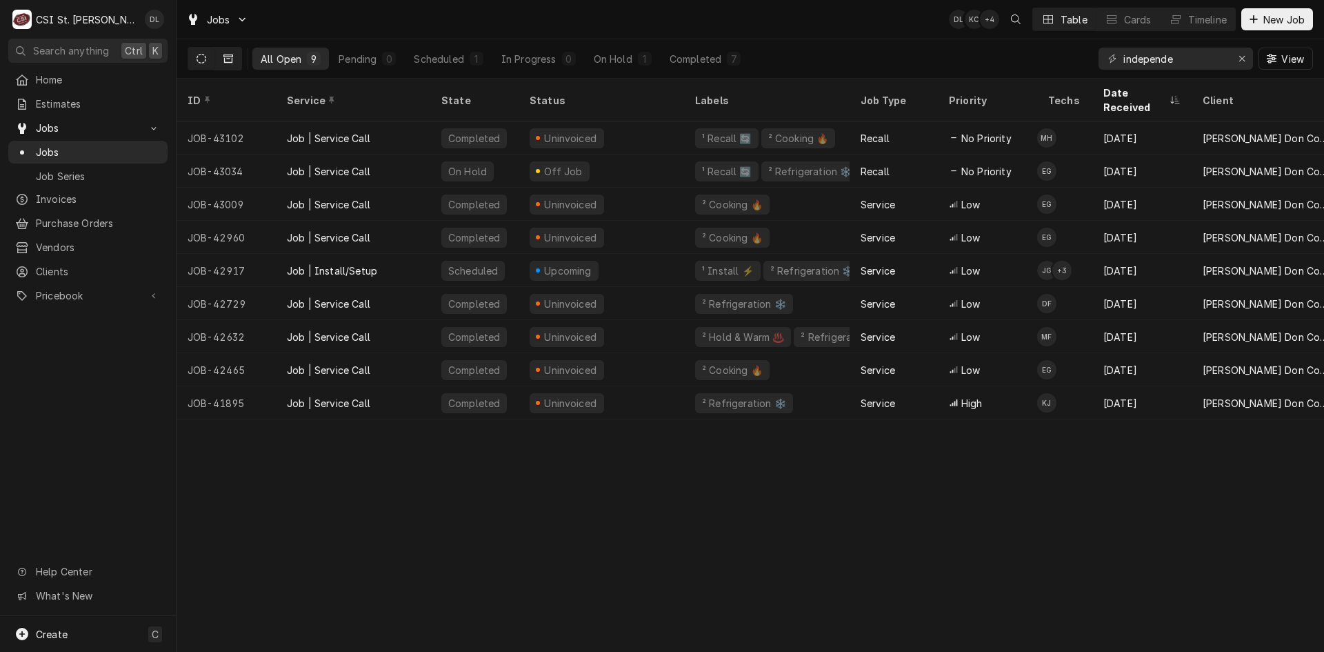
click at [227, 57] on icon "Dynamic Content Wrapper" at bounding box center [228, 59] width 10 height 10
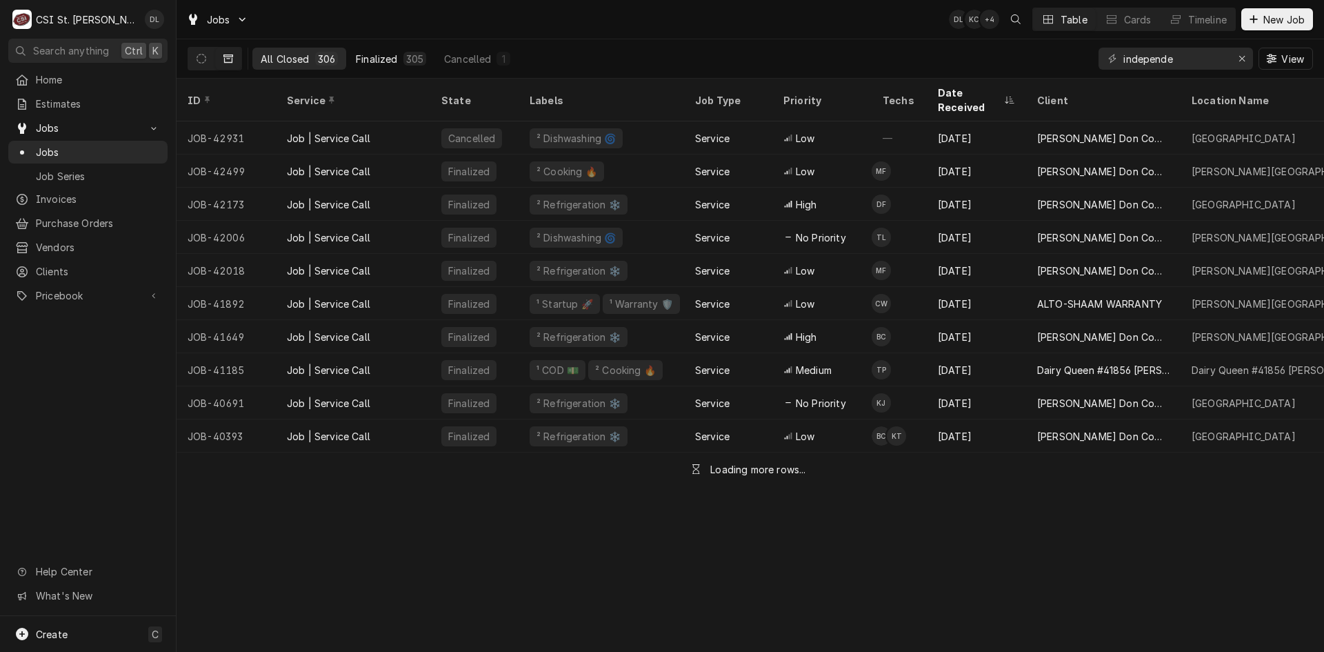
click at [379, 57] on div "Finalized" at bounding box center [376, 59] width 41 height 14
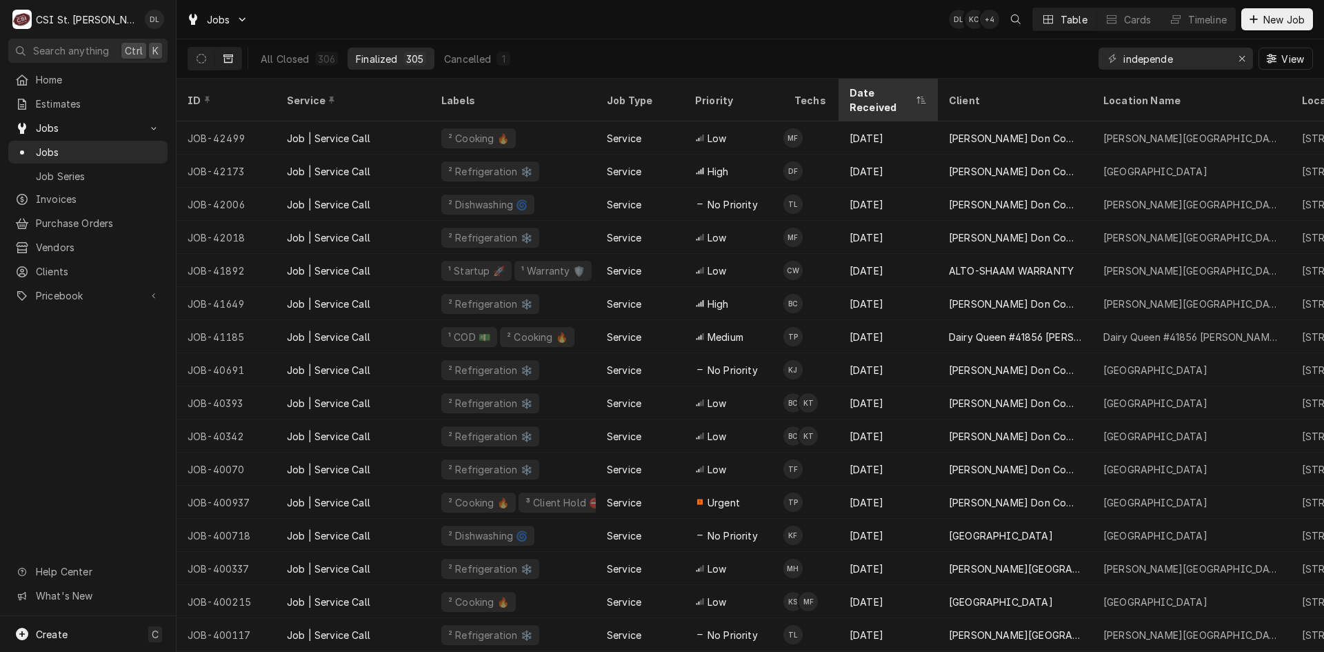
click at [886, 96] on div "Date Received" at bounding box center [881, 100] width 63 height 29
click at [867, 92] on div "Date Received" at bounding box center [881, 100] width 63 height 29
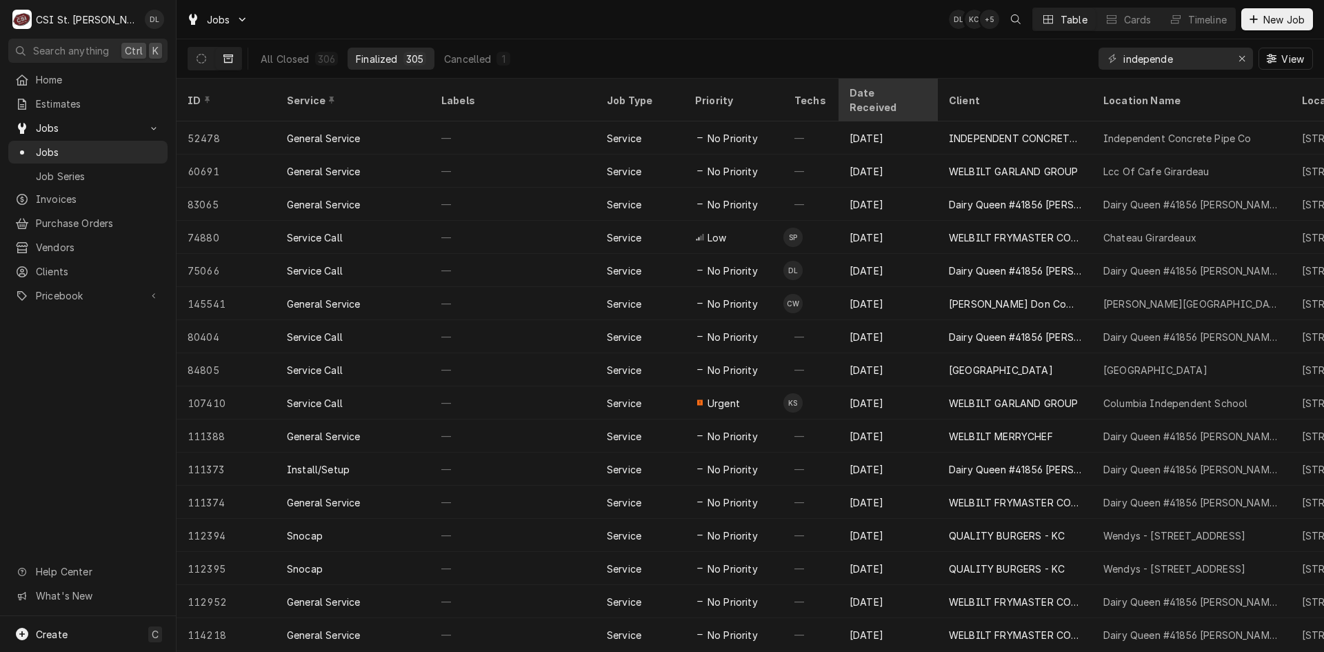
click at [879, 89] on div "Date Received" at bounding box center [887, 100] width 74 height 29
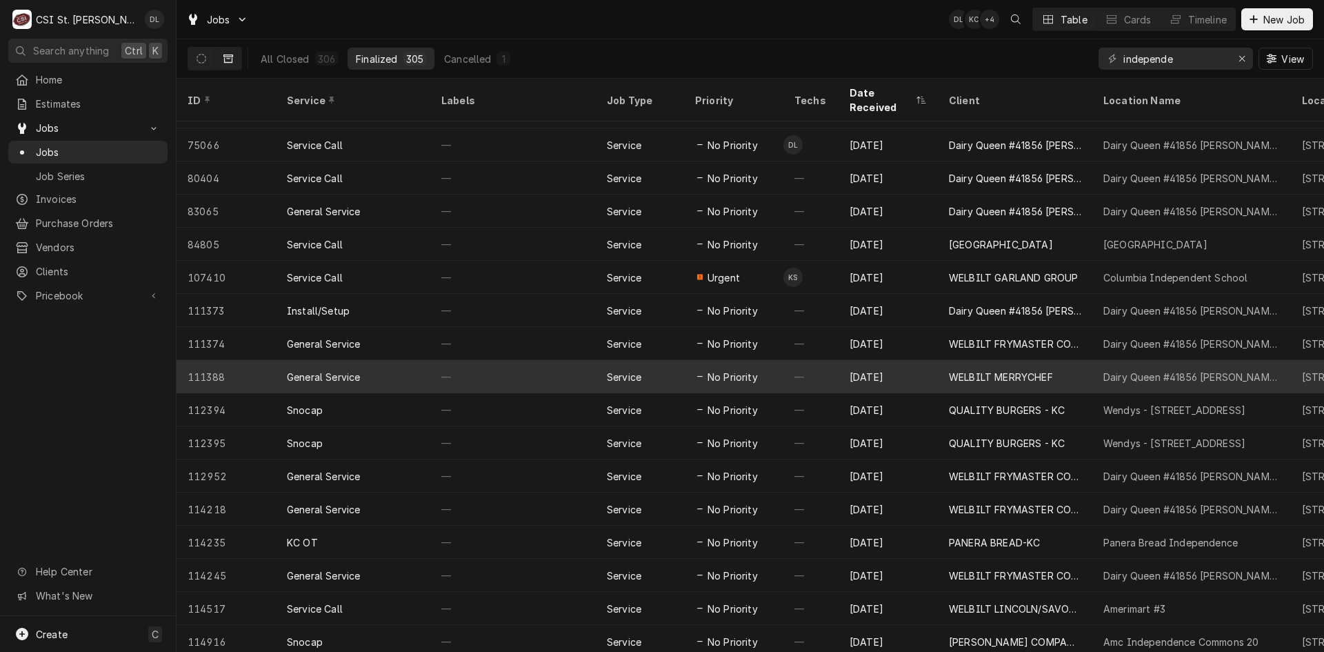
scroll to position [159, 0]
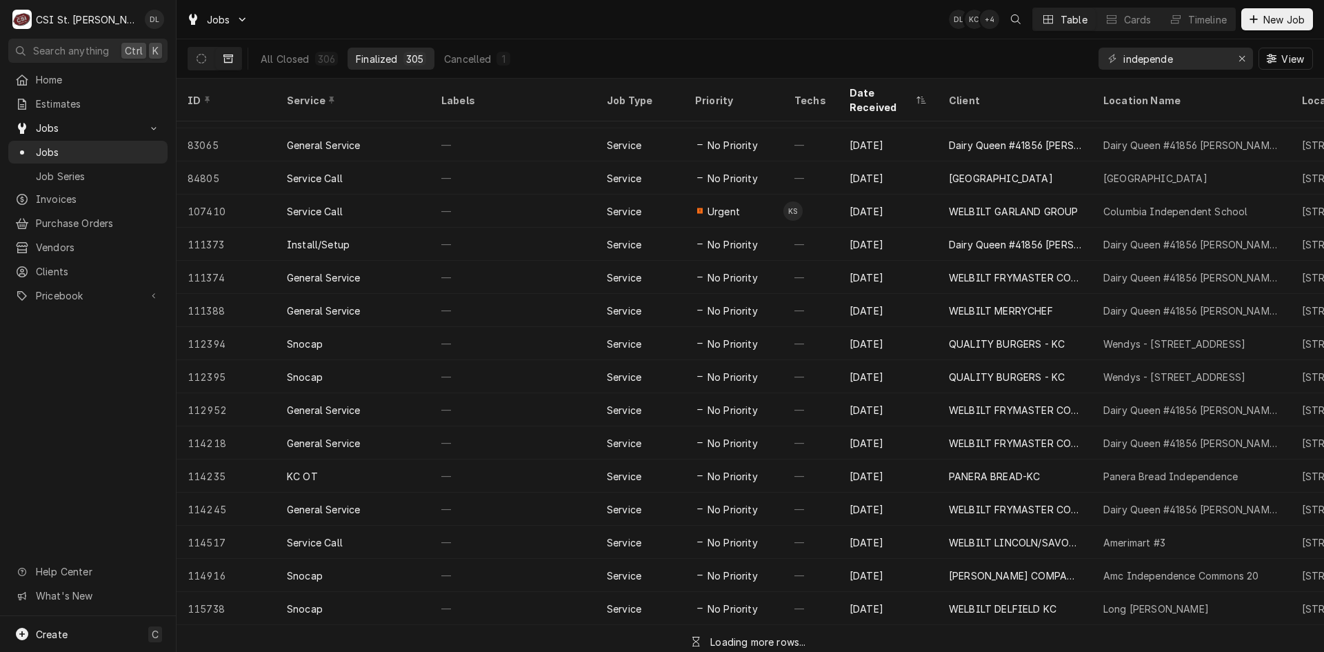
click at [752, 634] on div "Loading more rows..." at bounding box center [757, 641] width 95 height 14
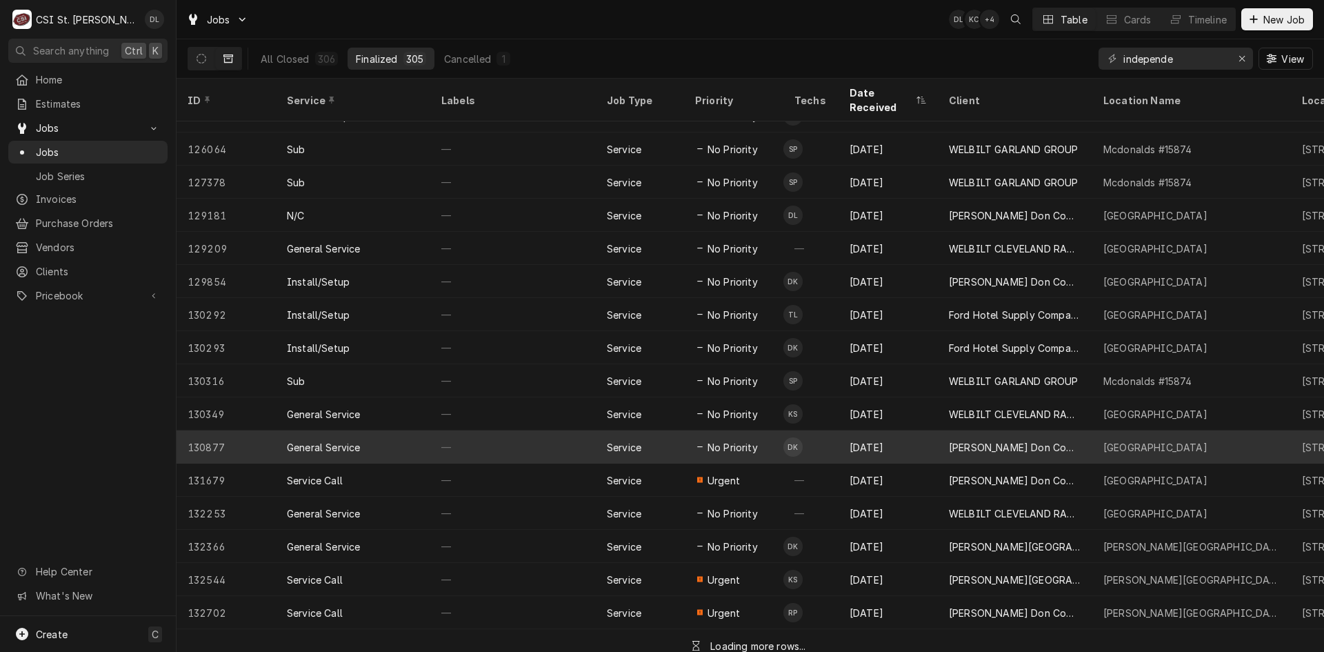
scroll to position [2145, 0]
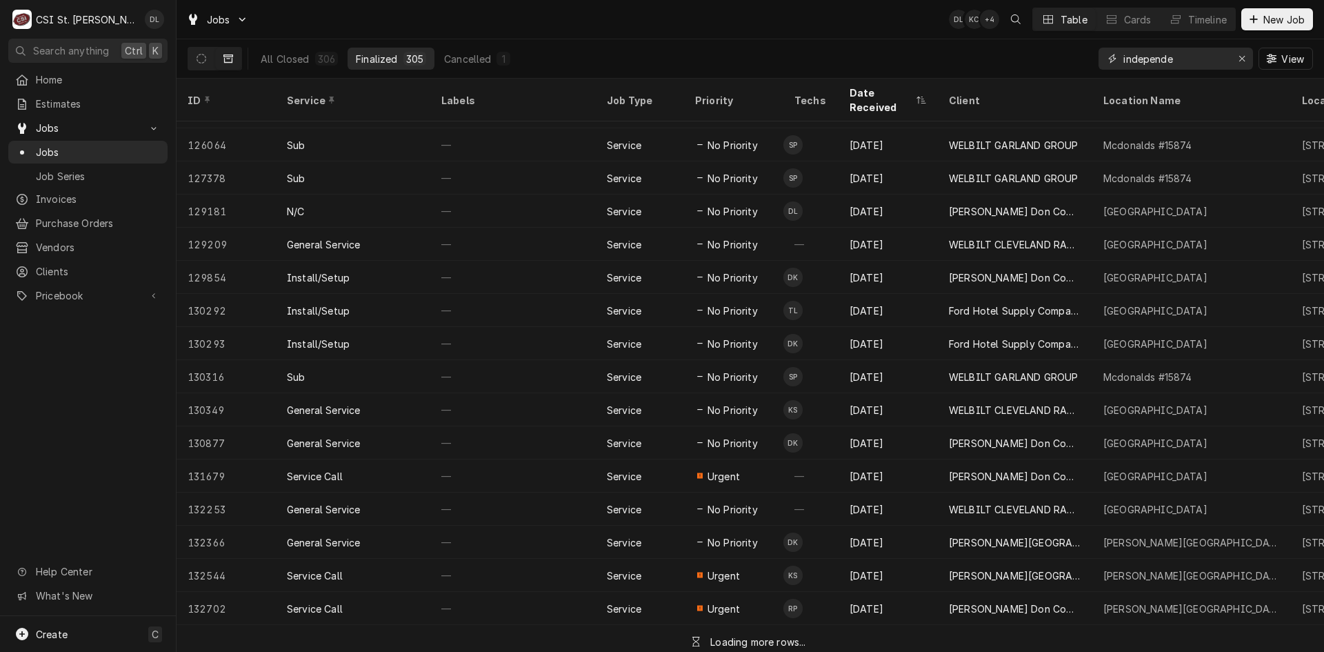
click at [1182, 66] on input "independe" at bounding box center [1174, 59] width 103 height 22
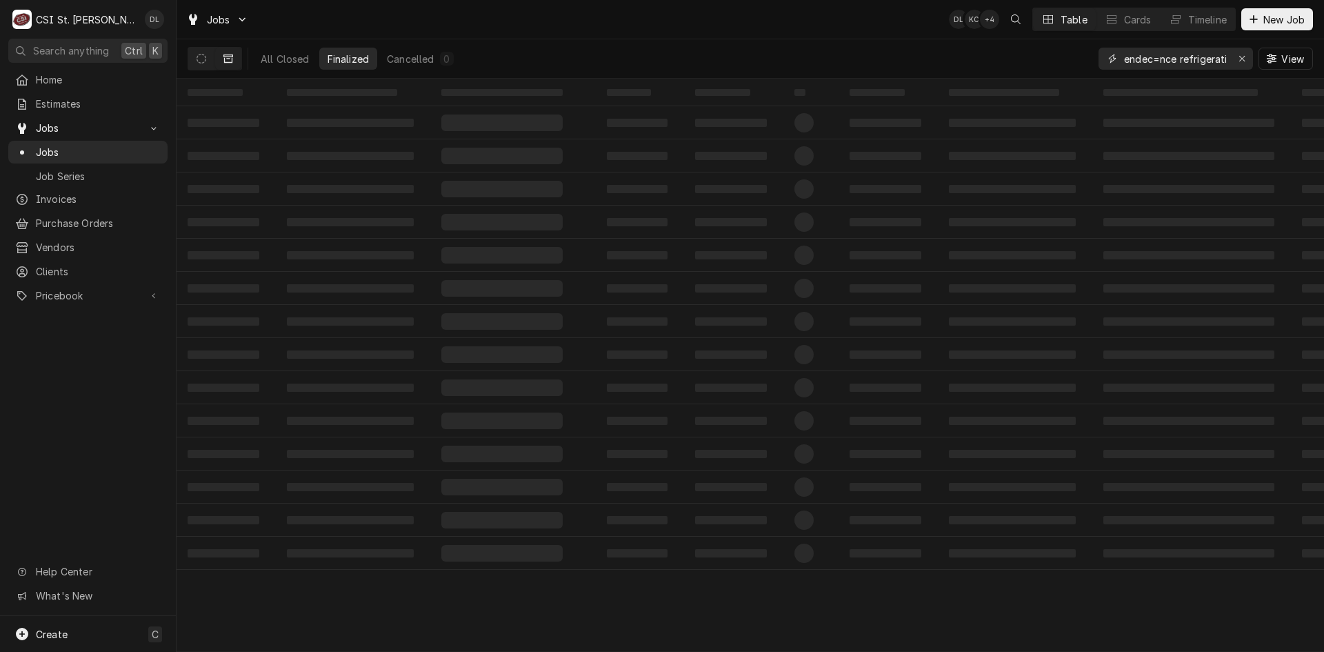
scroll to position [0, 37]
click at [1152, 50] on input "independec=nce refrigeration" at bounding box center [1174, 59] width 103 height 22
click at [1151, 59] on input "independec=nce refrigeration" at bounding box center [1174, 59] width 103 height 22
click at [1150, 56] on input "independec=nce refrigeration" at bounding box center [1174, 59] width 103 height 22
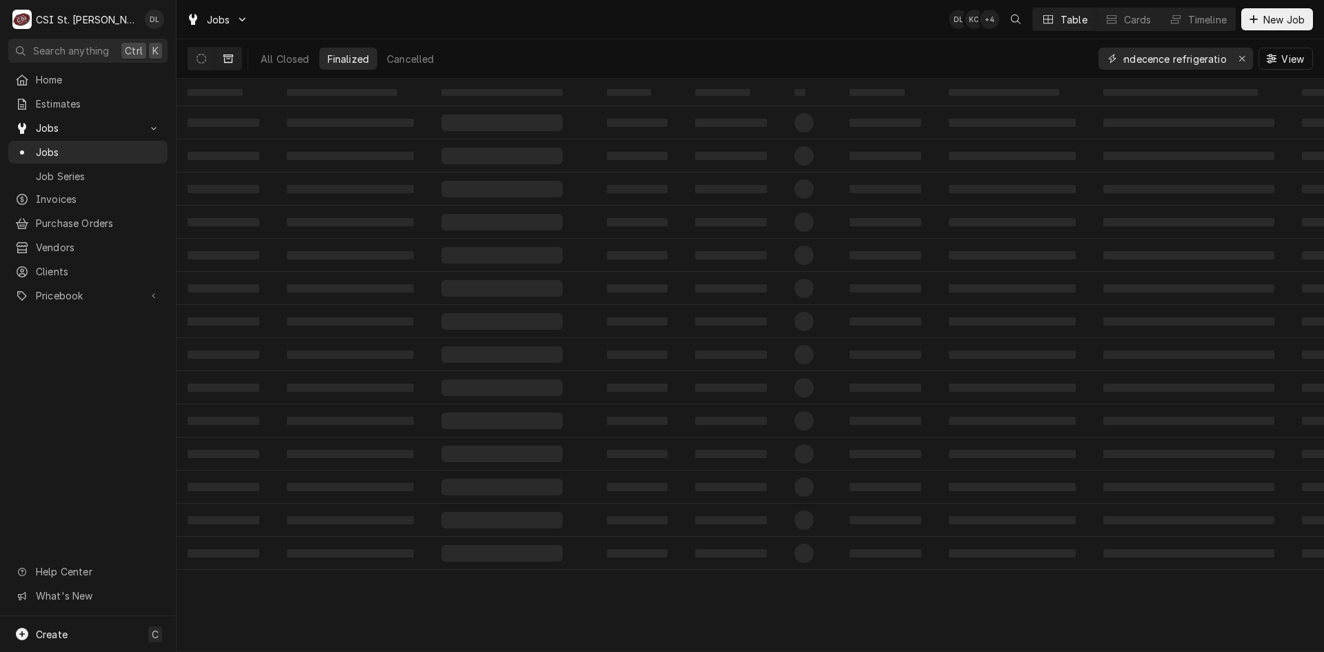
type input "independecence refrigeration"
click at [1227, 63] on div "independecence refrigeration" at bounding box center [1176, 59] width 154 height 22
click at [1226, 60] on input "independecence refrigeration" at bounding box center [1174, 59] width 103 height 22
click at [206, 61] on button "Dynamic Content Wrapper" at bounding box center [201, 59] width 26 height 22
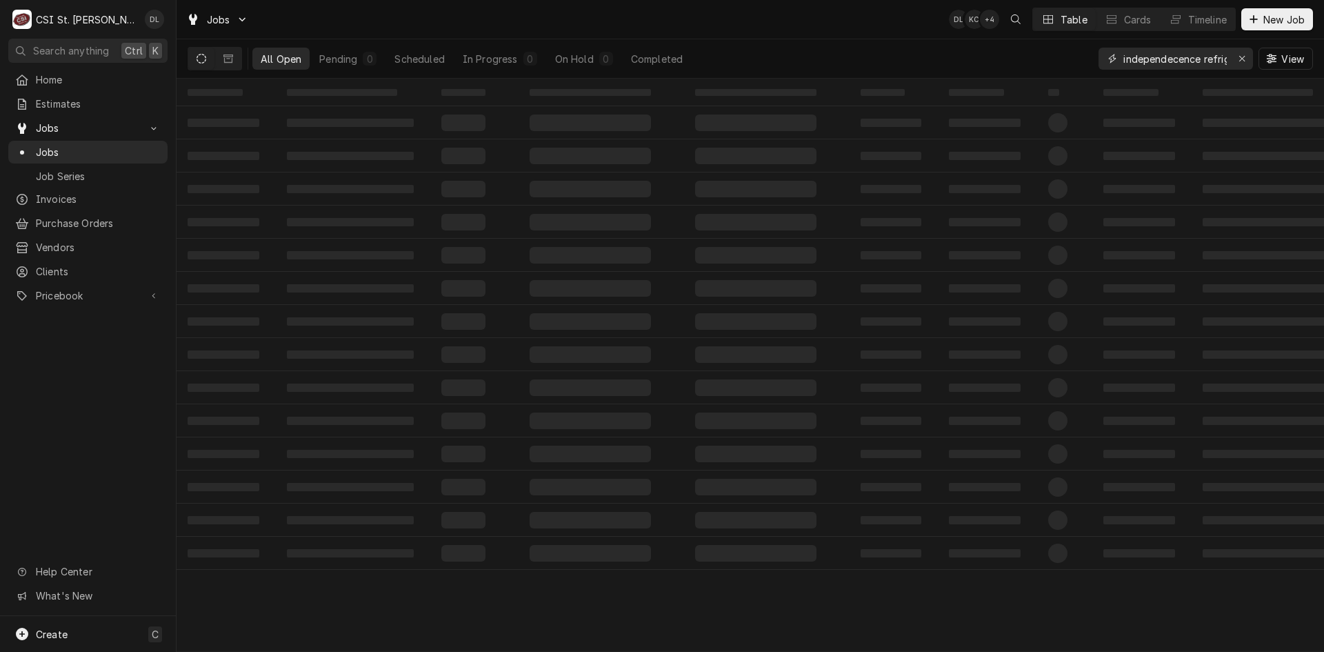
click at [1205, 52] on input "independecence refrigeration" at bounding box center [1174, 59] width 103 height 22
click at [1216, 59] on input "independecence refrigeration" at bounding box center [1174, 59] width 103 height 22
click at [1245, 55] on div "Erase input" at bounding box center [1242, 59] width 14 height 14
click at [1212, 57] on input "Dynamic Content Wrapper" at bounding box center [1188, 59] width 130 height 22
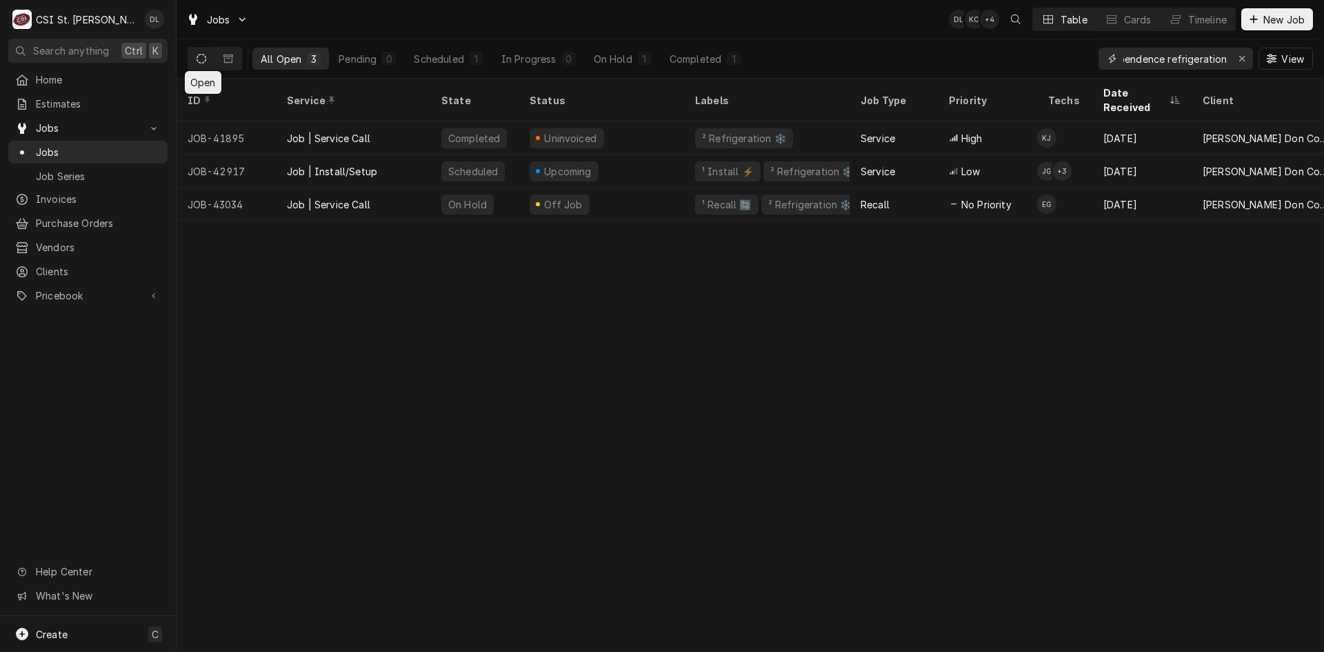
type input "independence refrigeration"
click at [206, 58] on icon "Dynamic Content Wrapper" at bounding box center [202, 59] width 10 height 10
click at [233, 55] on button "Dynamic Content Wrapper" at bounding box center [228, 59] width 26 height 22
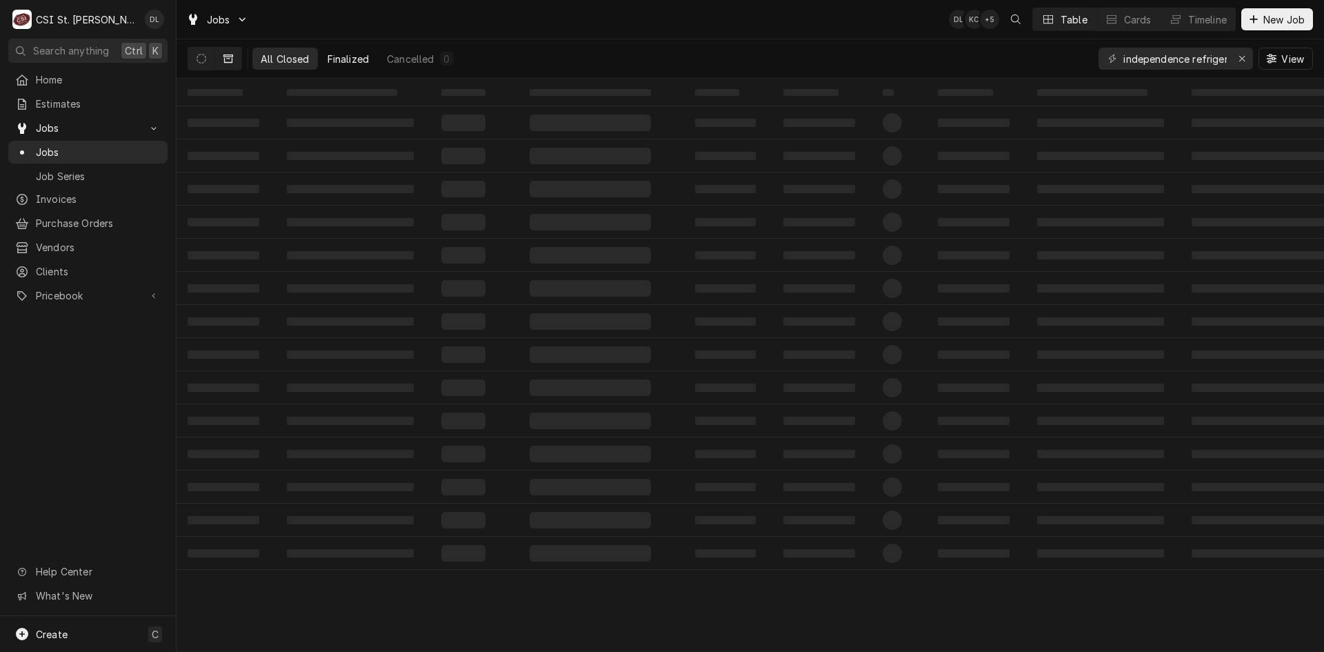
click at [341, 60] on div "Finalized" at bounding box center [348, 59] width 41 height 14
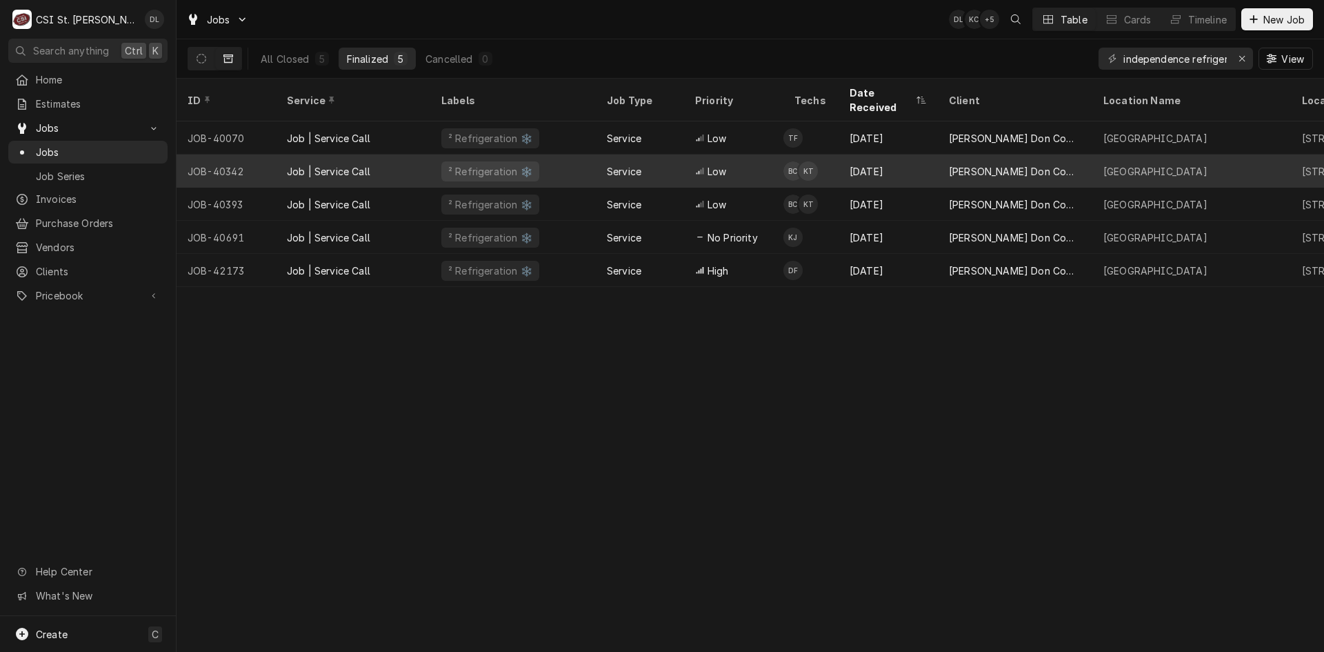
click at [610, 164] on div "Service" at bounding box center [624, 171] width 34 height 14
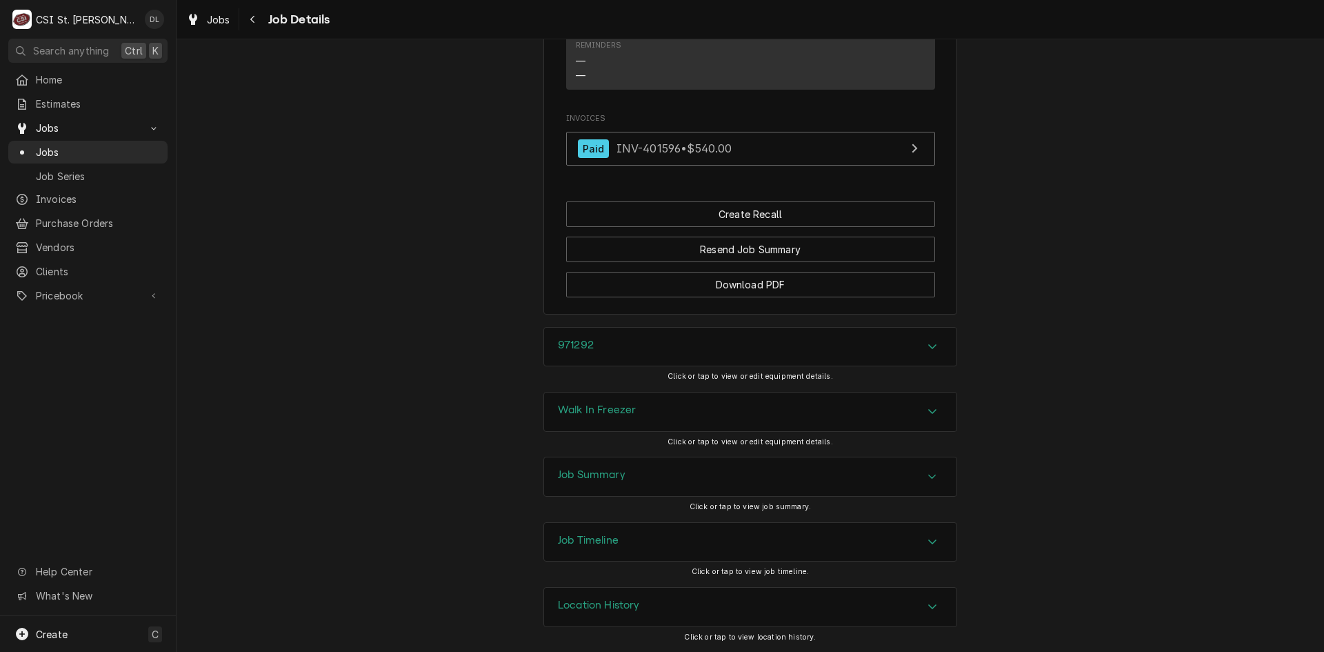
scroll to position [1198, 0]
click at [929, 410] on icon "Accordion Header" at bounding box center [933, 411] width 10 height 11
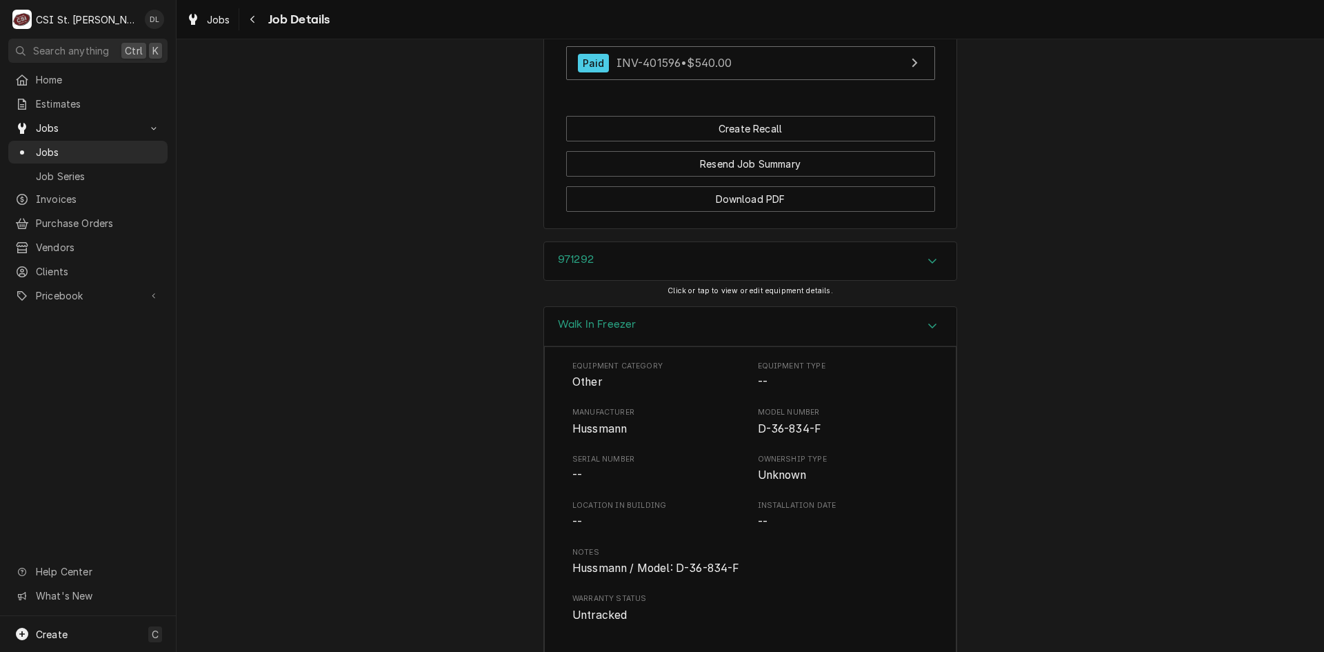
click at [915, 341] on div "Walk In Freezer" at bounding box center [750, 326] width 412 height 39
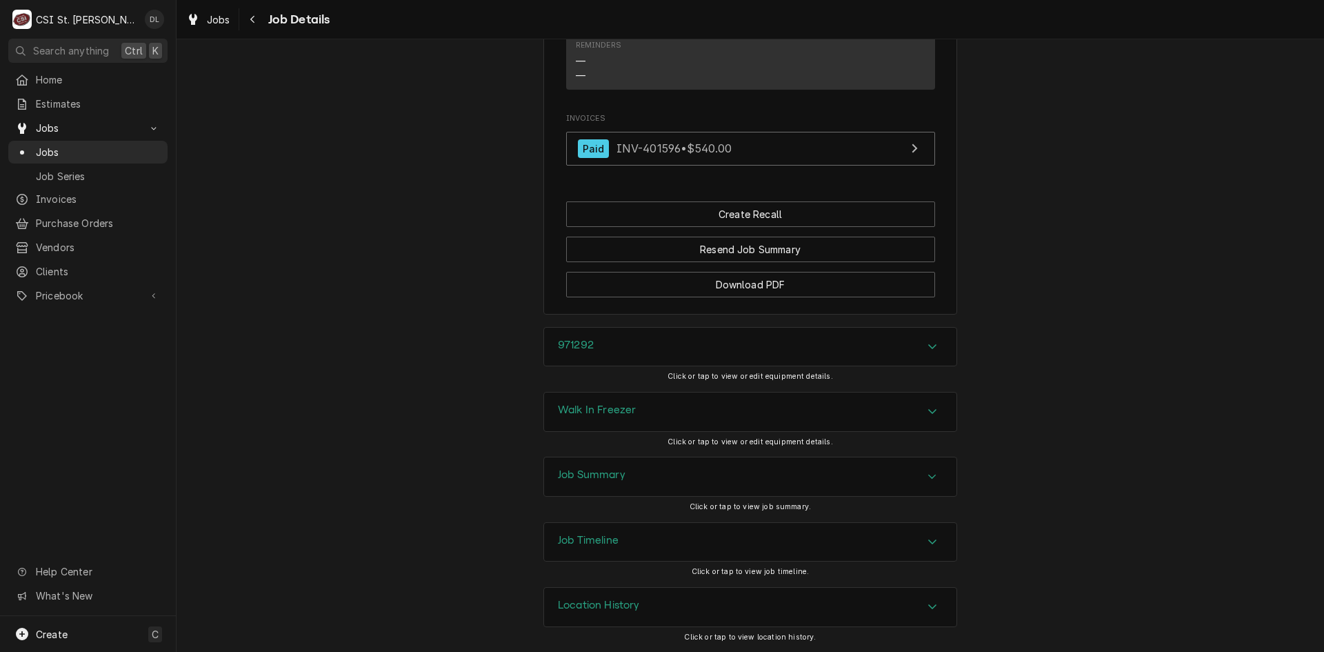
click at [928, 473] on icon "Accordion Header" at bounding box center [933, 476] width 10 height 11
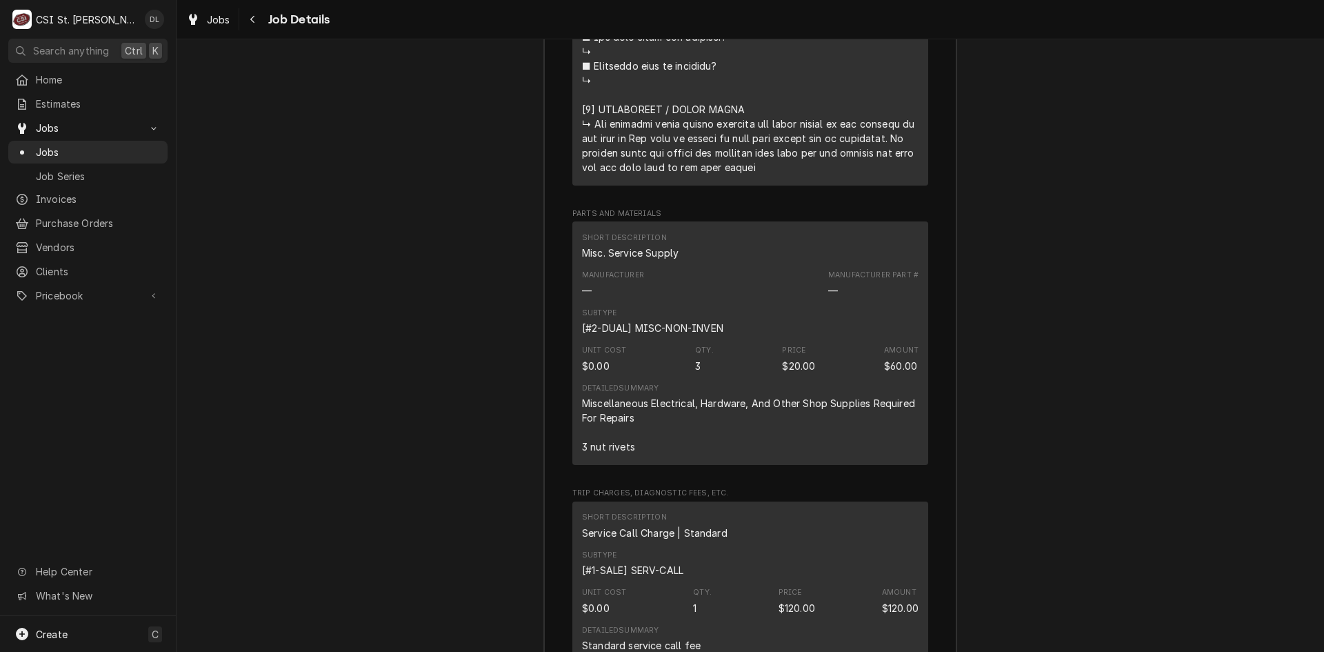
scroll to position [3060, 0]
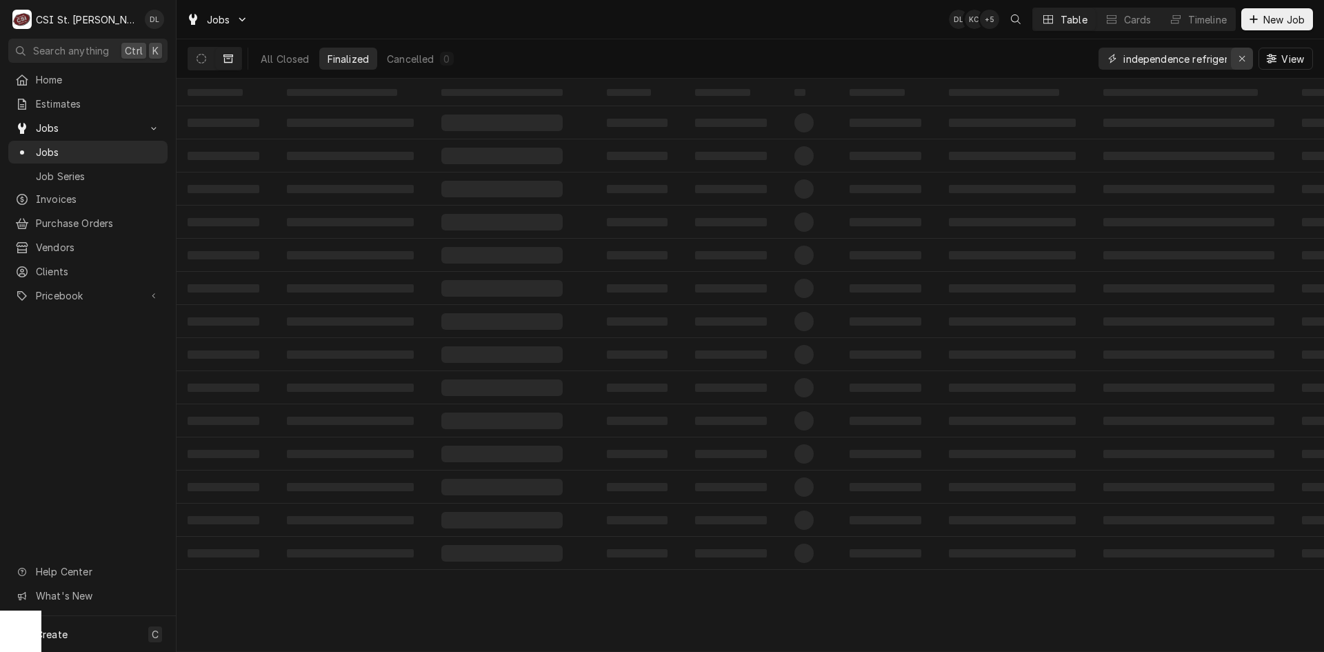
click at [1237, 59] on div "Erase input" at bounding box center [1242, 59] width 14 height 14
click at [1165, 60] on input "Dynamic Content Wrapper" at bounding box center [1184, 59] width 123 height 22
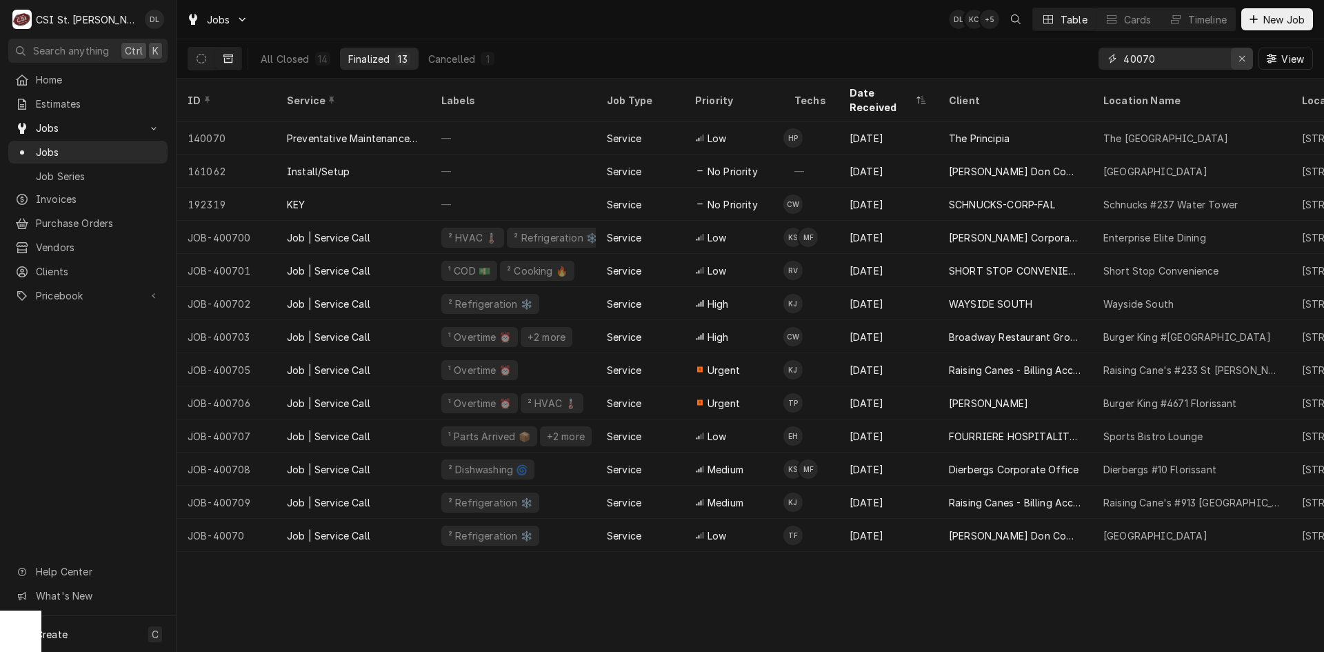
type input "40070"
click at [1237, 57] on div "Erase input" at bounding box center [1242, 59] width 14 height 14
click at [1154, 59] on input "Dynamic Content Wrapper" at bounding box center [1188, 59] width 130 height 22
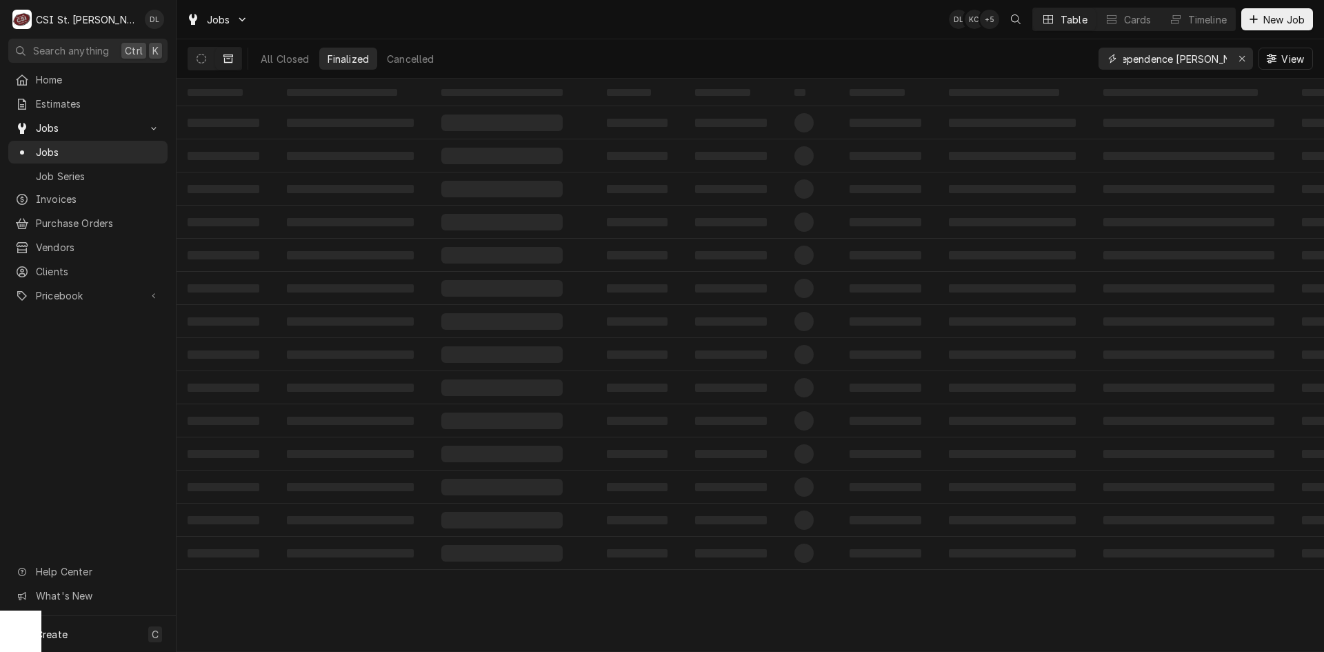
scroll to position [0, 23]
type input "independence [PERSON_NAME]"
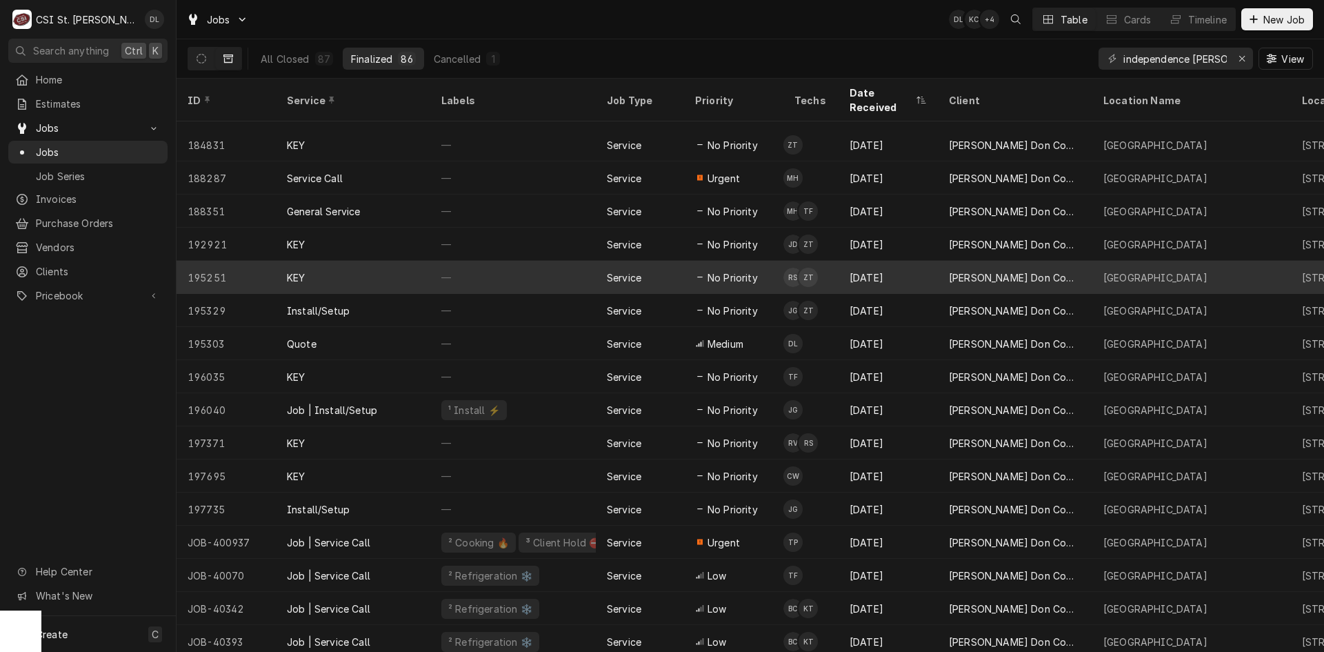
scroll to position [2310, 0]
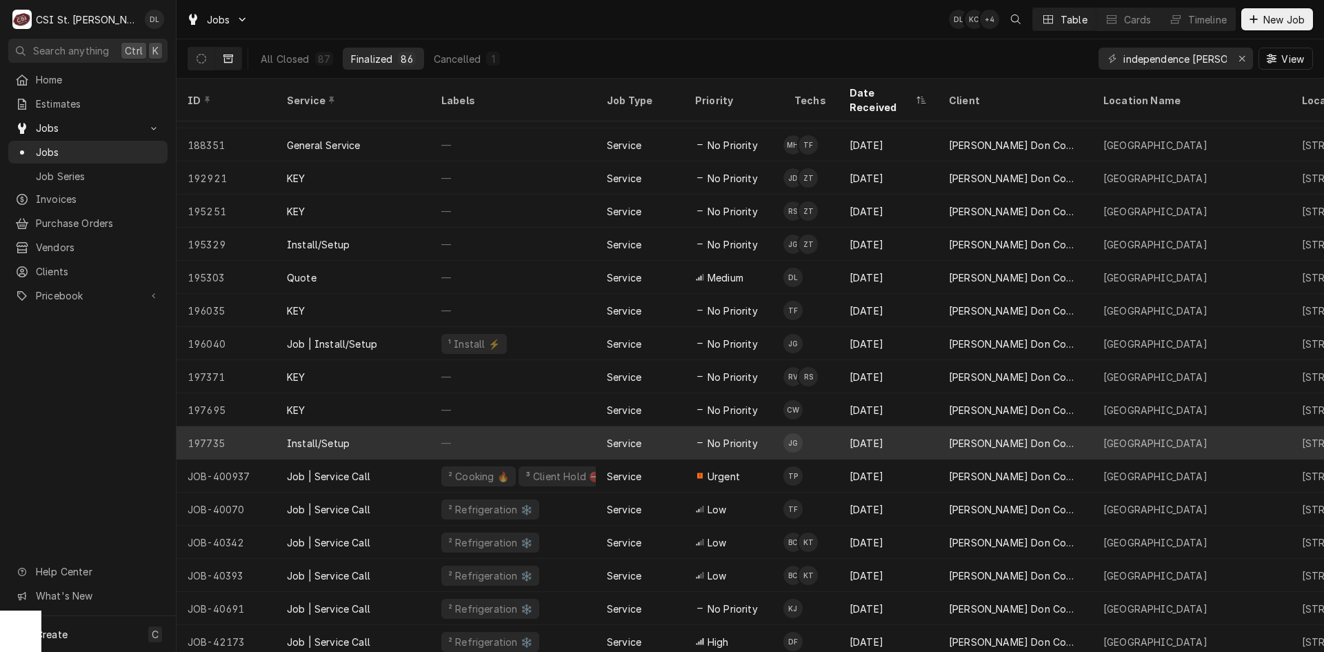
click at [388, 434] on div "Install/Setup" at bounding box center [353, 442] width 154 height 33
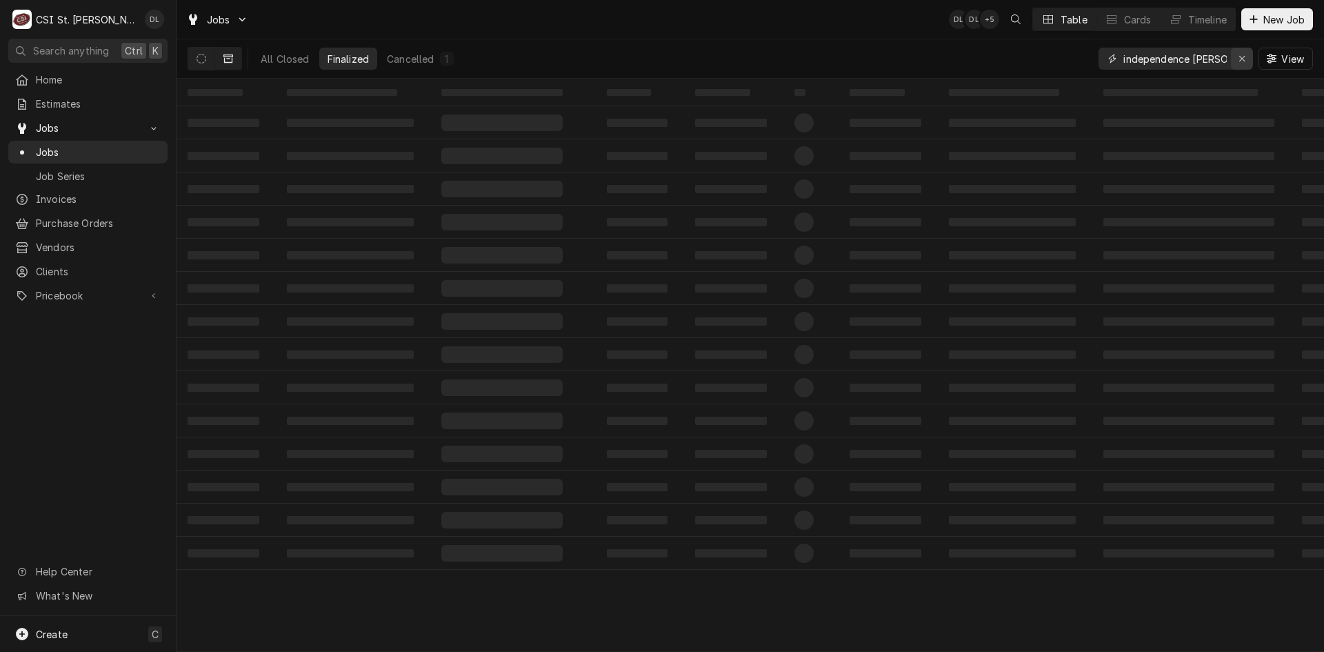
click at [843, 55] on icon "Erase input" at bounding box center [1243, 59] width 8 height 10
click at [843, 56] on input "Dynamic Content Wrapper" at bounding box center [1188, 59] width 130 height 22
type input "42173"
click at [206, 59] on button "Dynamic Content Wrapper" at bounding box center [201, 59] width 26 height 22
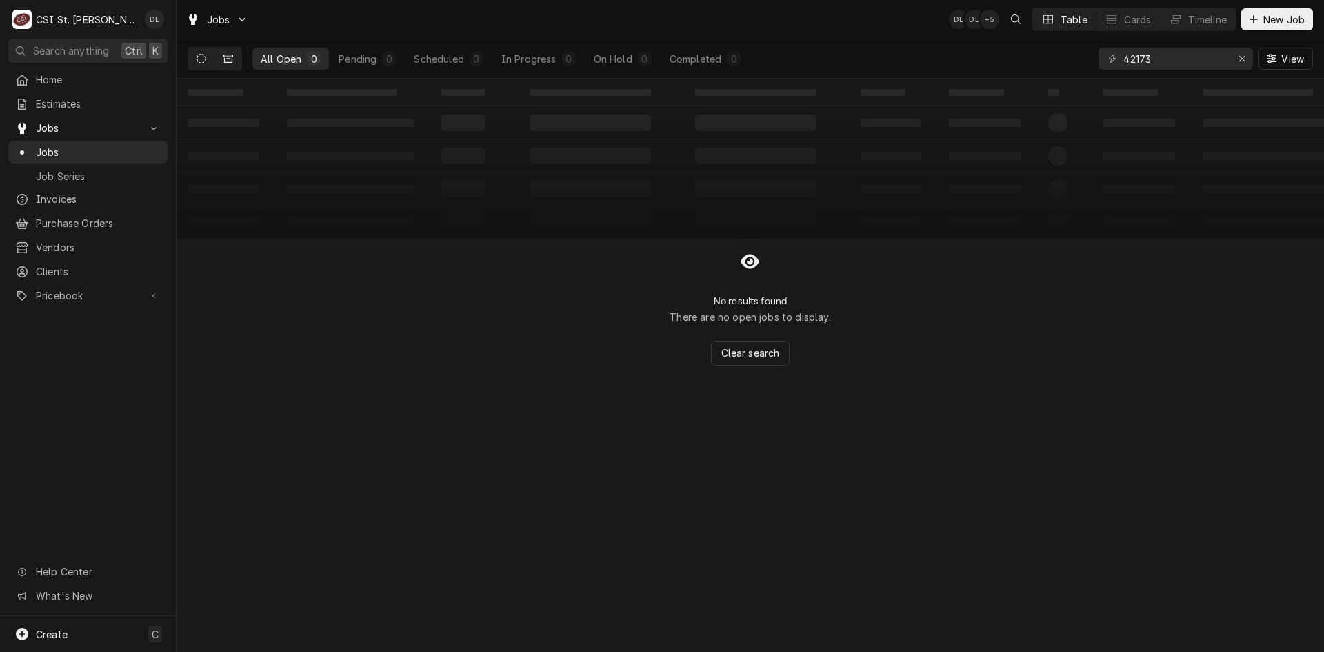
click at [221, 57] on button "Dynamic Content Wrapper" at bounding box center [228, 59] width 26 height 22
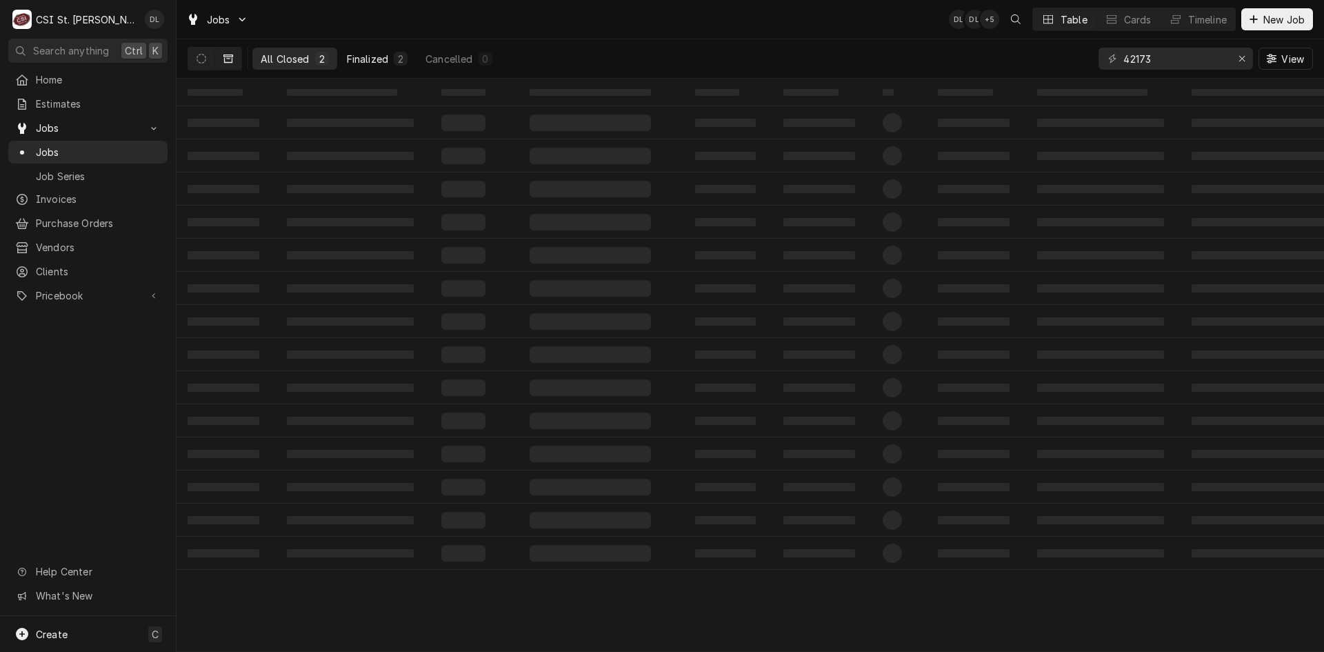
click at [372, 61] on div "Finalized" at bounding box center [367, 59] width 41 height 14
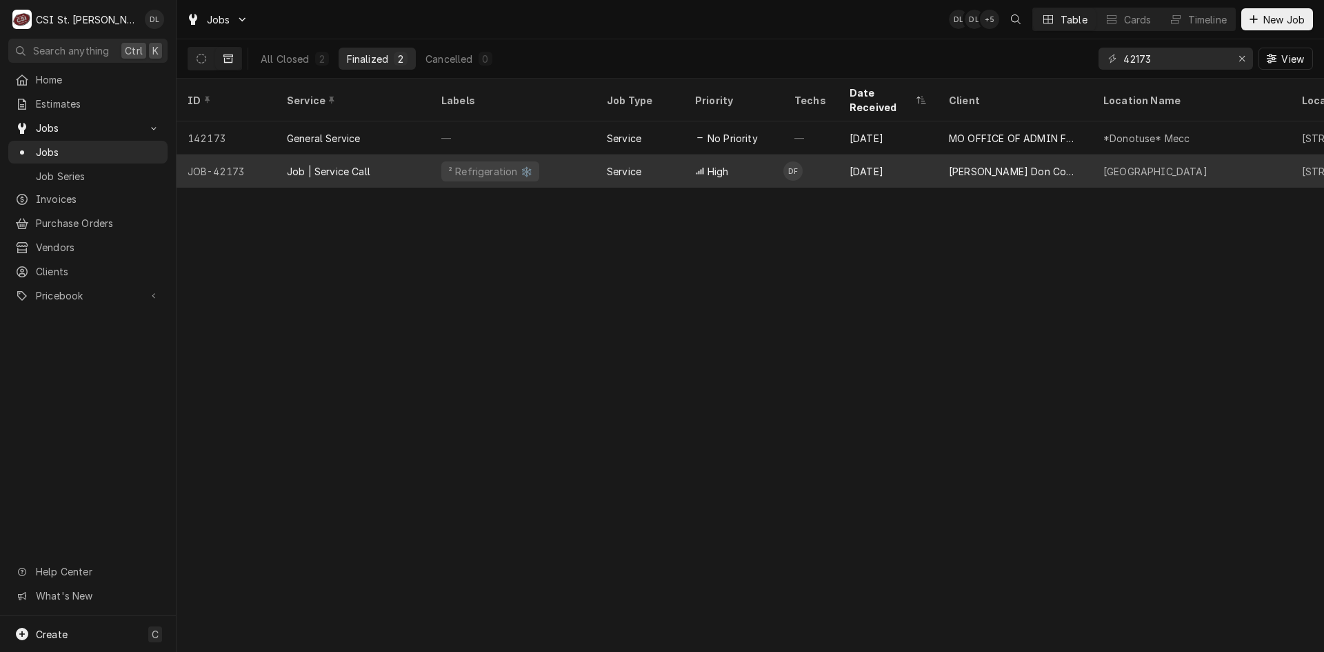
click at [719, 164] on span "High" at bounding box center [718, 171] width 21 height 14
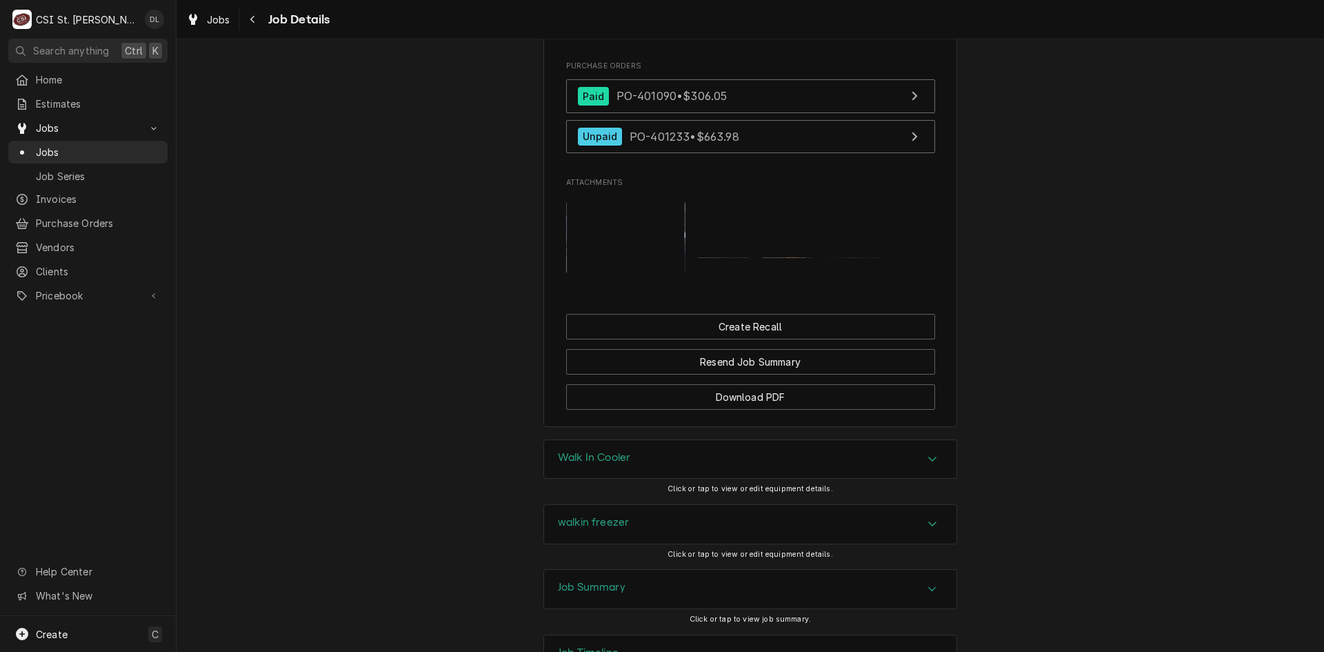
scroll to position [1310, 0]
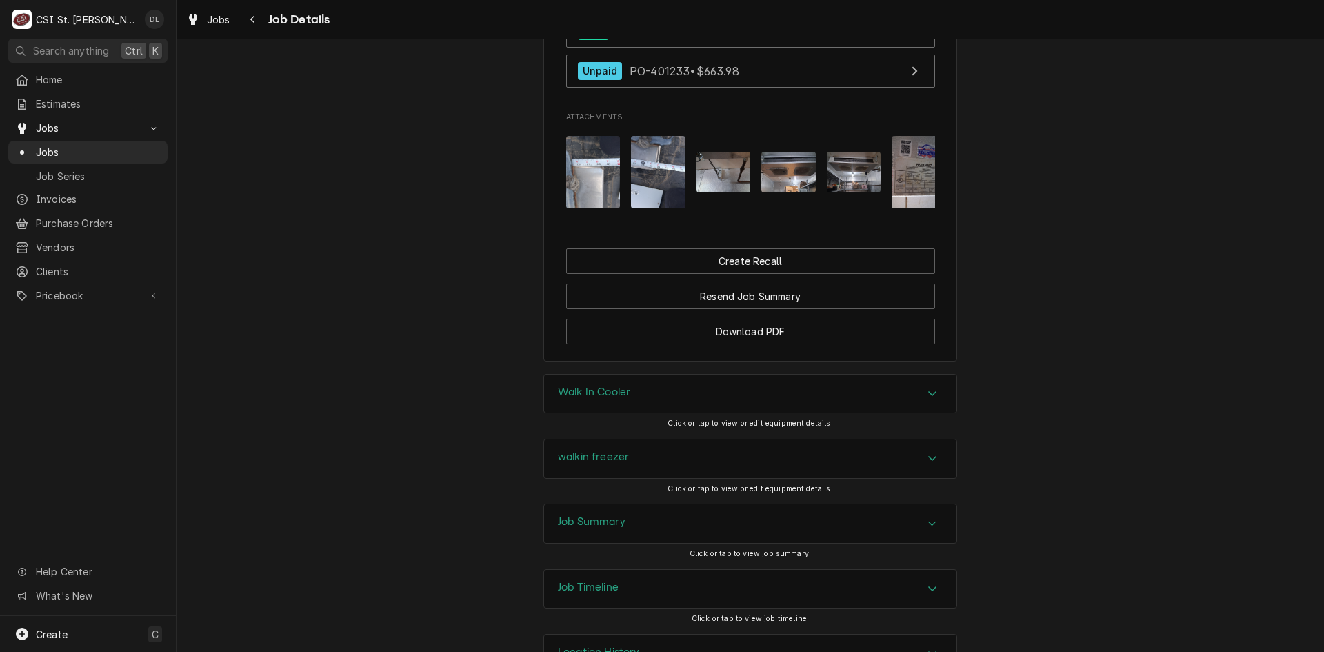
click at [771, 185] on img "Attachments" at bounding box center [788, 172] width 54 height 41
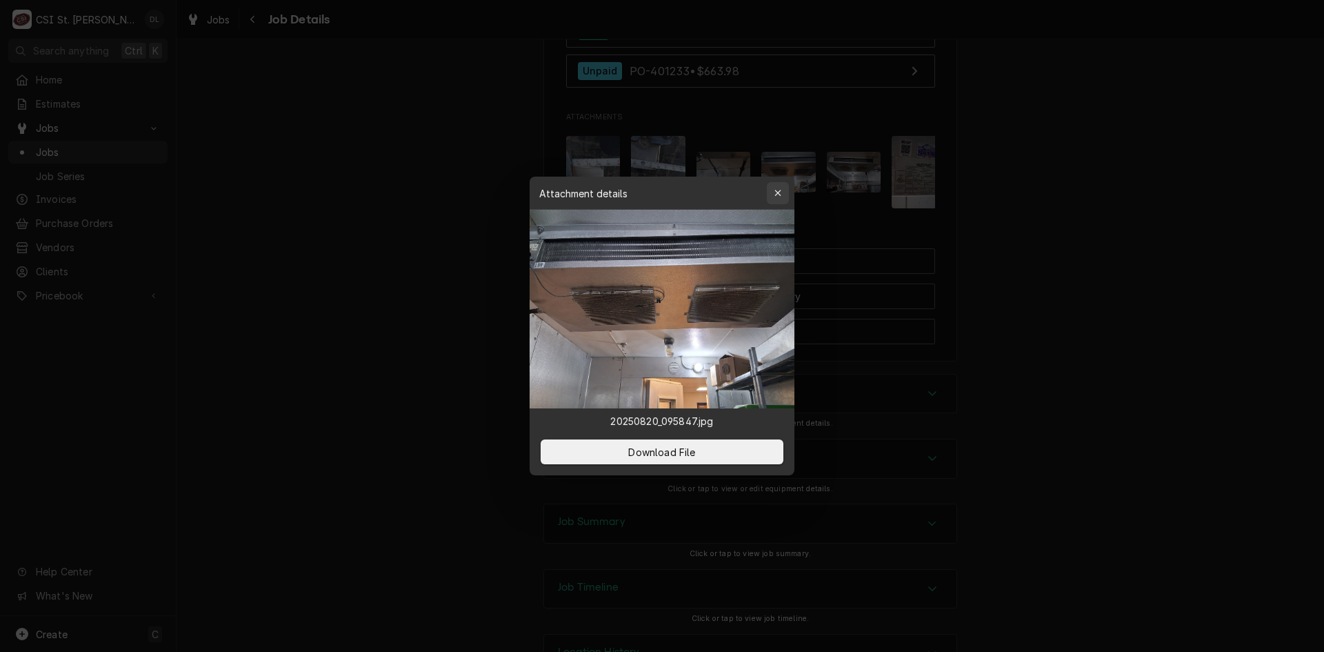
click at [781, 192] on icon "button" at bounding box center [778, 193] width 8 height 10
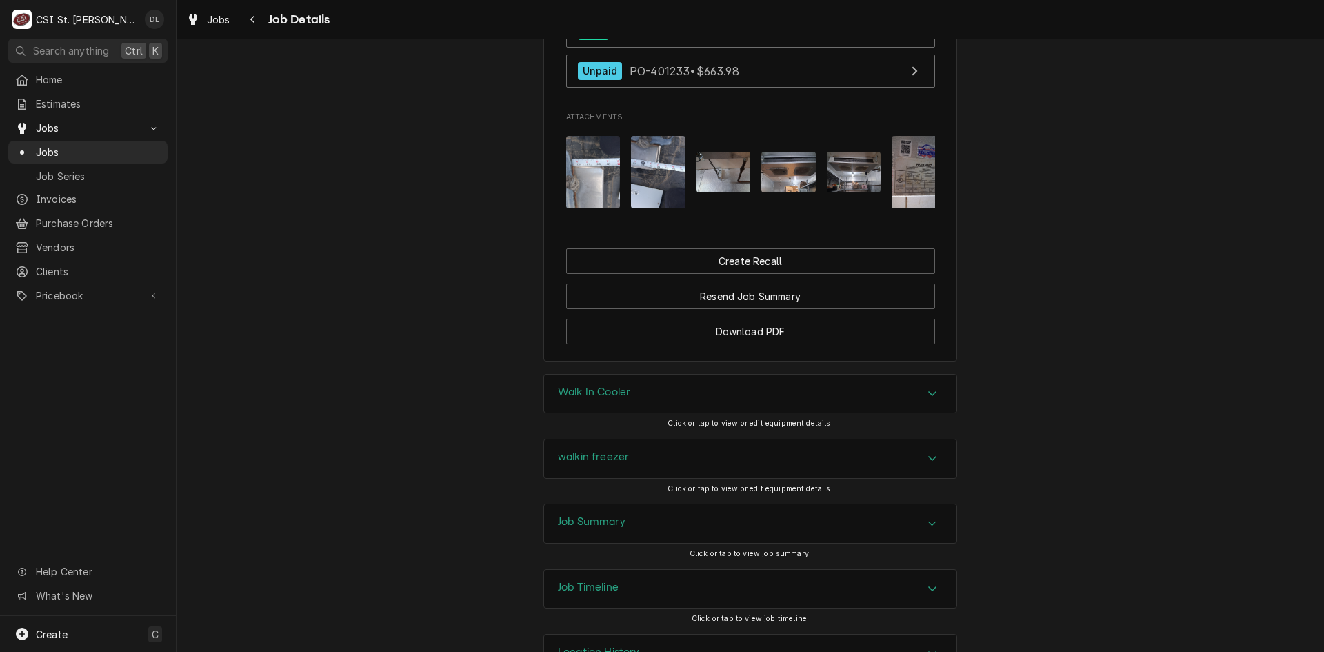
click at [834, 192] on img "Attachments" at bounding box center [854, 172] width 54 height 41
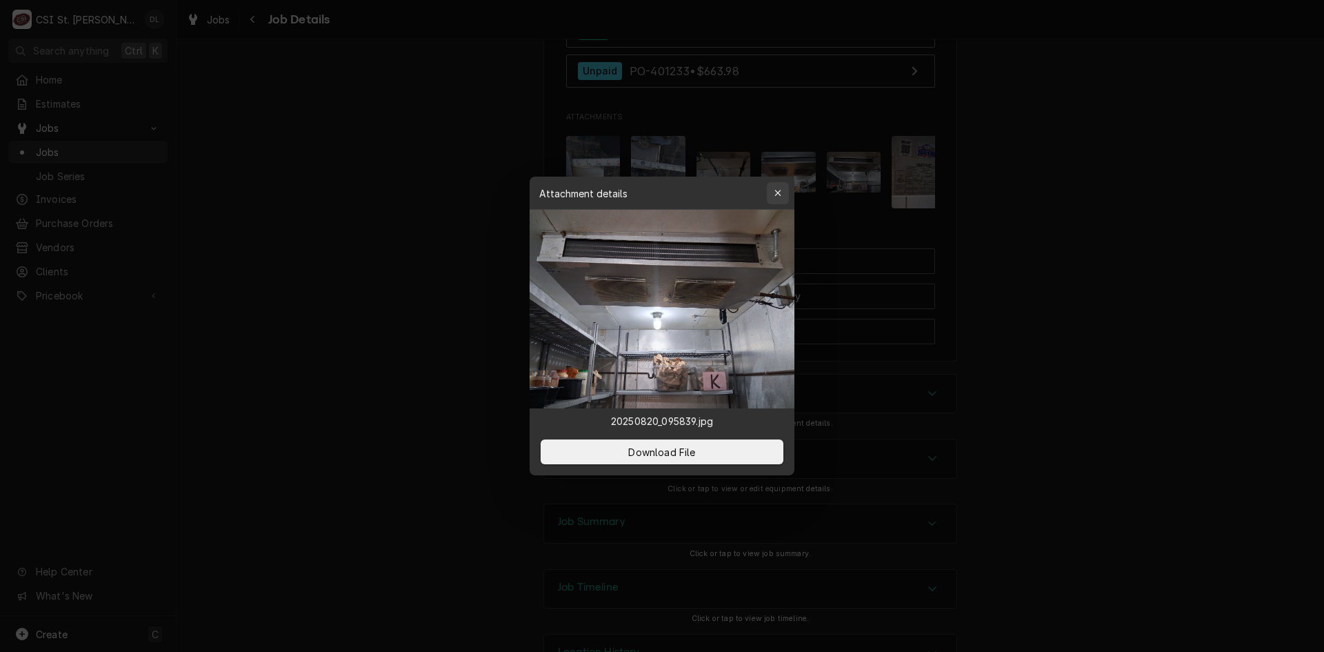
click at [782, 189] on div "button" at bounding box center [778, 193] width 14 height 14
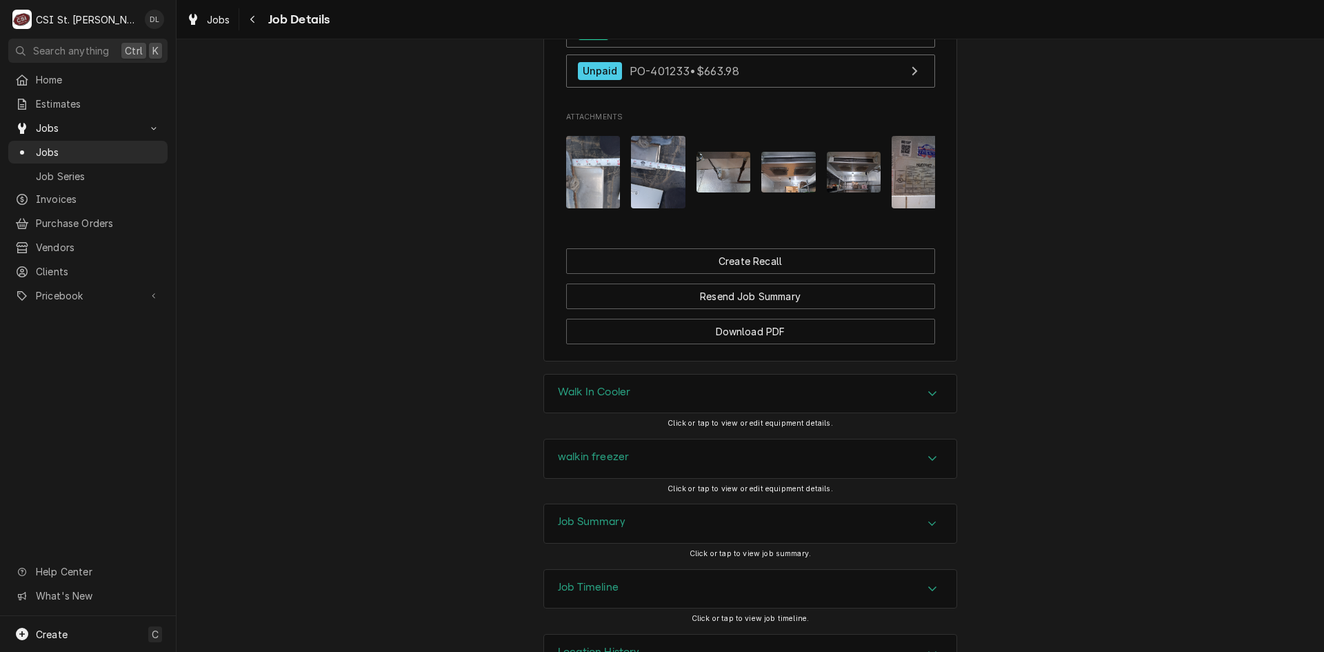
click at [892, 192] on img "Attachments" at bounding box center [919, 172] width 54 height 72
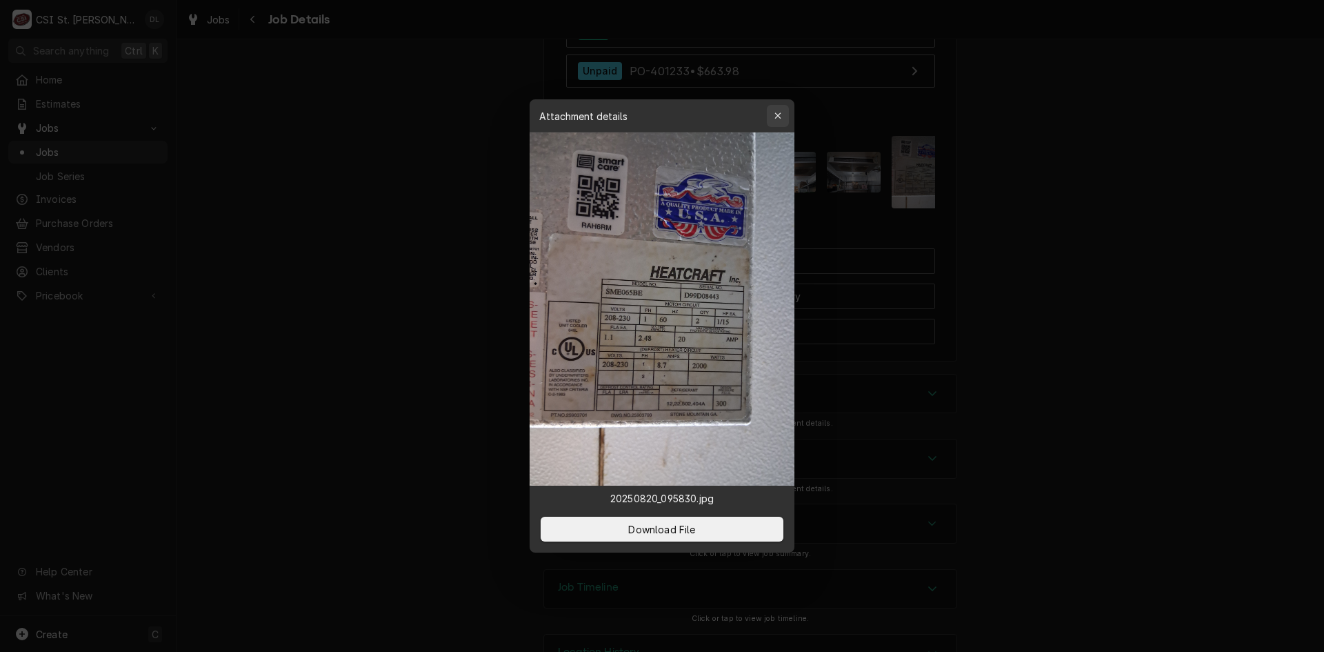
click at [779, 113] on icon "button" at bounding box center [778, 116] width 8 height 10
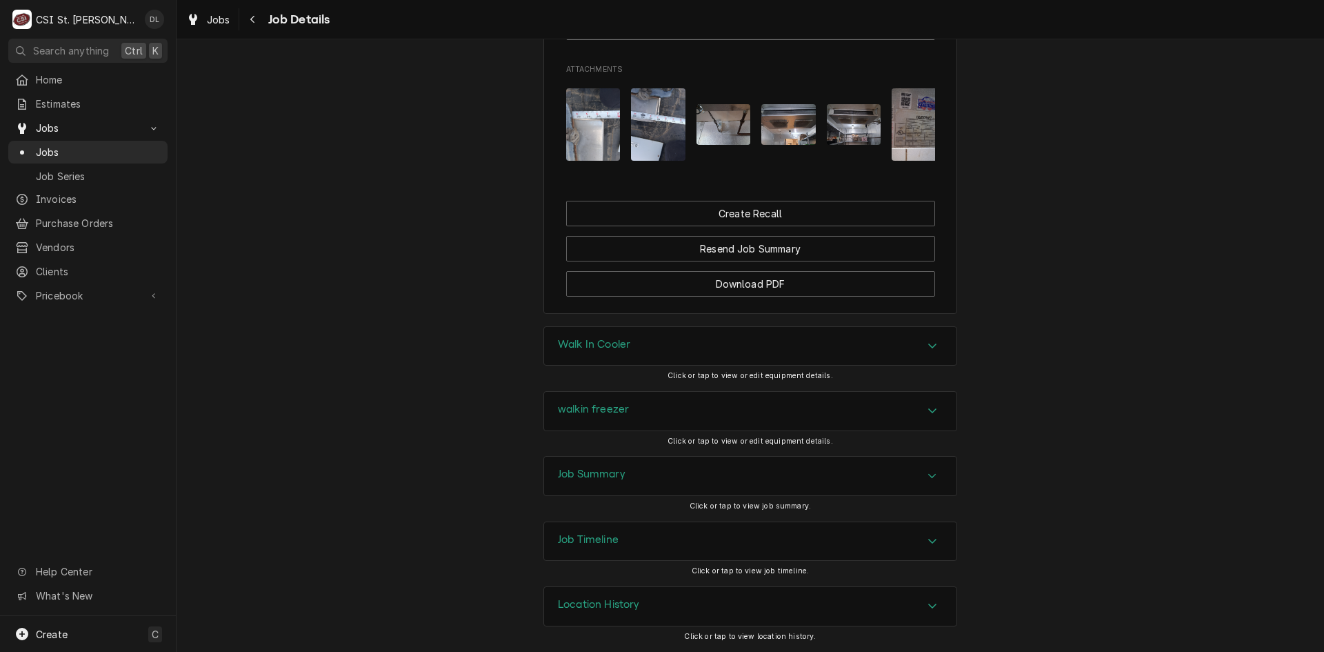
scroll to position [1384, 0]
click at [928, 341] on icon "Accordion Header" at bounding box center [933, 345] width 10 height 11
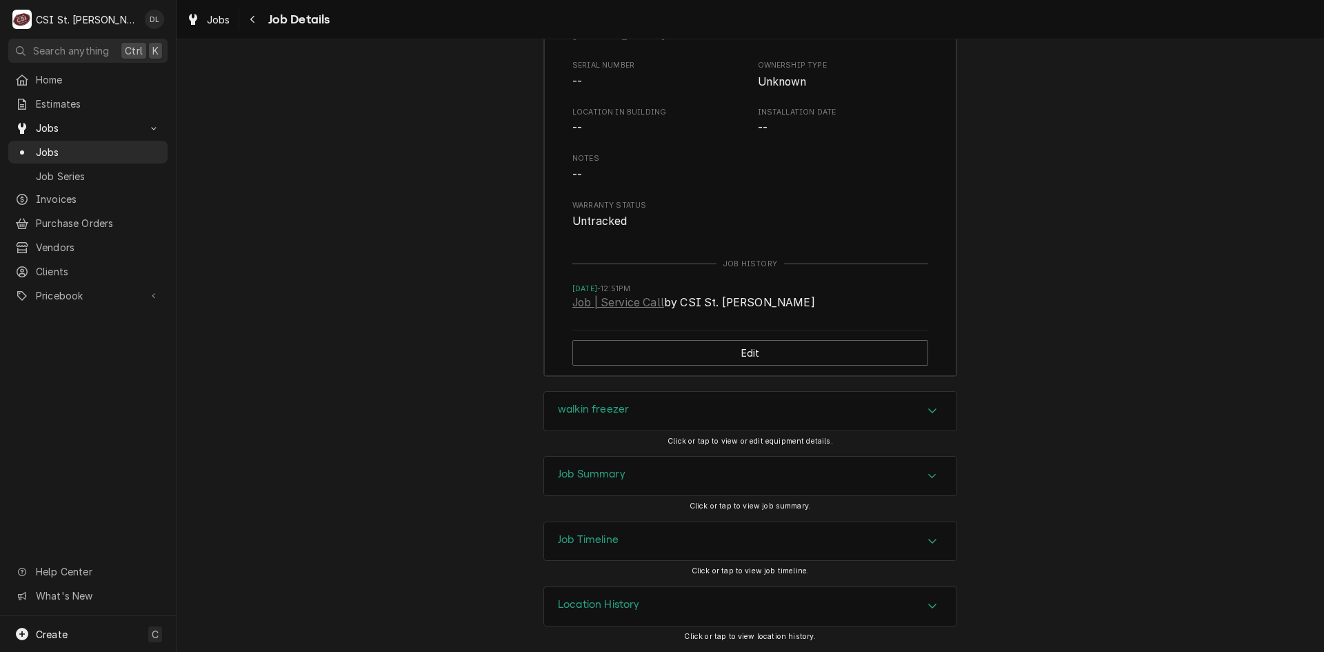
scroll to position [1797, 0]
click at [928, 409] on icon "Accordion Header" at bounding box center [933, 410] width 10 height 11
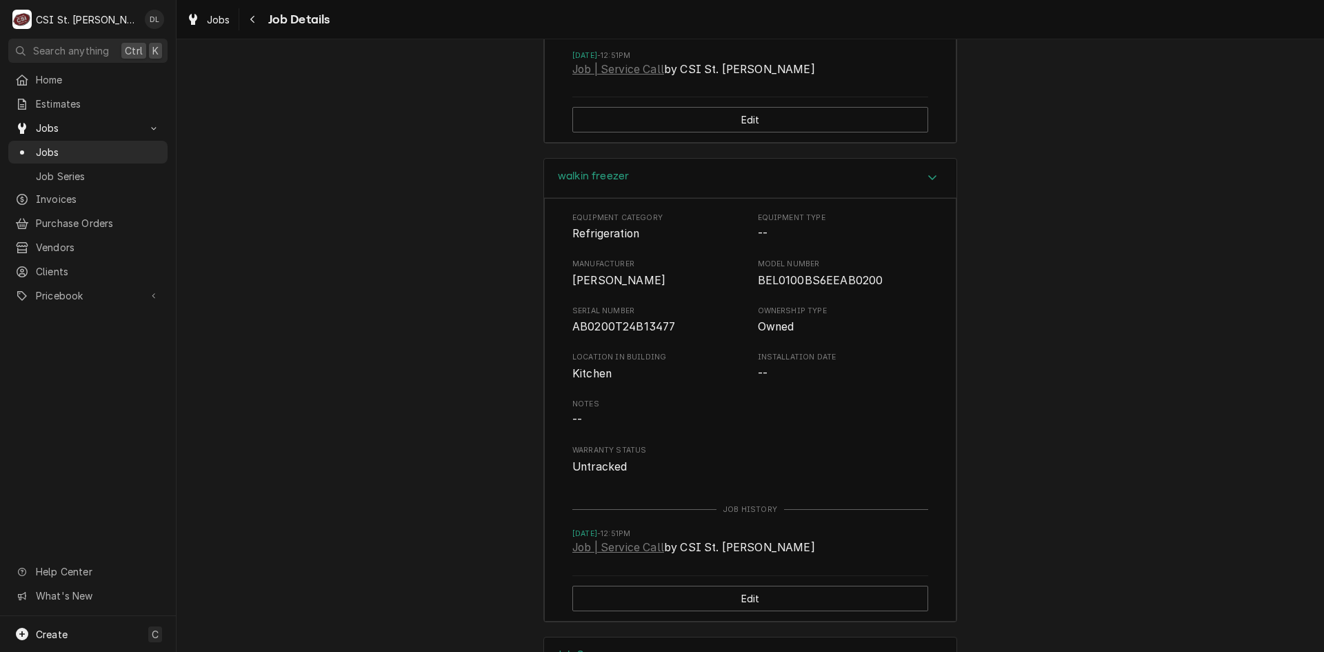
click at [928, 183] on icon "Accordion Header" at bounding box center [933, 177] width 10 height 11
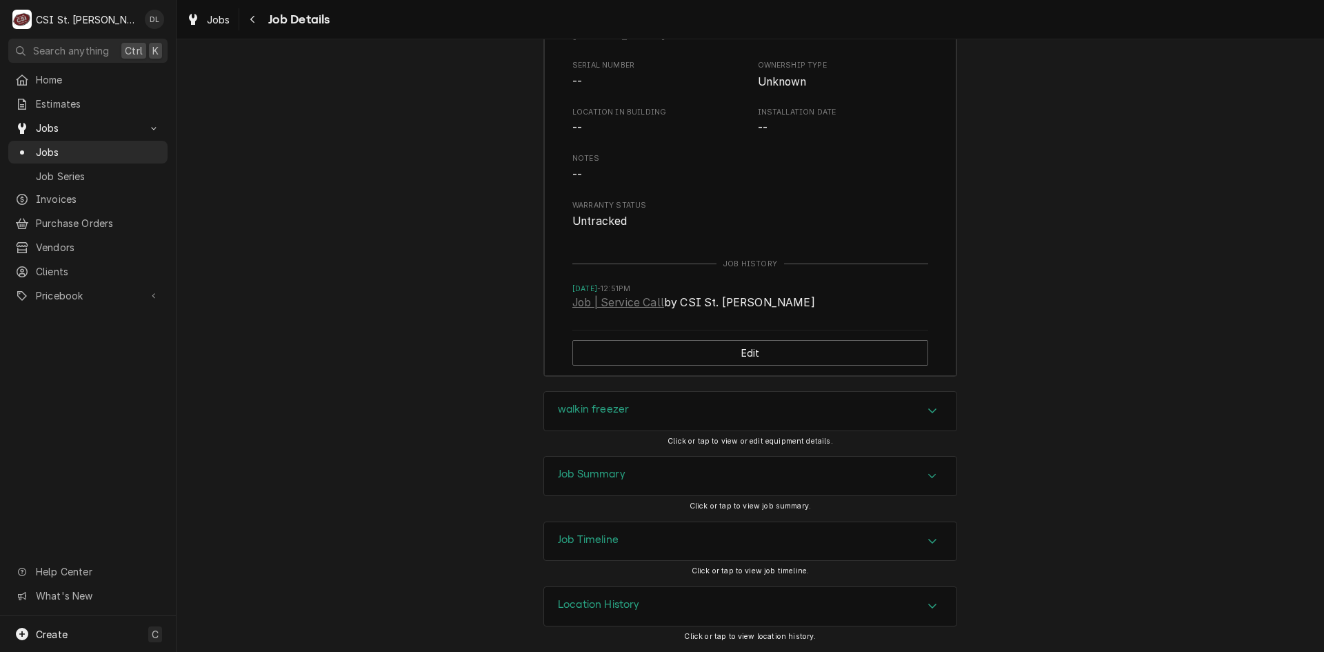
click at [932, 473] on div "Accordion Header" at bounding box center [932, 476] width 21 height 17
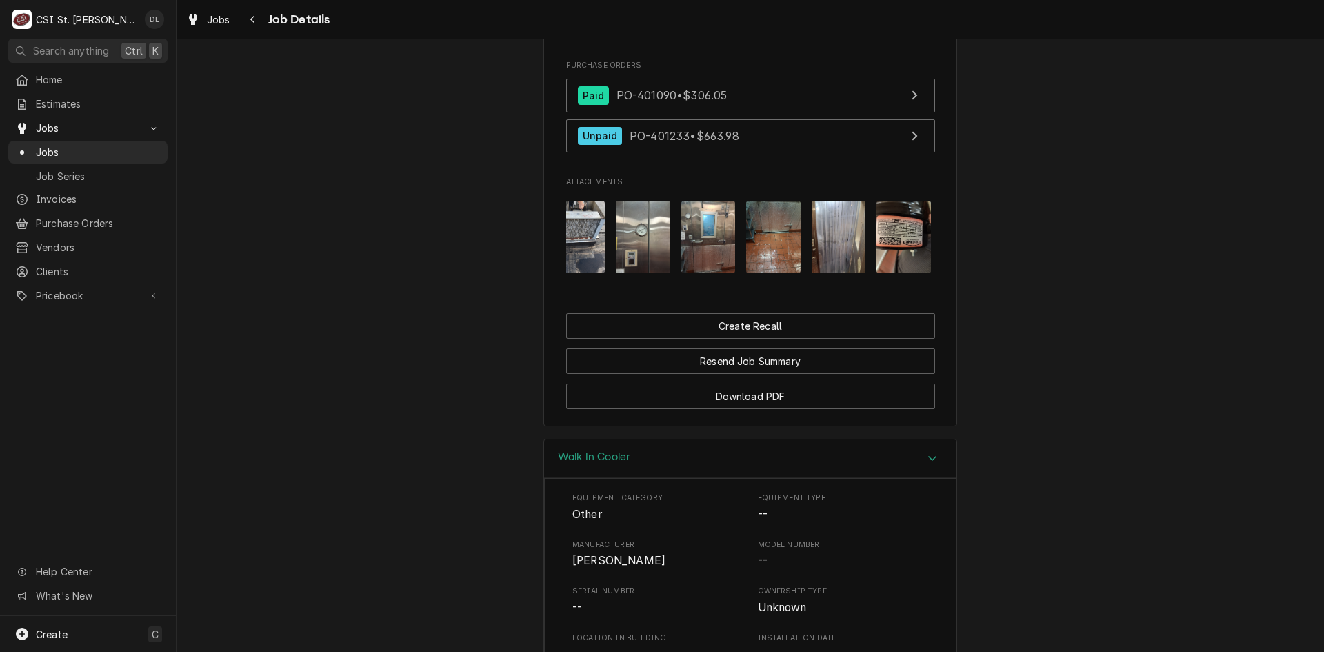
scroll to position [0, 804]
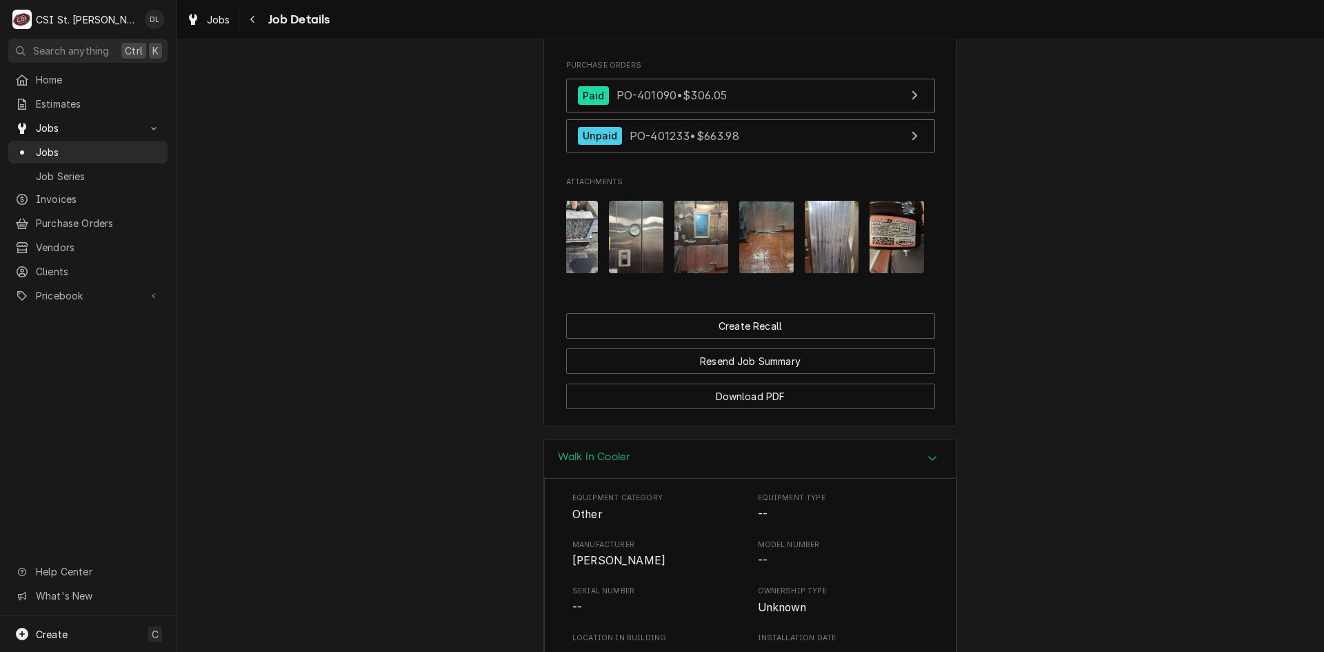
click at [873, 236] on img "Attachments" at bounding box center [897, 237] width 54 height 72
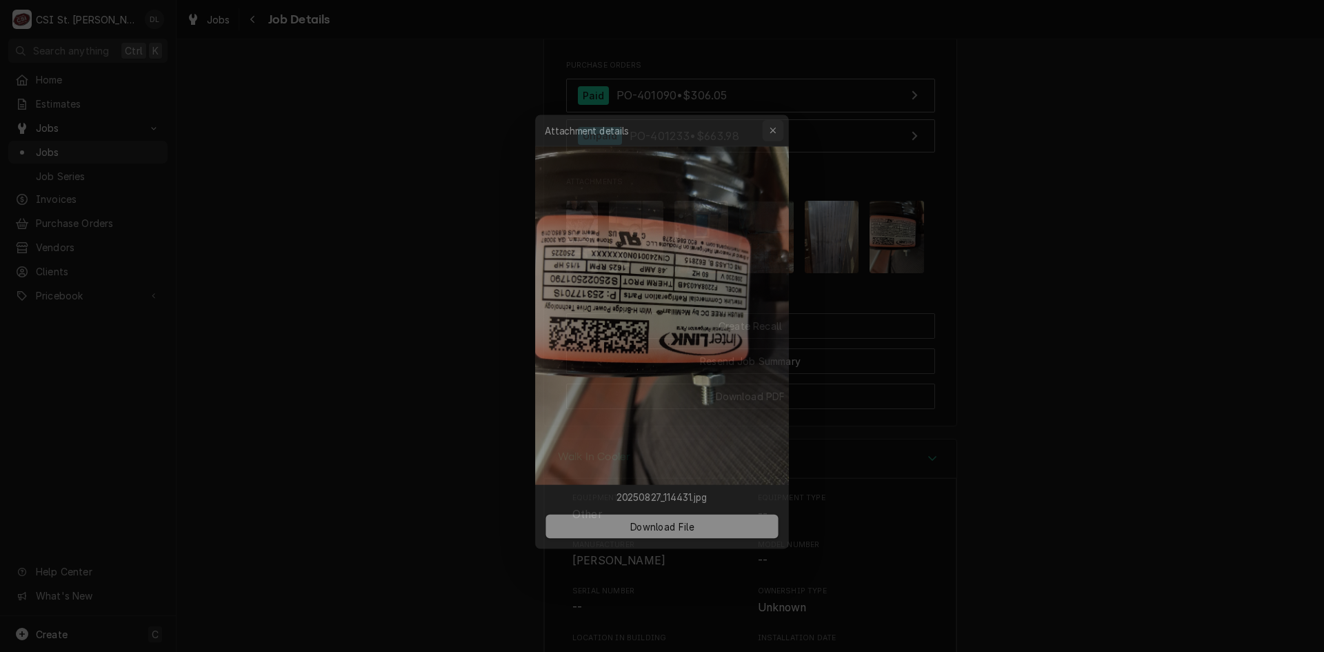
click at [783, 115] on div "button" at bounding box center [778, 116] width 14 height 14
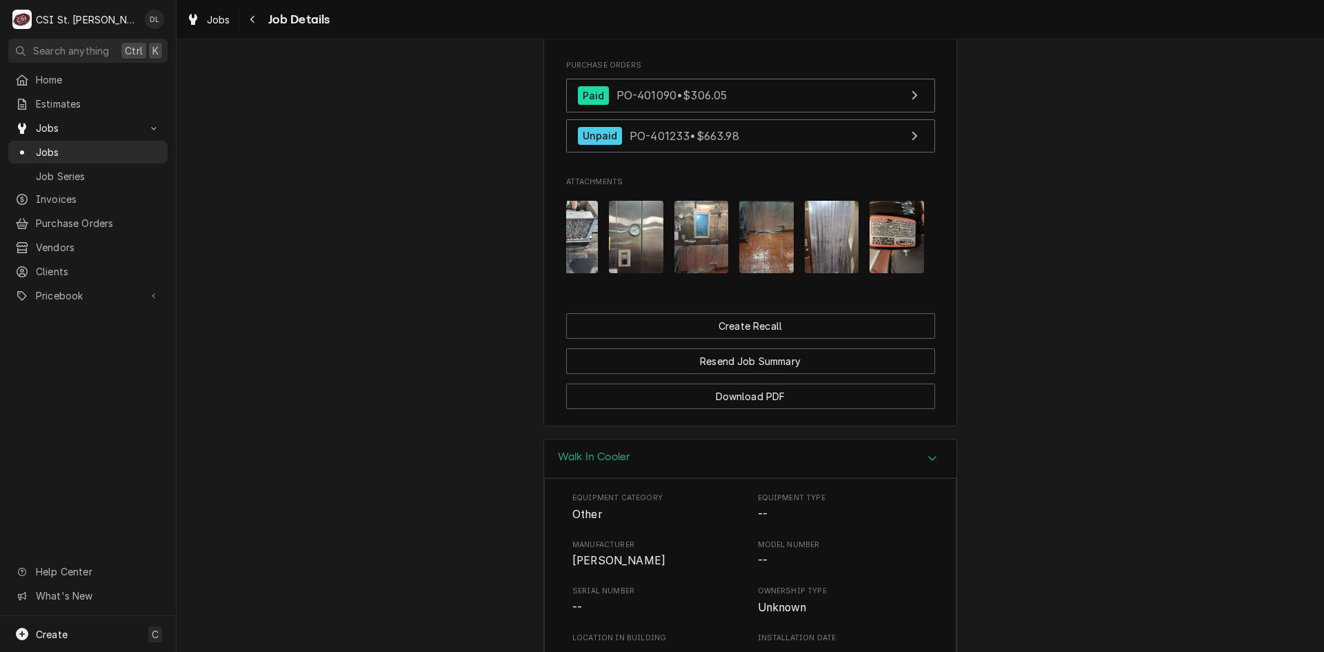
click at [776, 261] on img "Attachments" at bounding box center [766, 237] width 54 height 72
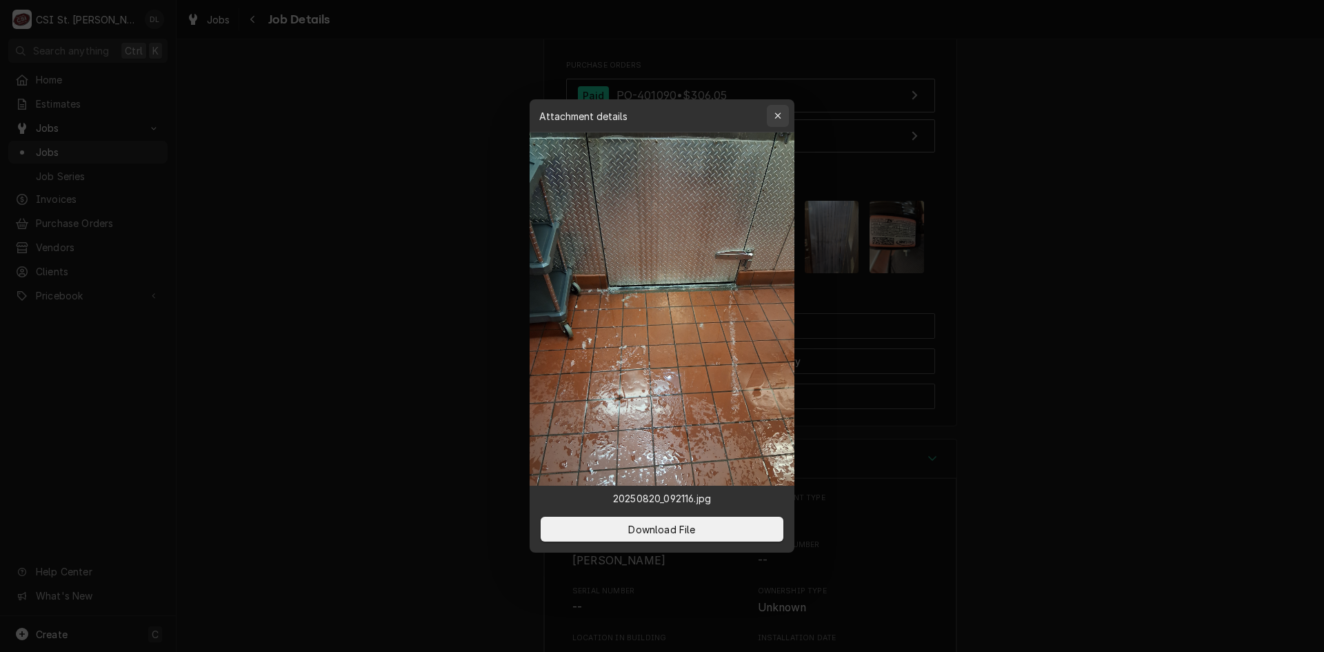
click at [778, 113] on icon "button" at bounding box center [778, 116] width 8 height 10
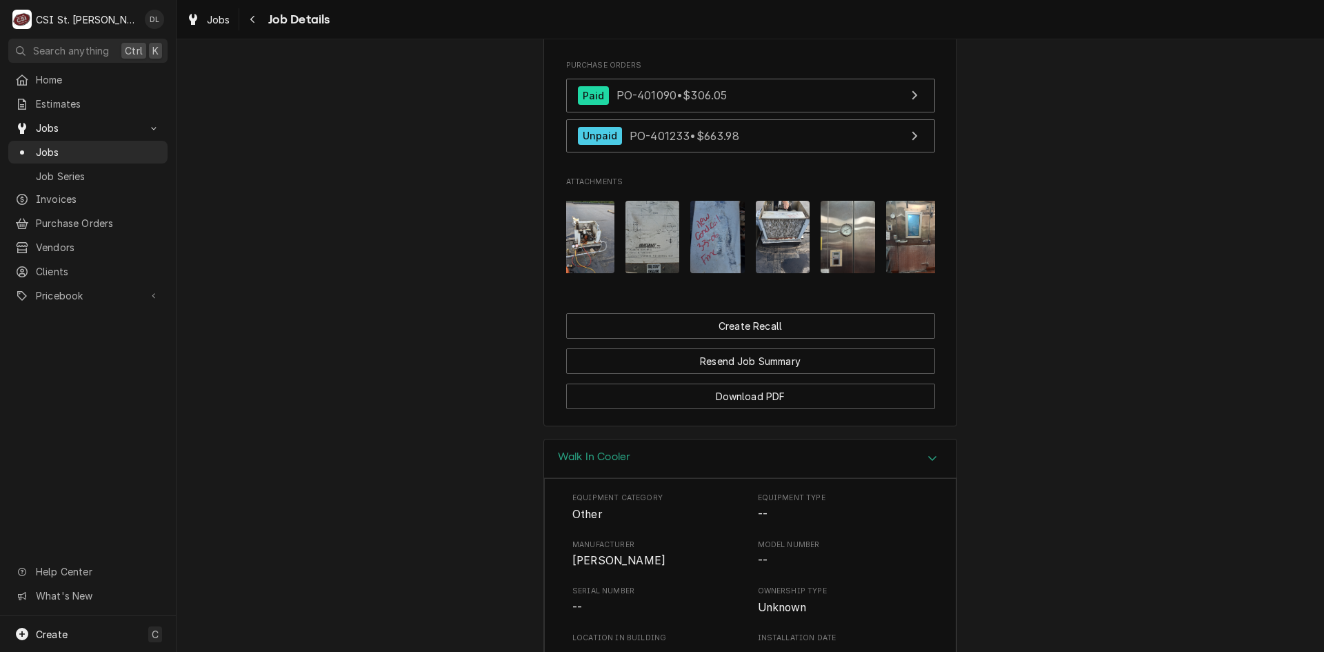
scroll to position [0, 586]
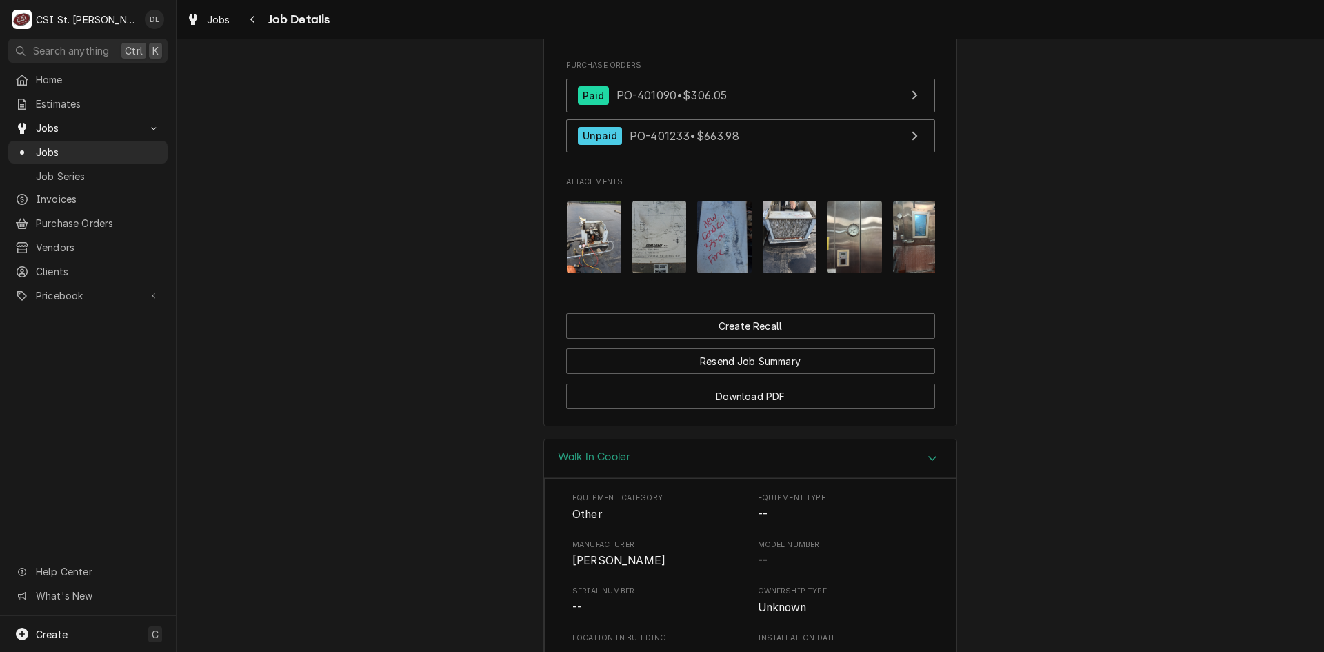
click at [763, 270] on img "Attachments" at bounding box center [790, 237] width 54 height 72
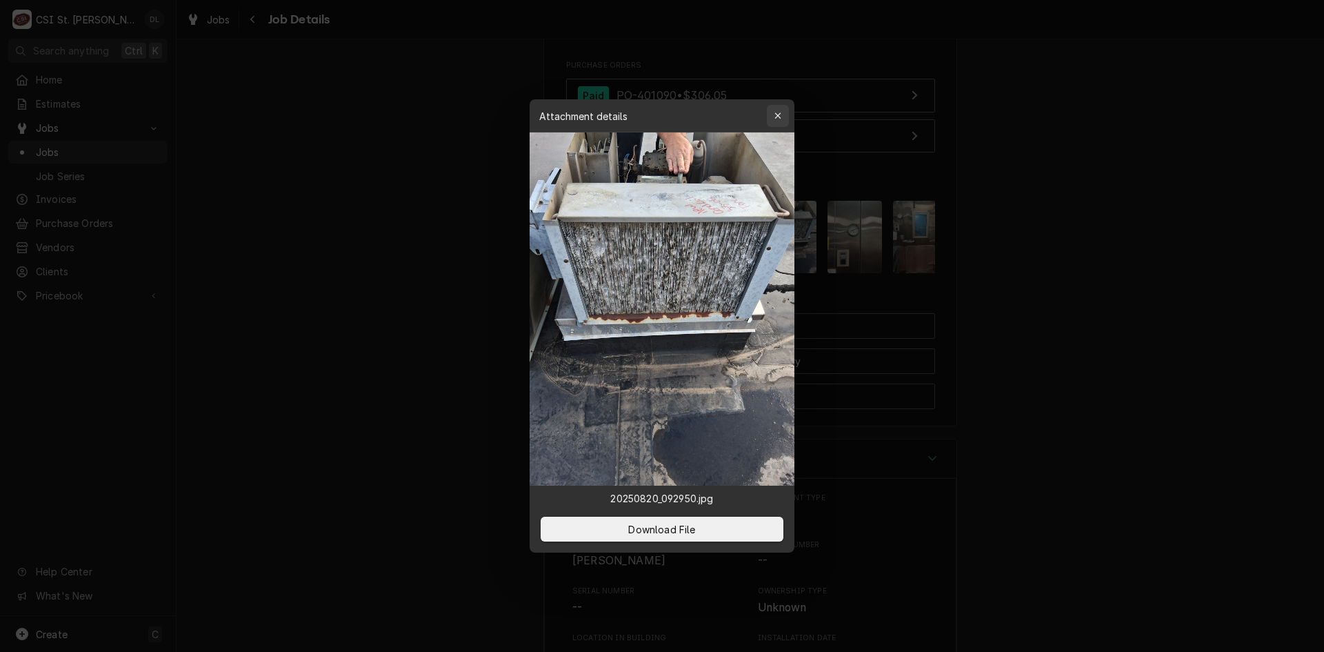
click at [776, 118] on icon "button" at bounding box center [777, 115] width 6 height 6
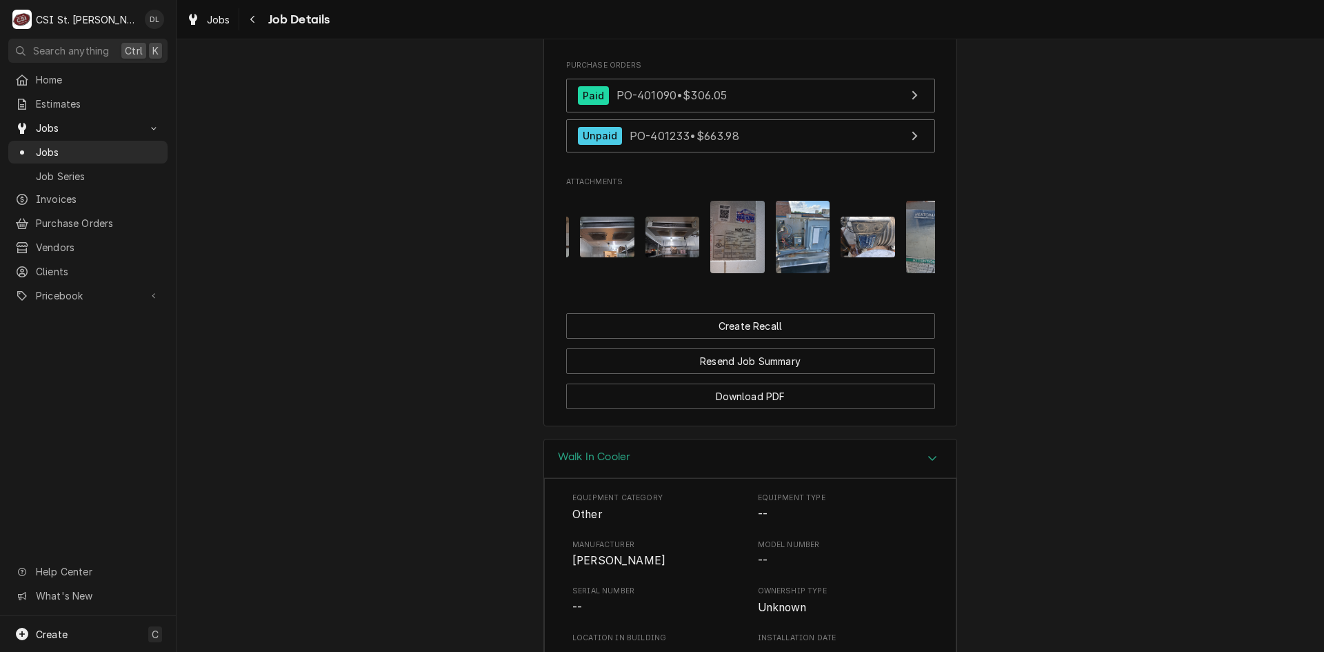
scroll to position [0, 179]
click at [733, 263] on img "Attachments" at bounding box center [740, 237] width 54 height 72
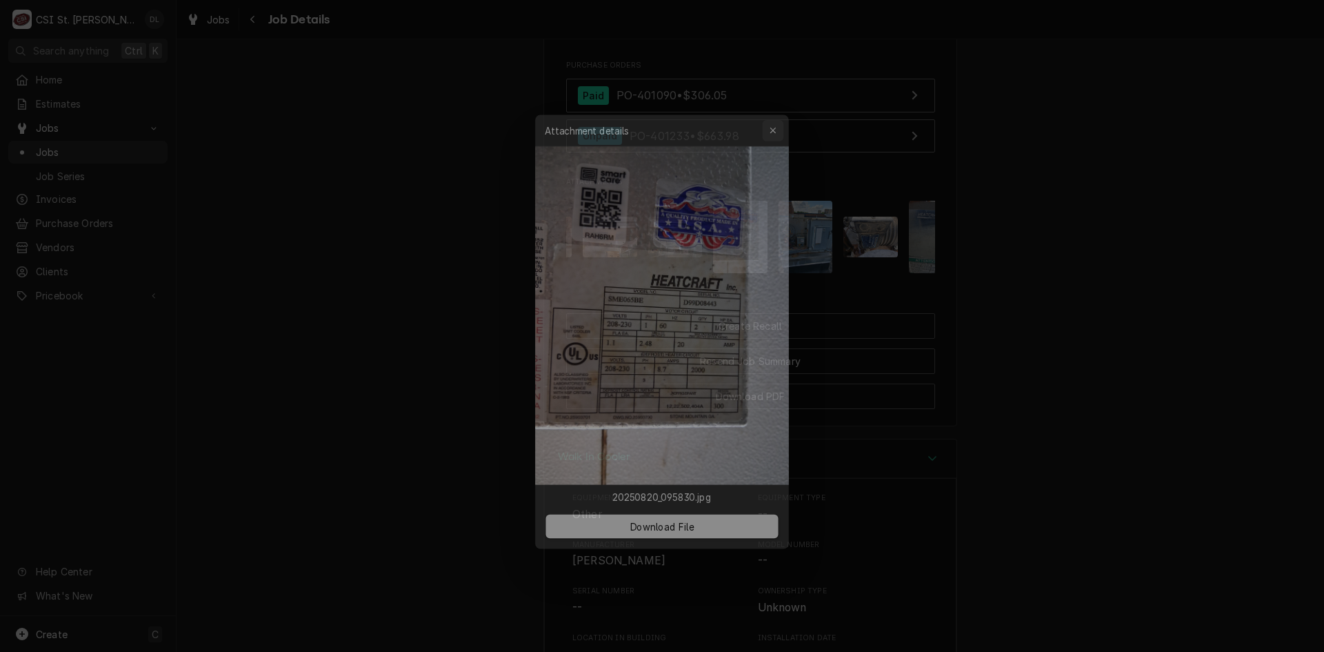
click at [773, 112] on div "button" at bounding box center [778, 116] width 14 height 14
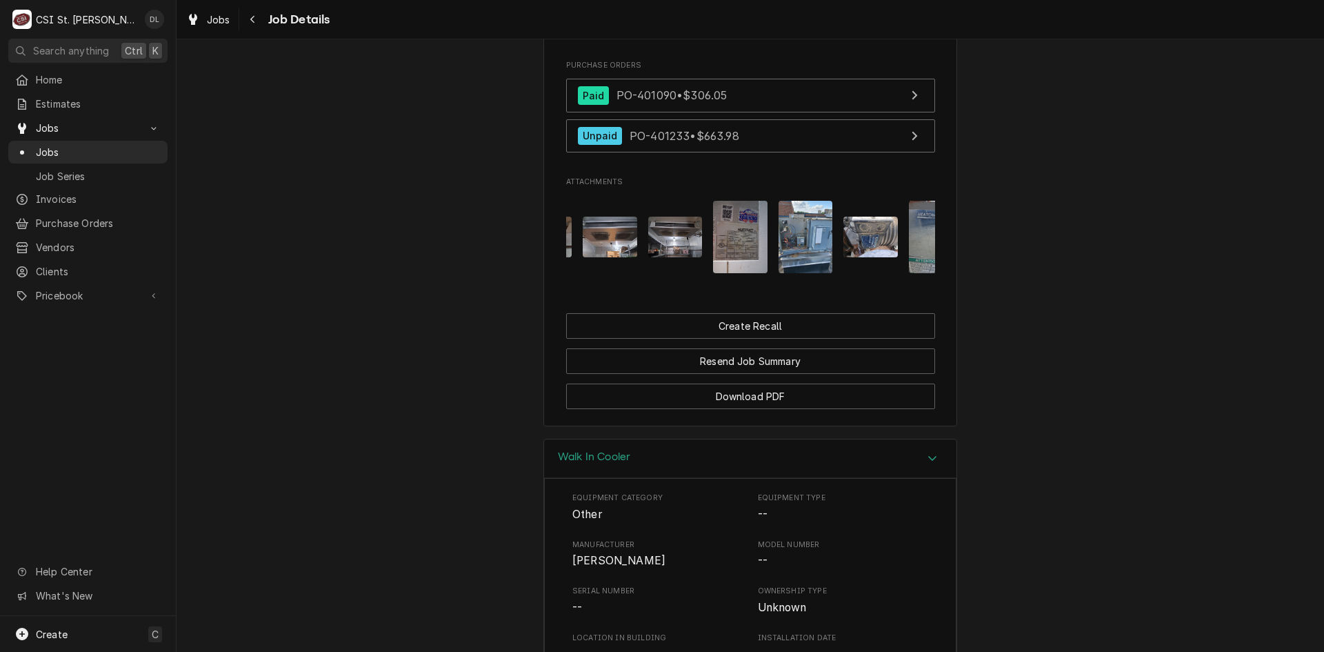
click at [814, 271] on img "Attachments" at bounding box center [806, 237] width 54 height 72
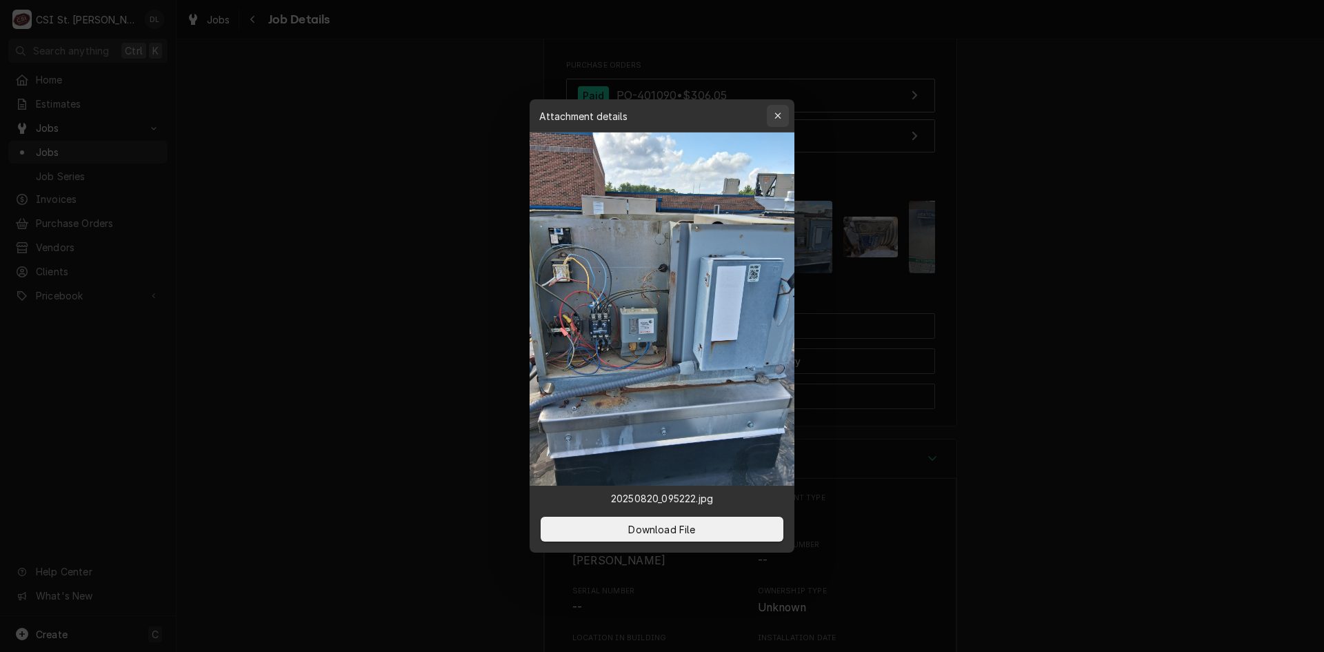
click at [781, 117] on icon "button" at bounding box center [778, 116] width 8 height 10
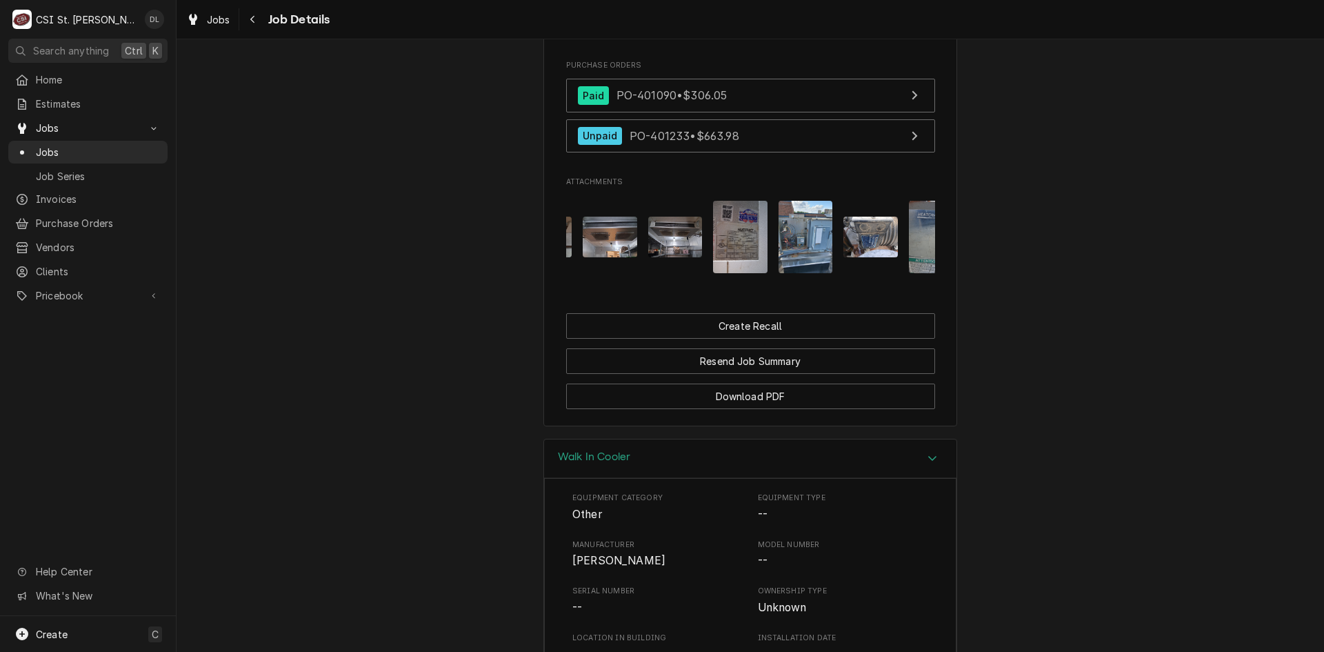
scroll to position [0, 0]
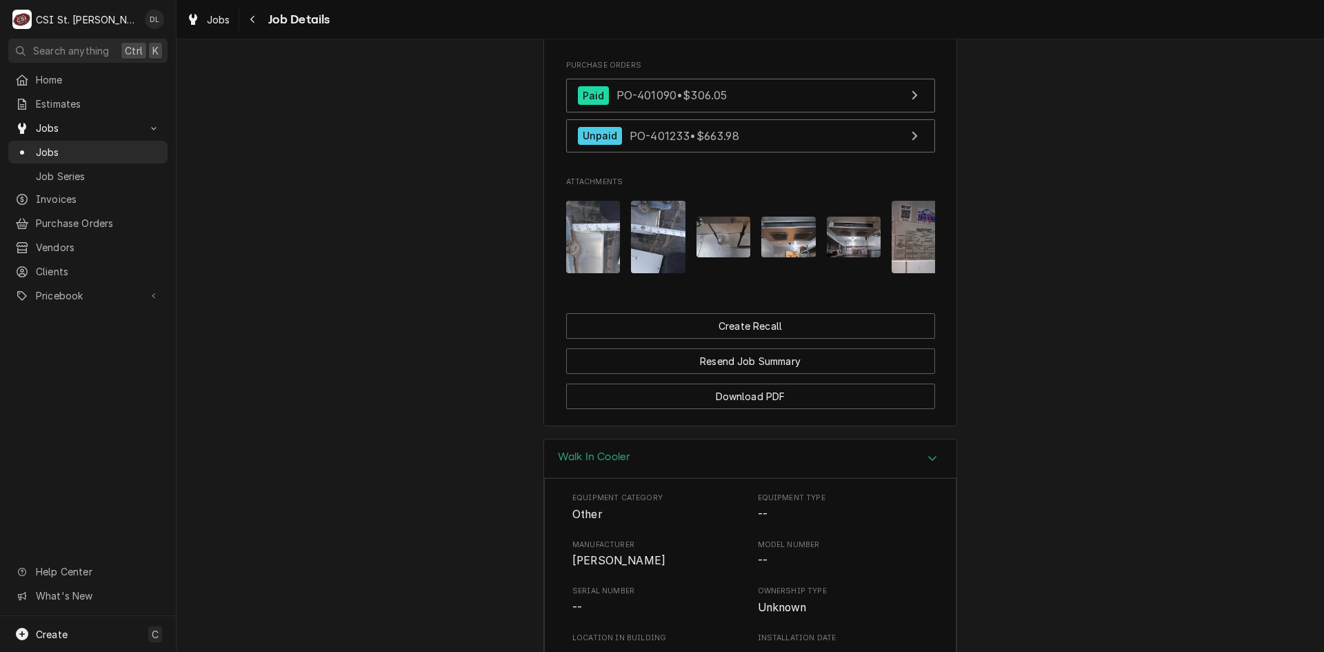
click at [783, 256] on img "Attachments" at bounding box center [788, 237] width 54 height 41
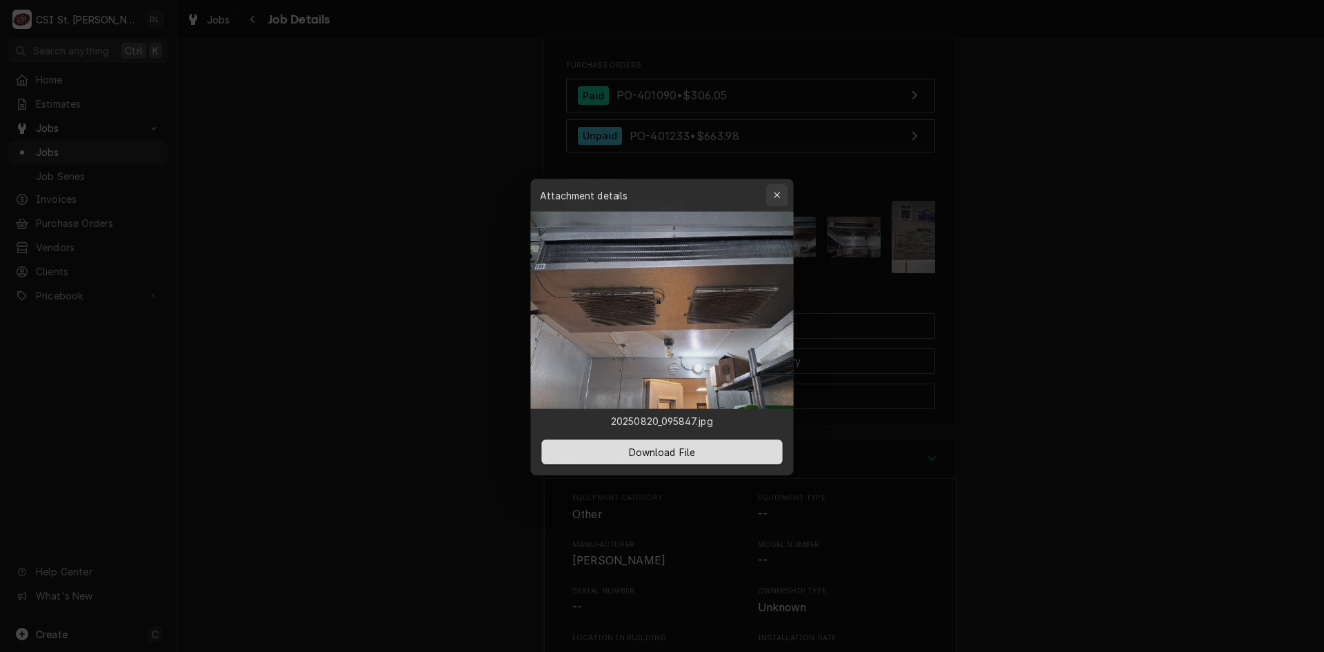
click at [768, 190] on button "button" at bounding box center [778, 193] width 22 height 22
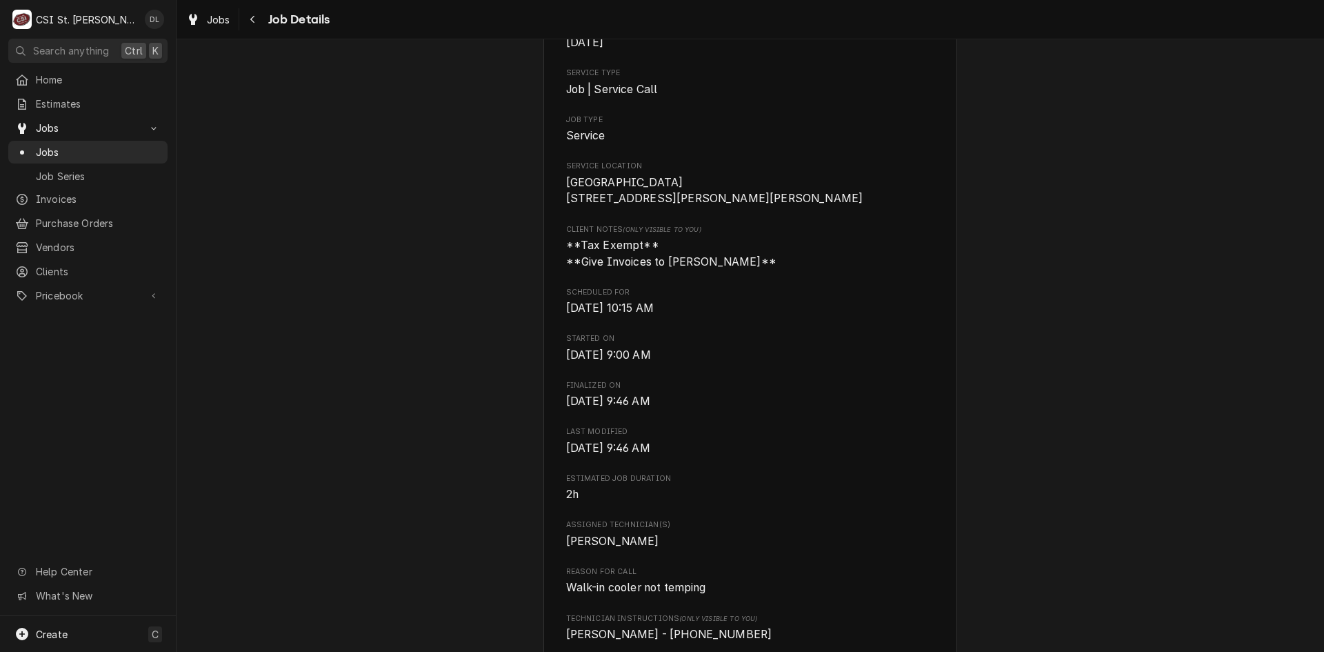
scroll to position [280, 0]
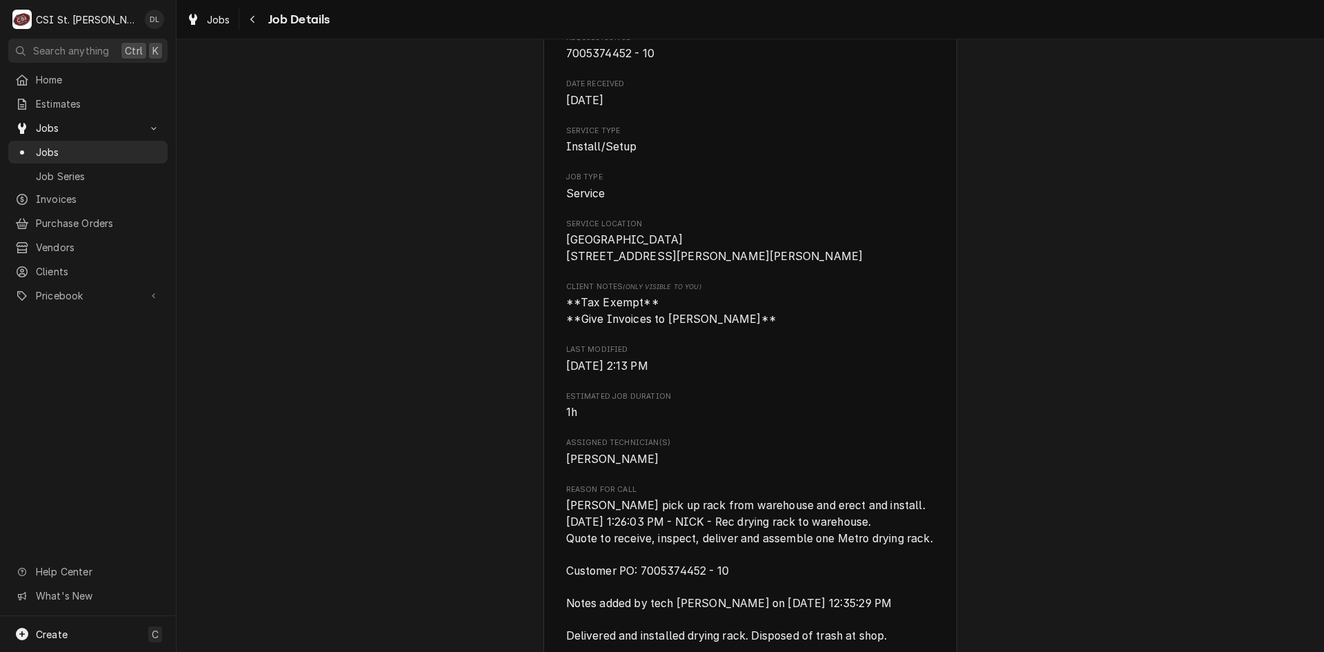
scroll to position [483, 0]
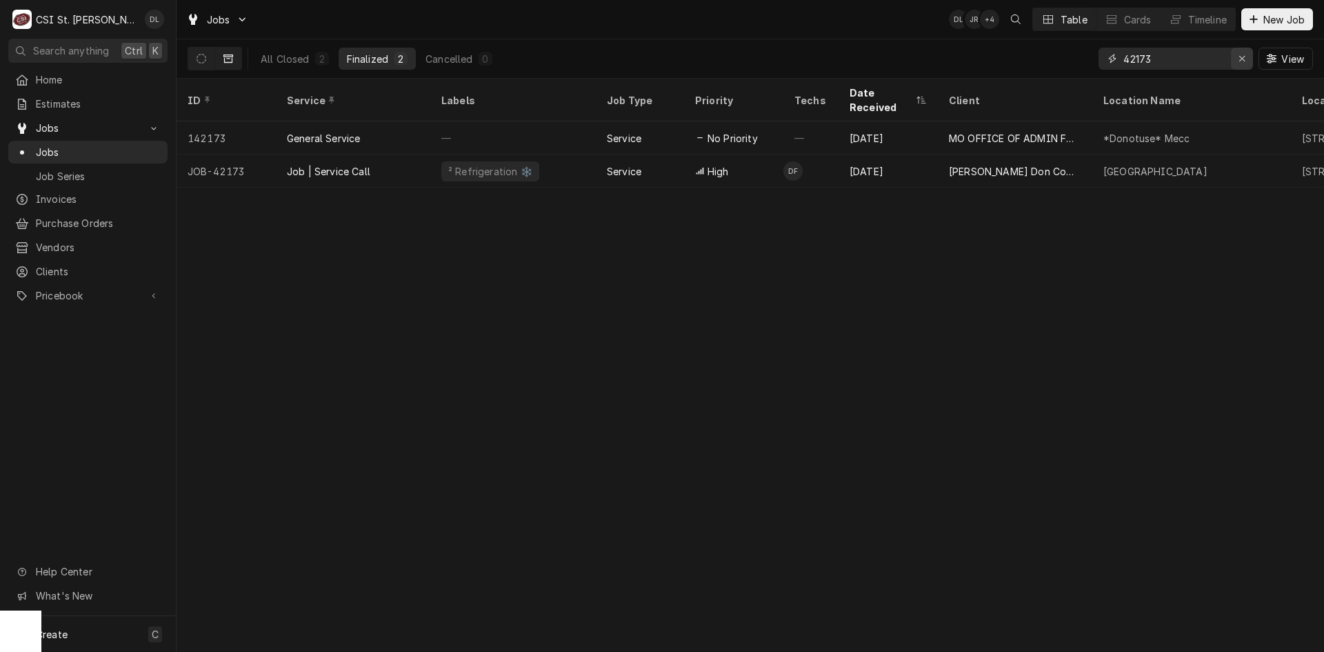
click at [1239, 62] on icon "Erase input" at bounding box center [1243, 59] width 8 height 10
click at [1205, 54] on input "Dynamic Content Wrapper" at bounding box center [1188, 59] width 130 height 22
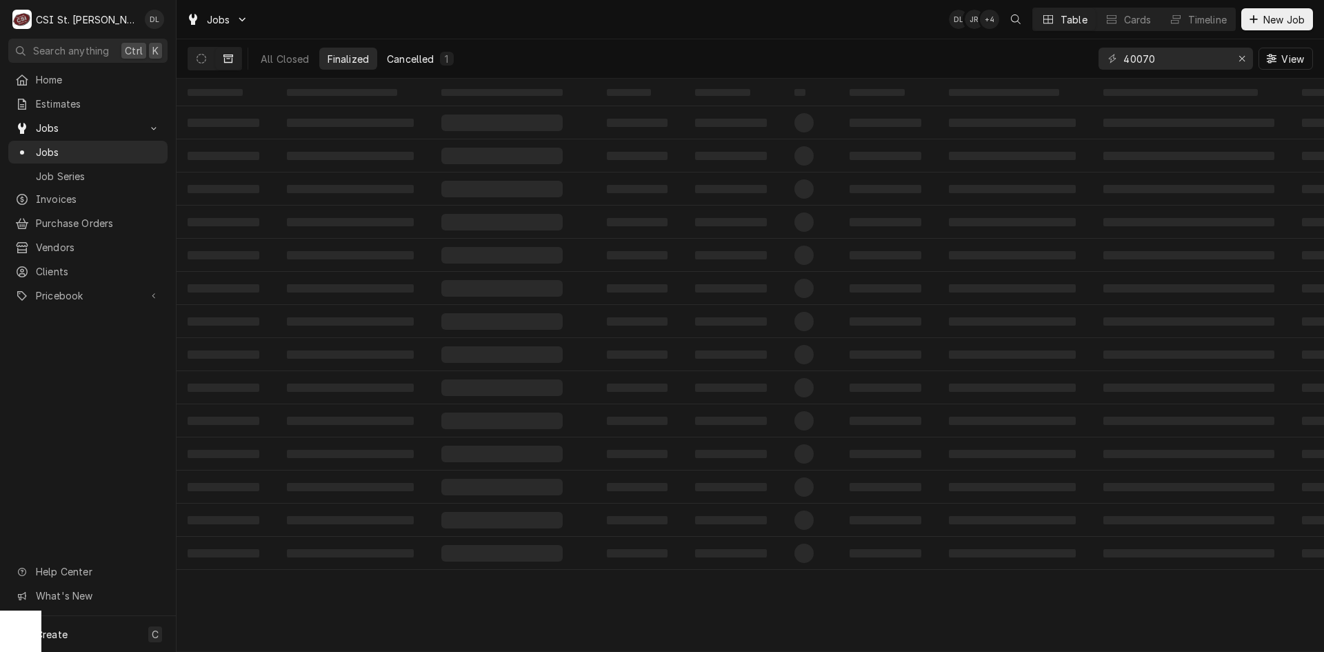
click at [410, 61] on div "Cancelled" at bounding box center [410, 59] width 47 height 14
click at [201, 59] on icon "Dynamic Content Wrapper" at bounding box center [202, 59] width 10 height 10
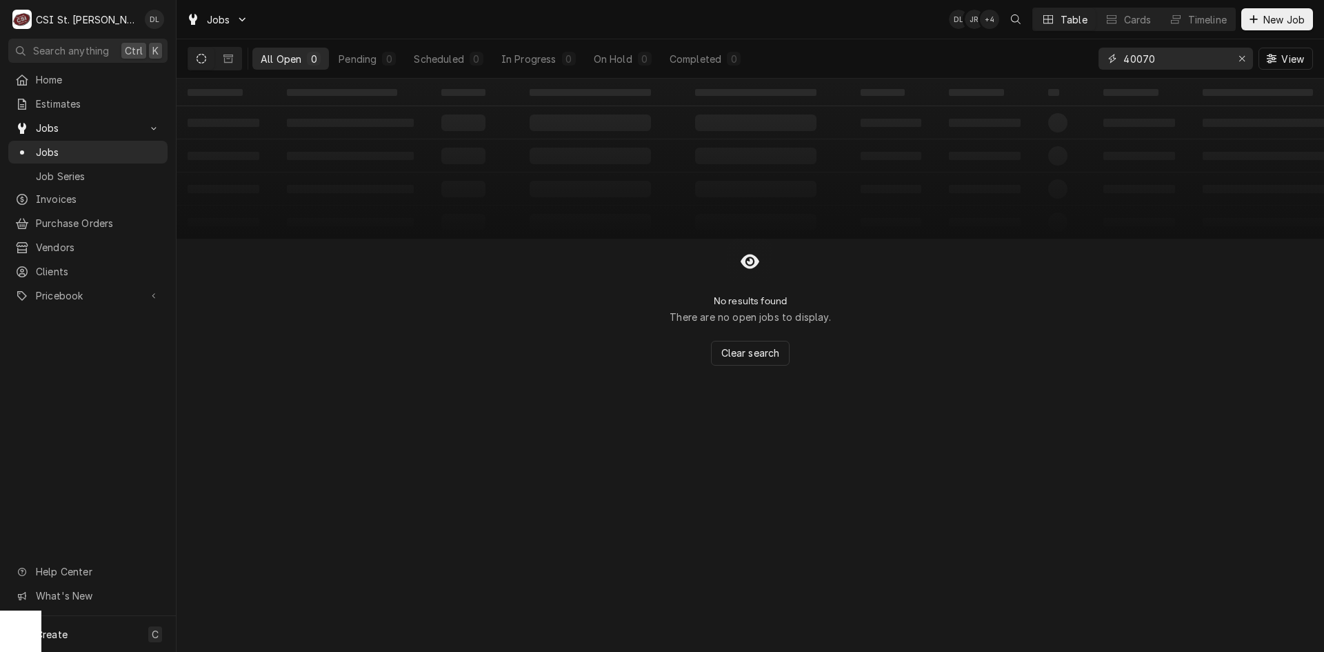
drag, startPoint x: 1170, startPoint y: 61, endPoint x: 1115, endPoint y: 58, distance: 55.3
click at [1115, 58] on div "40070" at bounding box center [1176, 59] width 154 height 22
type input "40342"
click at [217, 61] on button "Dynamic Content Wrapper" at bounding box center [228, 59] width 26 height 22
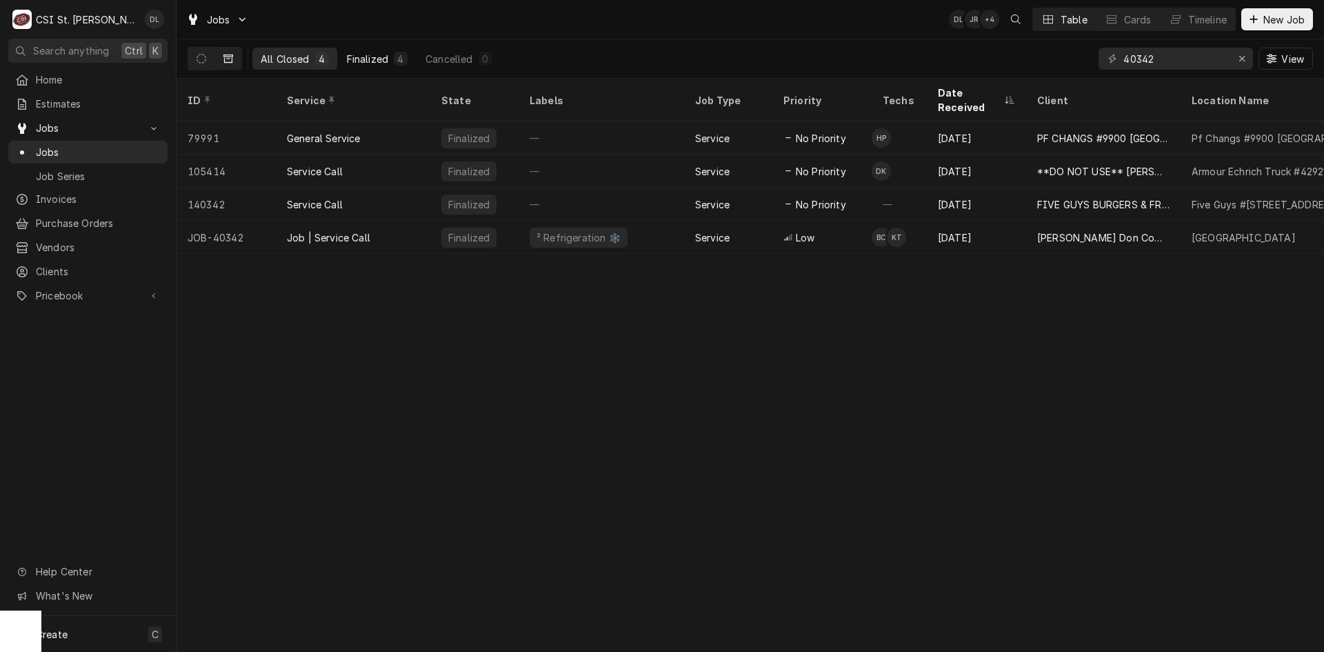
click at [378, 63] on div "Finalized" at bounding box center [367, 59] width 41 height 14
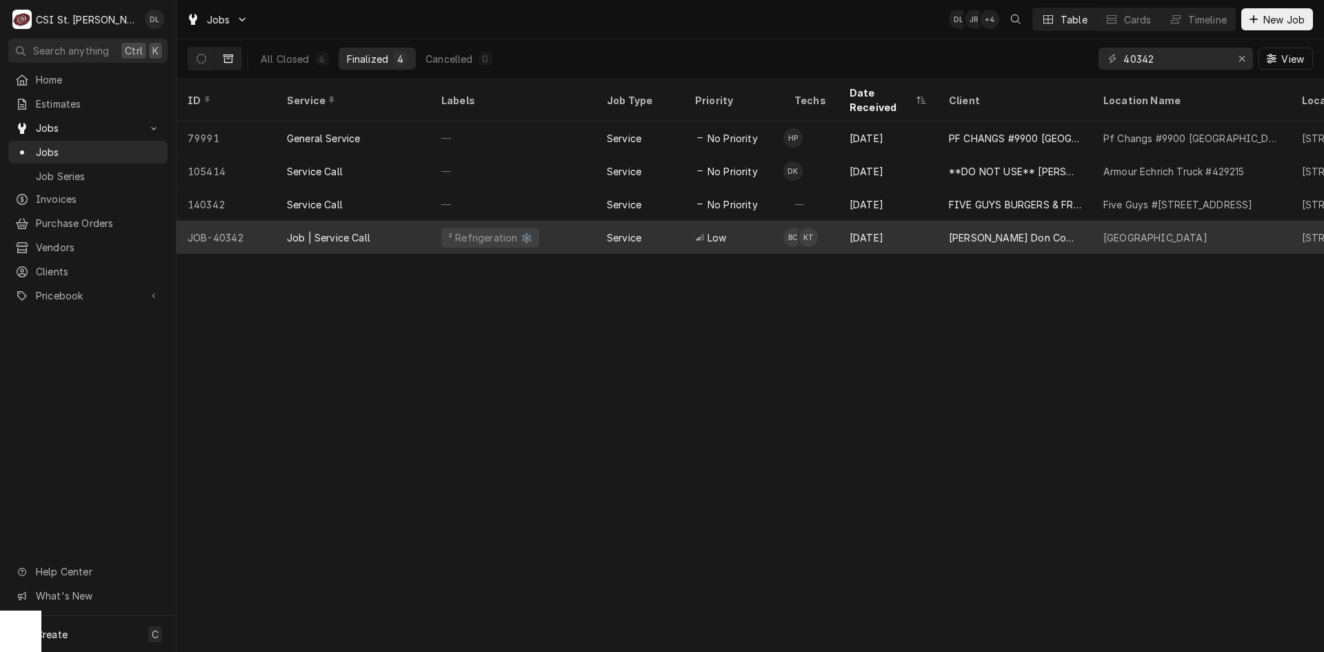
click at [644, 223] on div "Service" at bounding box center [640, 237] width 88 height 33
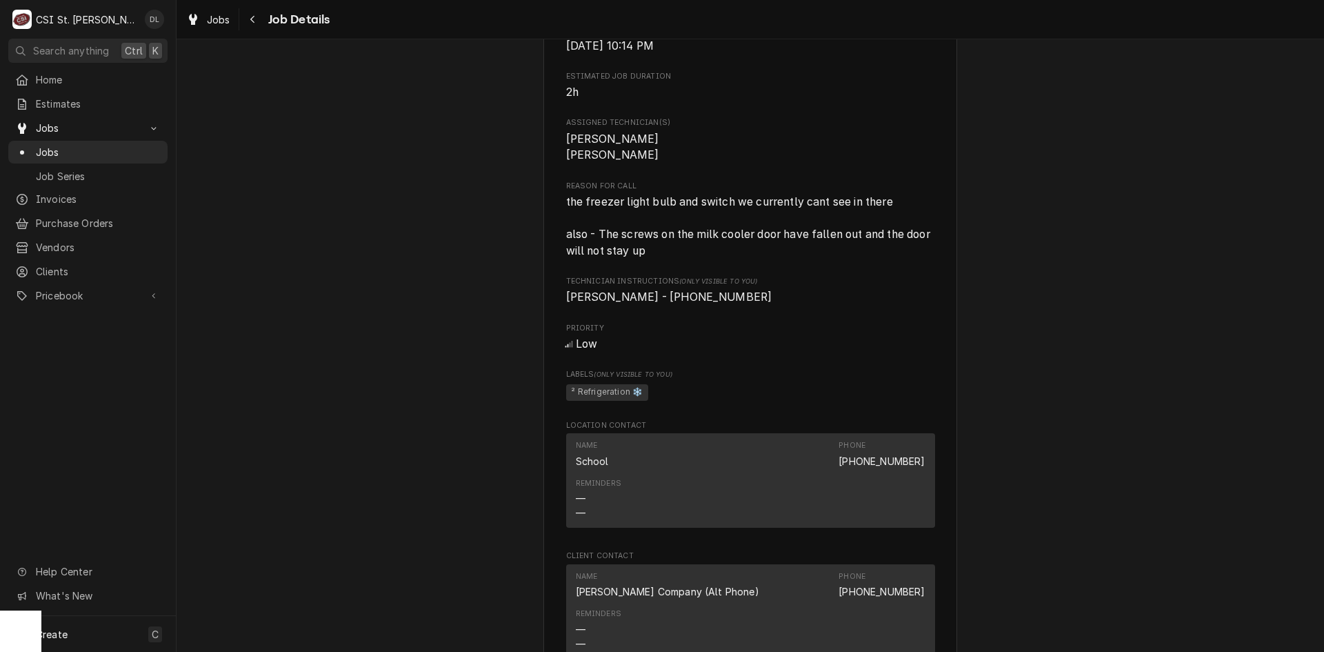
scroll to position [690, 0]
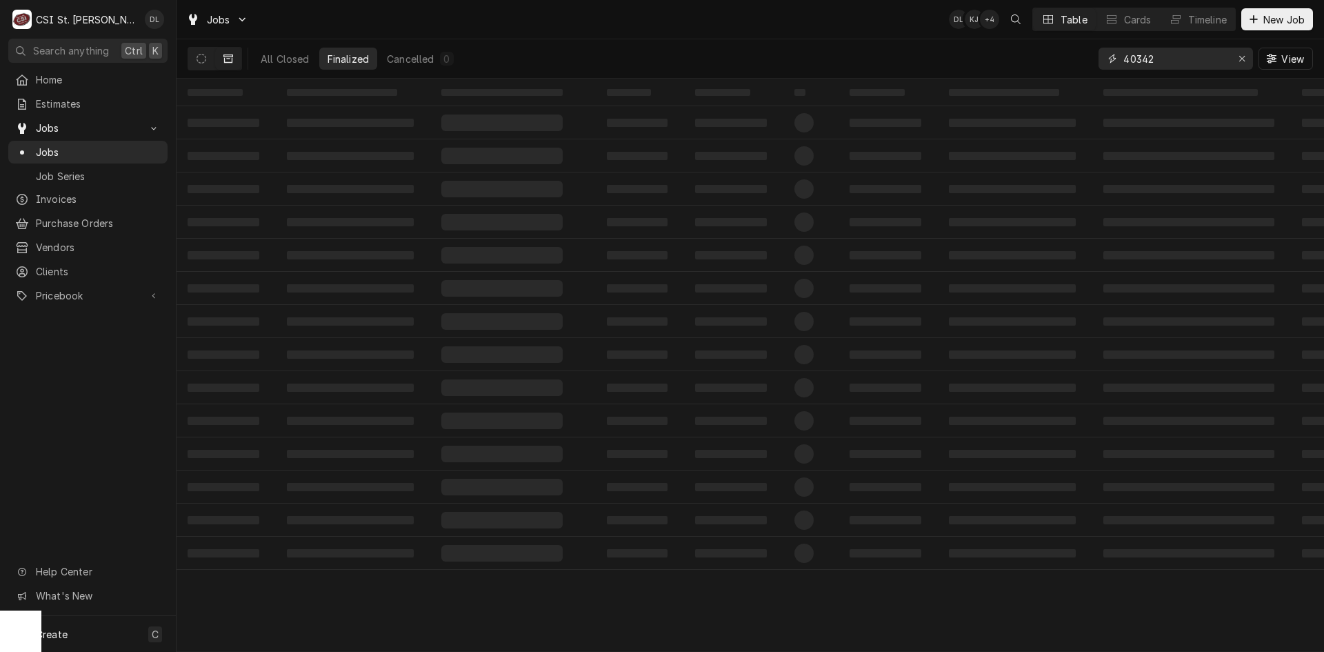
drag, startPoint x: 1185, startPoint y: 60, endPoint x: 1025, endPoint y: 54, distance: 159.4
click at [1025, 54] on div "All Closed Finalized Cancelled 0 40342 View" at bounding box center [750, 58] width 1125 height 39
type input "4"
click at [1119, 59] on div "0393" at bounding box center [1176, 59] width 154 height 22
click at [1124, 54] on input "0393" at bounding box center [1174, 59] width 103 height 22
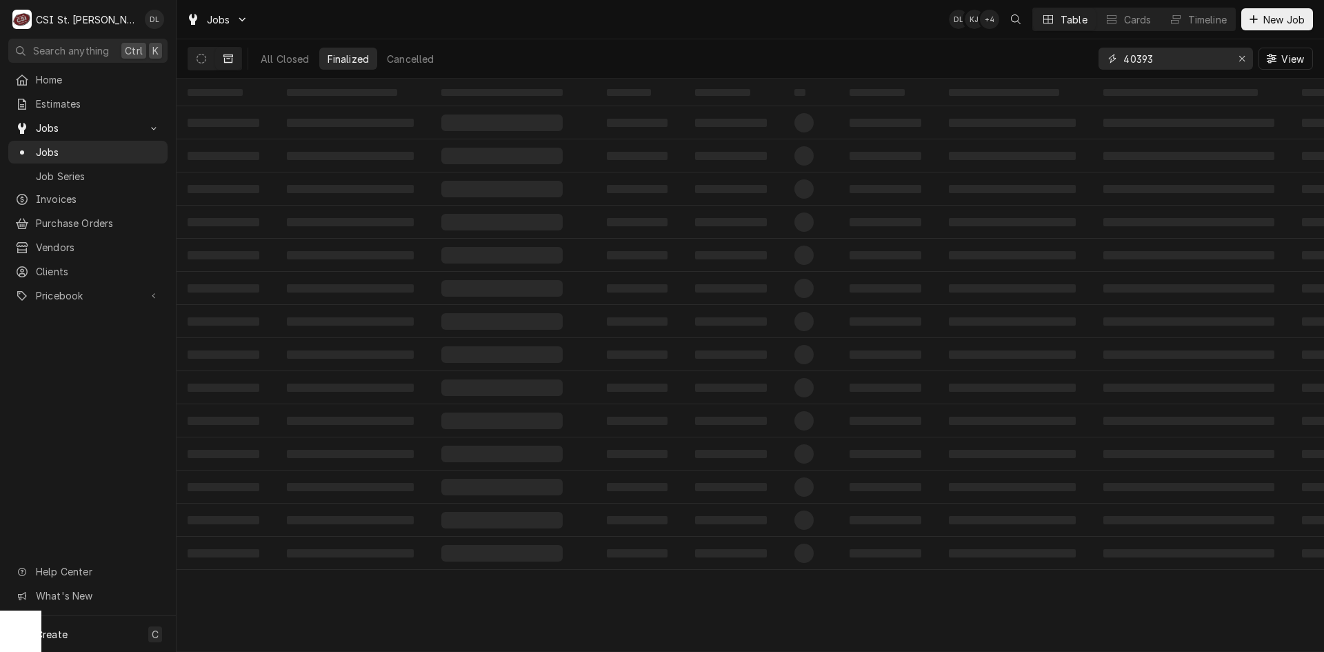
type input "40393"
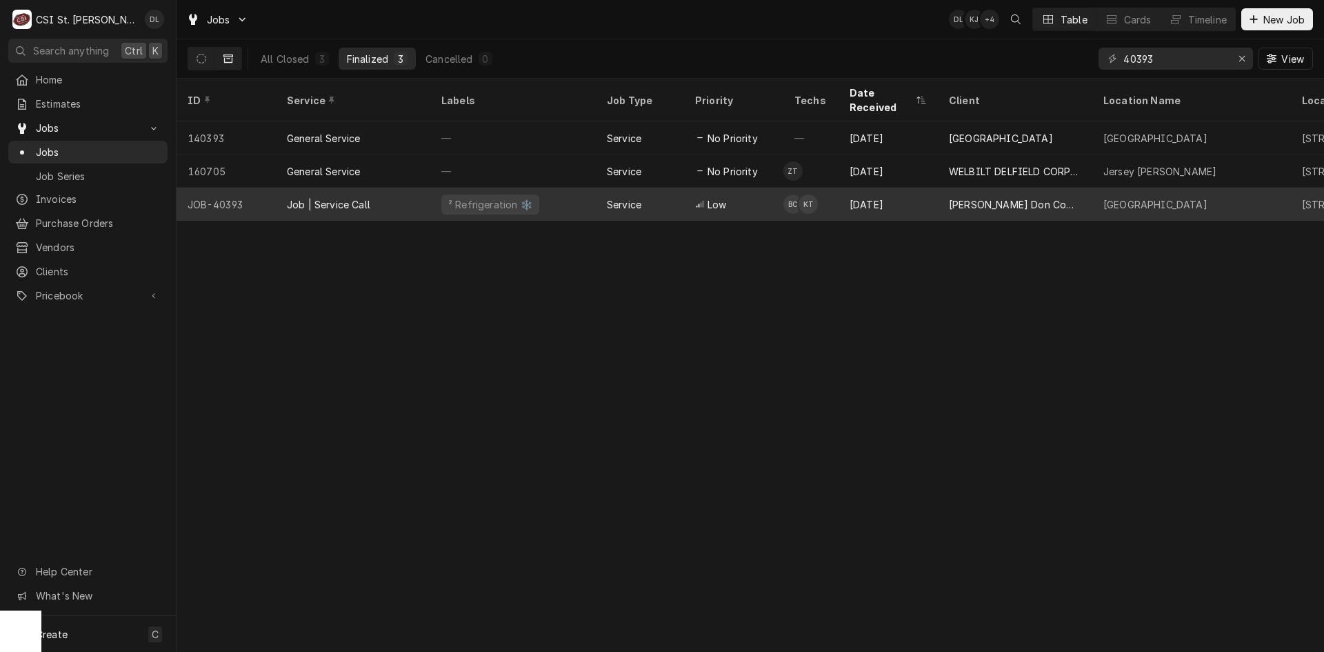
click at [719, 197] on span "Low" at bounding box center [717, 204] width 19 height 14
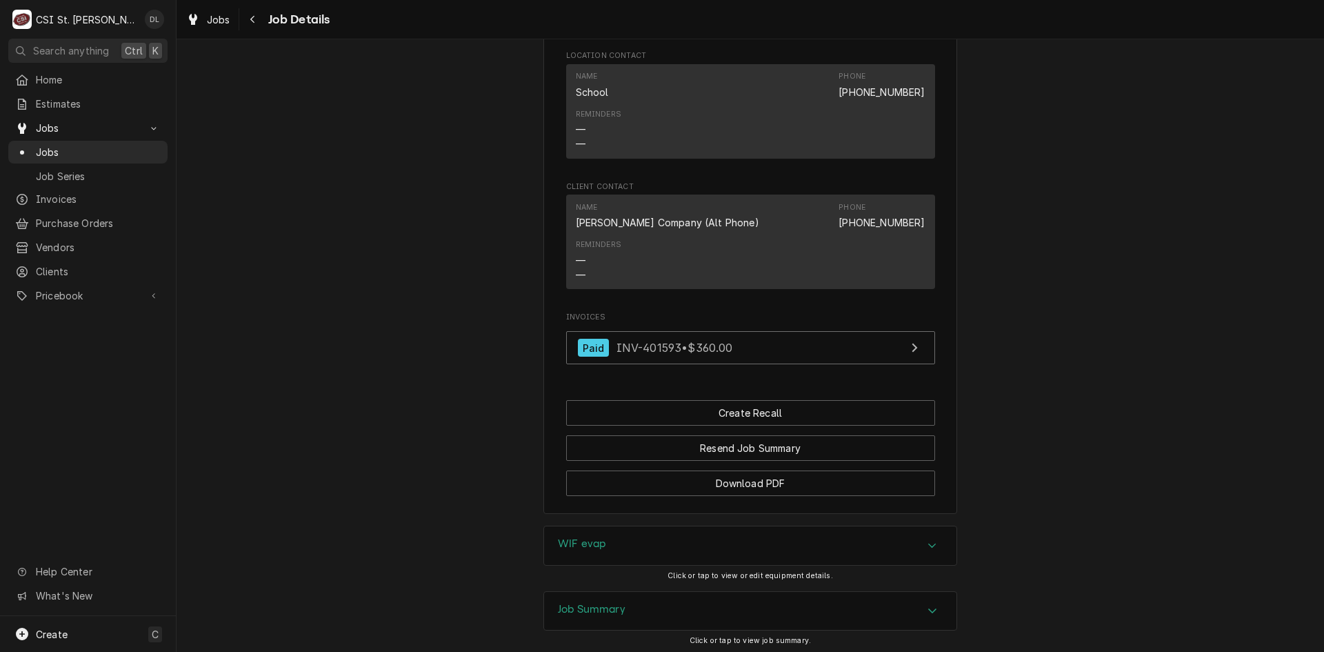
scroll to position [1100, 0]
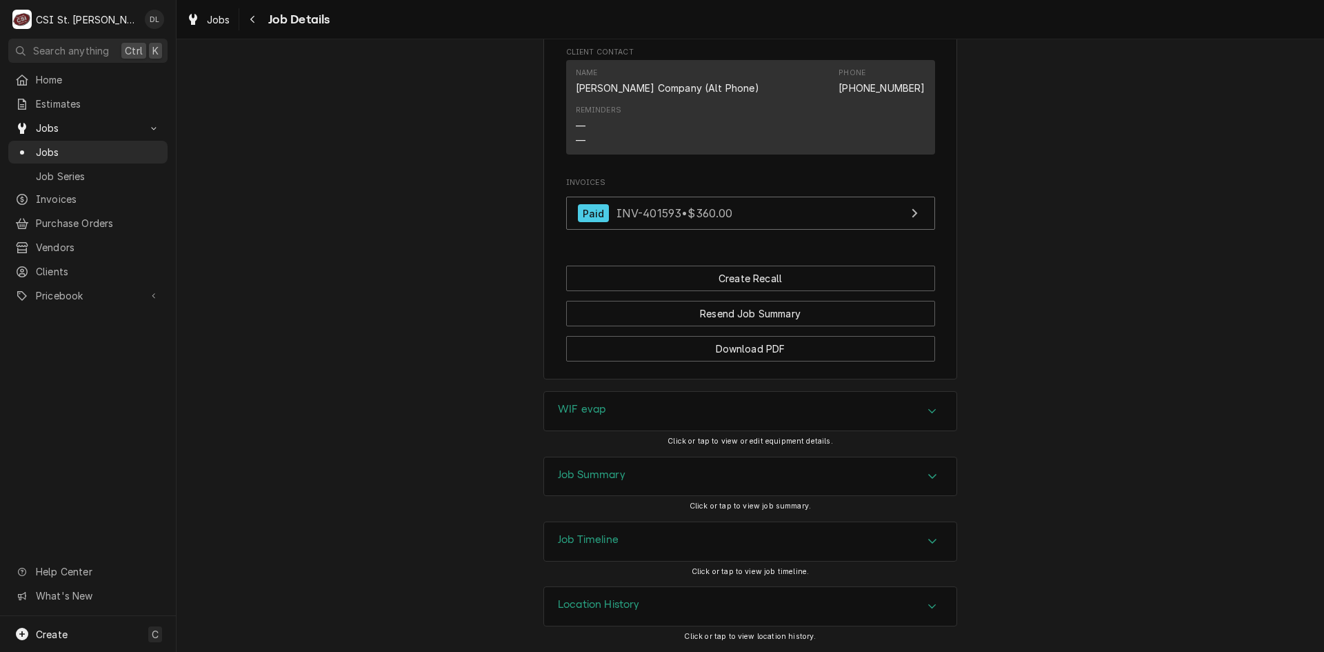
click at [931, 472] on icon "Accordion Header" at bounding box center [933, 475] width 10 height 11
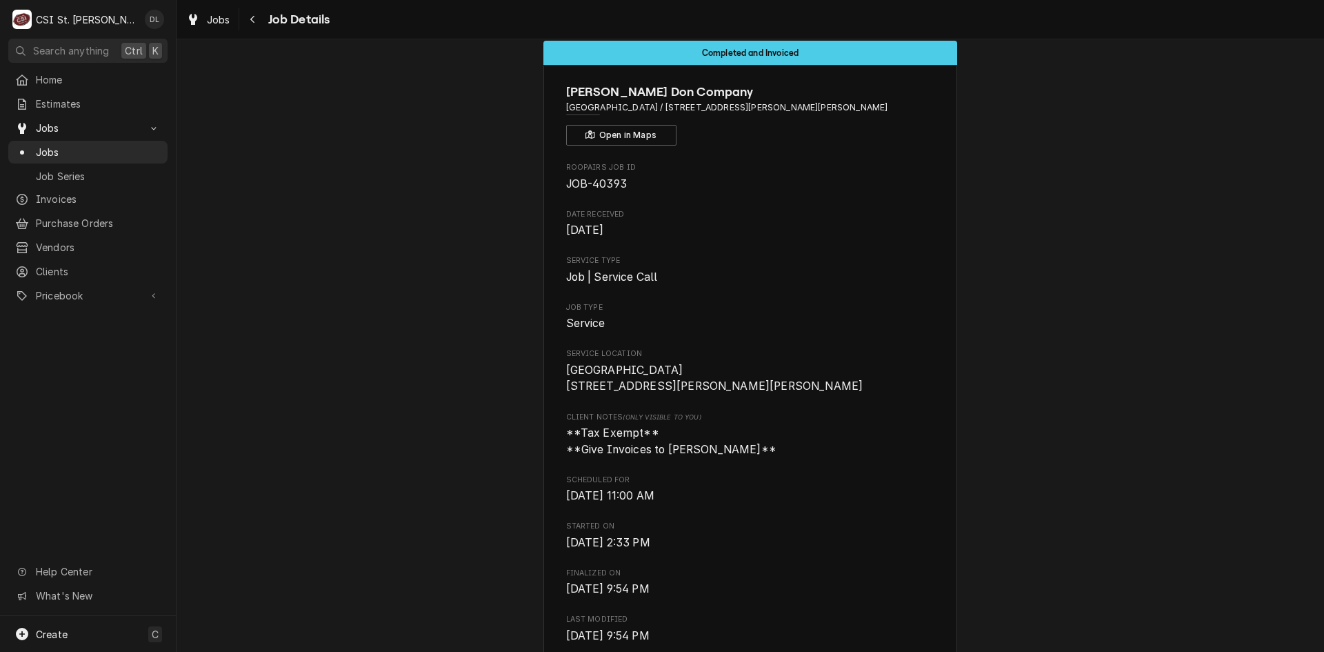
scroll to position [0, 0]
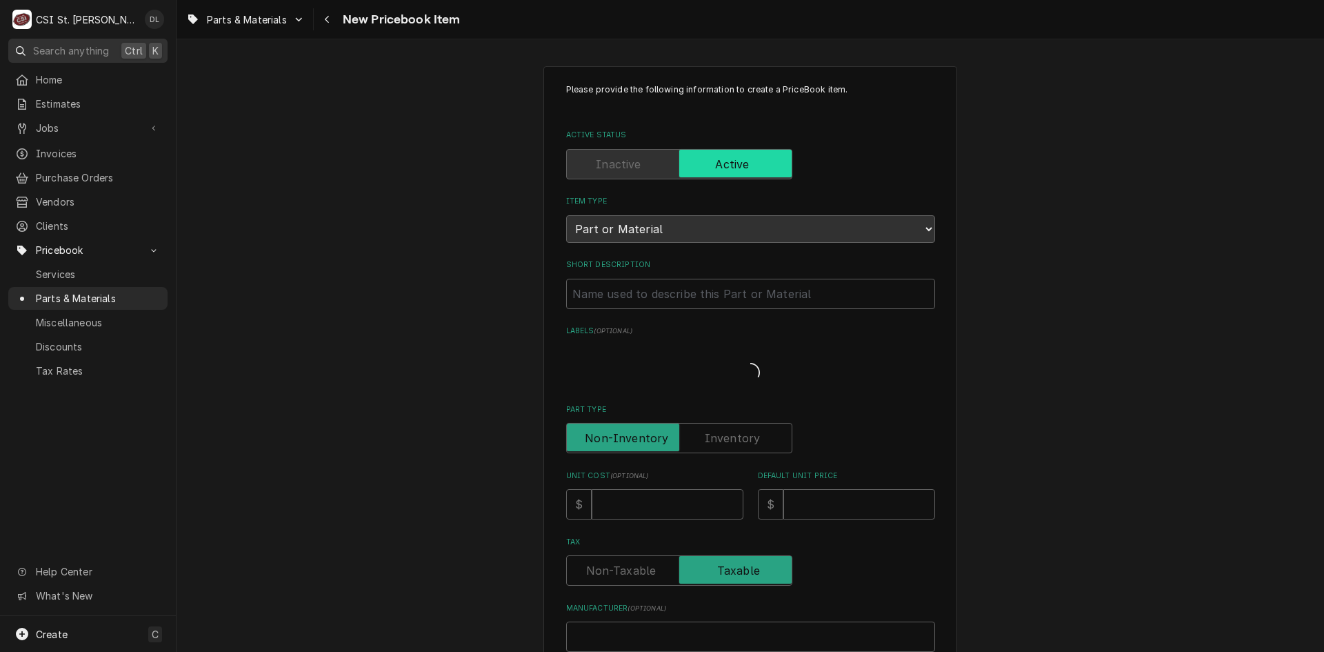
type textarea "x"
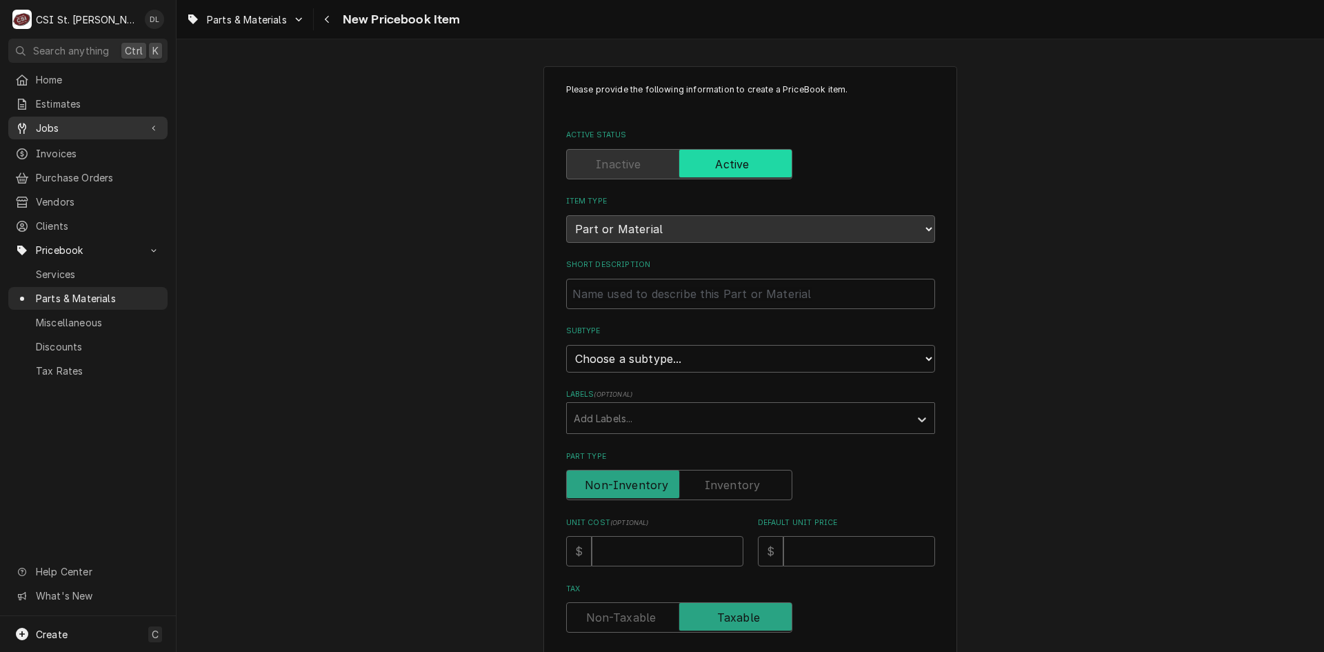
click at [61, 126] on span "Jobs" at bounding box center [88, 128] width 104 height 14
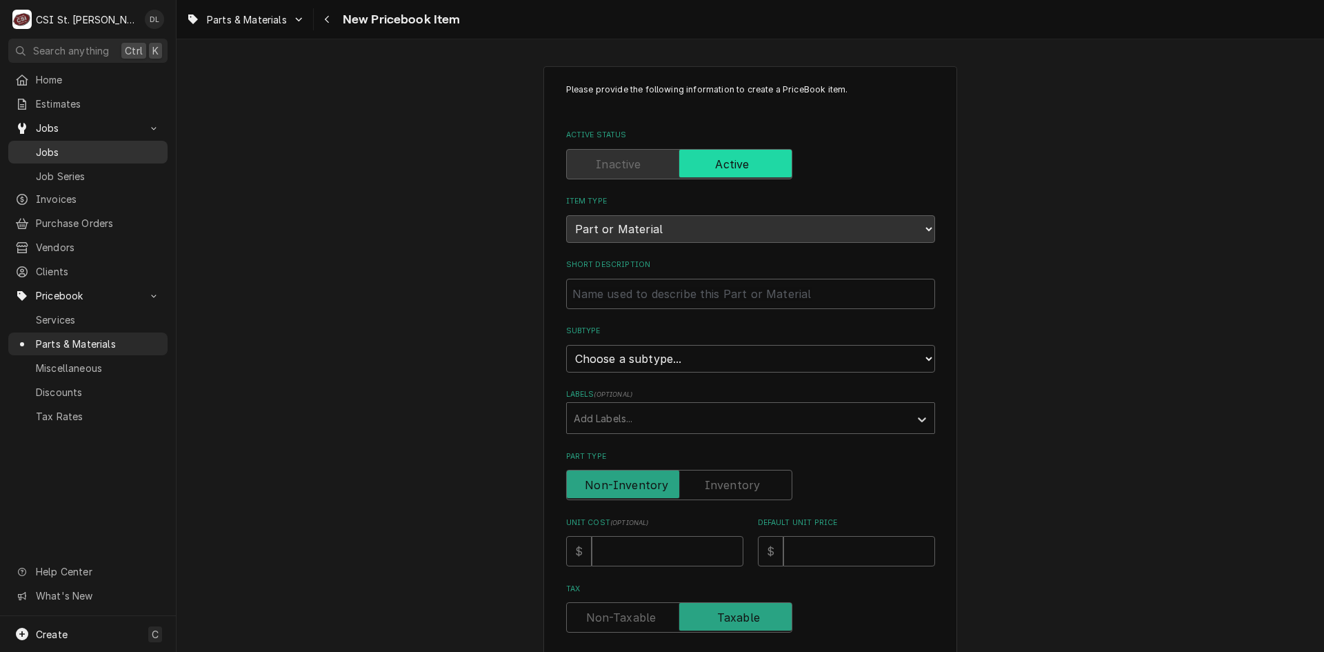
click at [54, 145] on span "Jobs" at bounding box center [98, 152] width 125 height 14
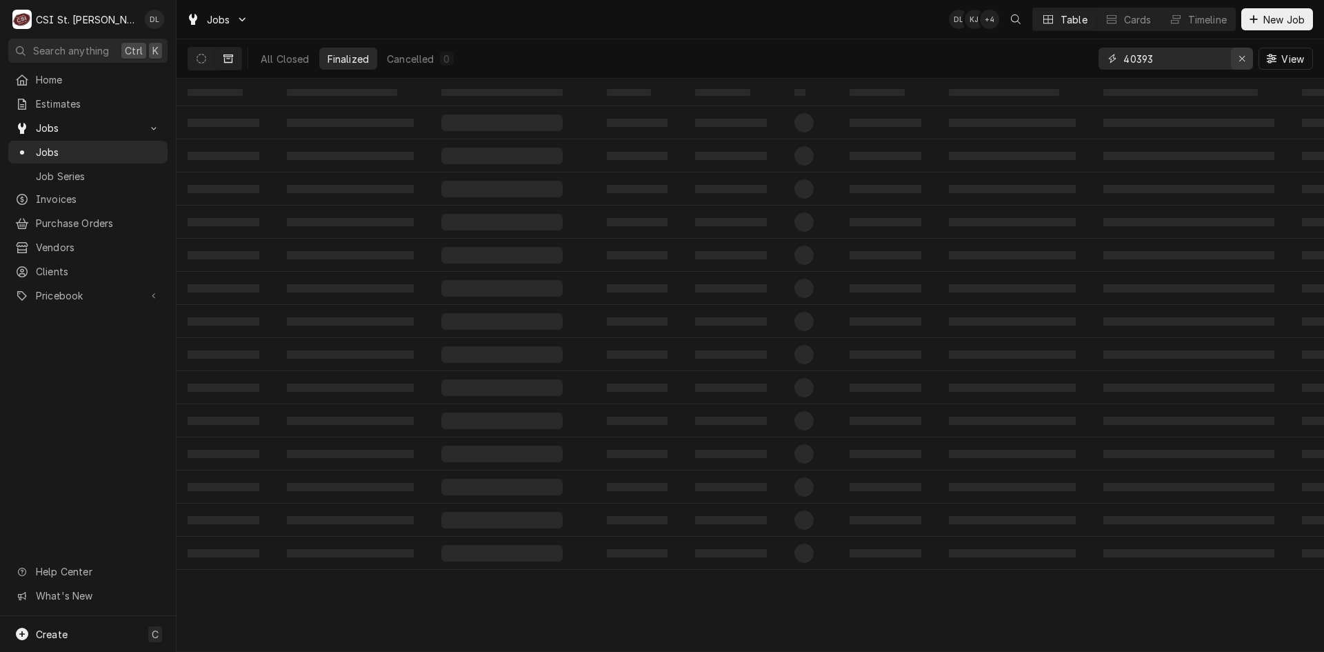
click at [1238, 53] on div "Erase input" at bounding box center [1242, 59] width 14 height 14
click at [1207, 60] on input "Dynamic Content Wrapper" at bounding box center [1184, 59] width 123 height 22
type input "install"
click at [300, 54] on div "All Closed" at bounding box center [285, 59] width 49 height 14
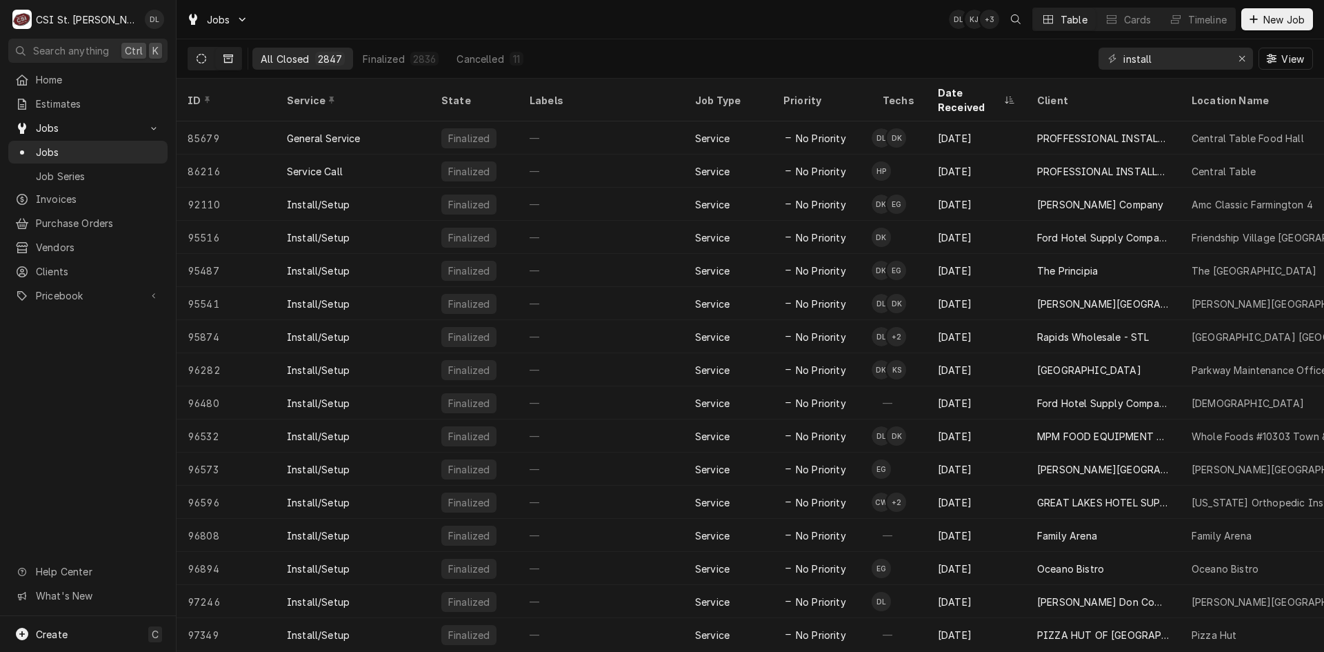
click at [207, 59] on button "Dynamic Content Wrapper" at bounding box center [201, 59] width 26 height 22
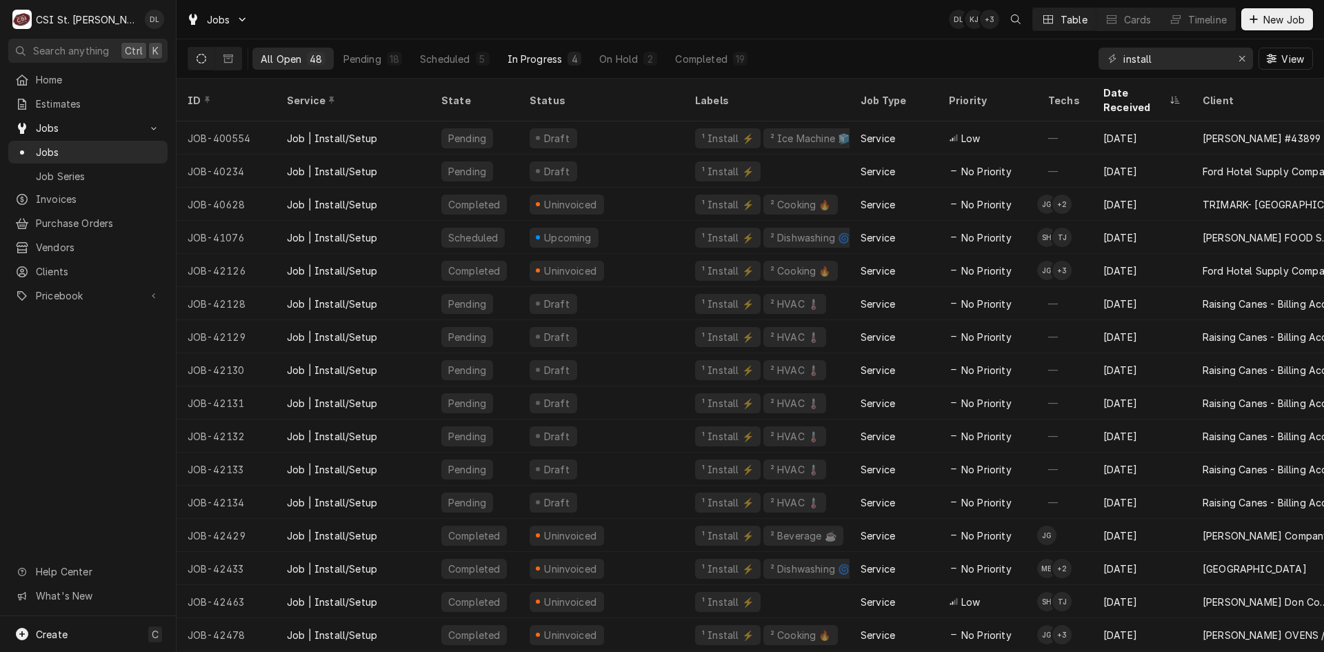
click at [552, 57] on div "In Progress" at bounding box center [535, 59] width 55 height 14
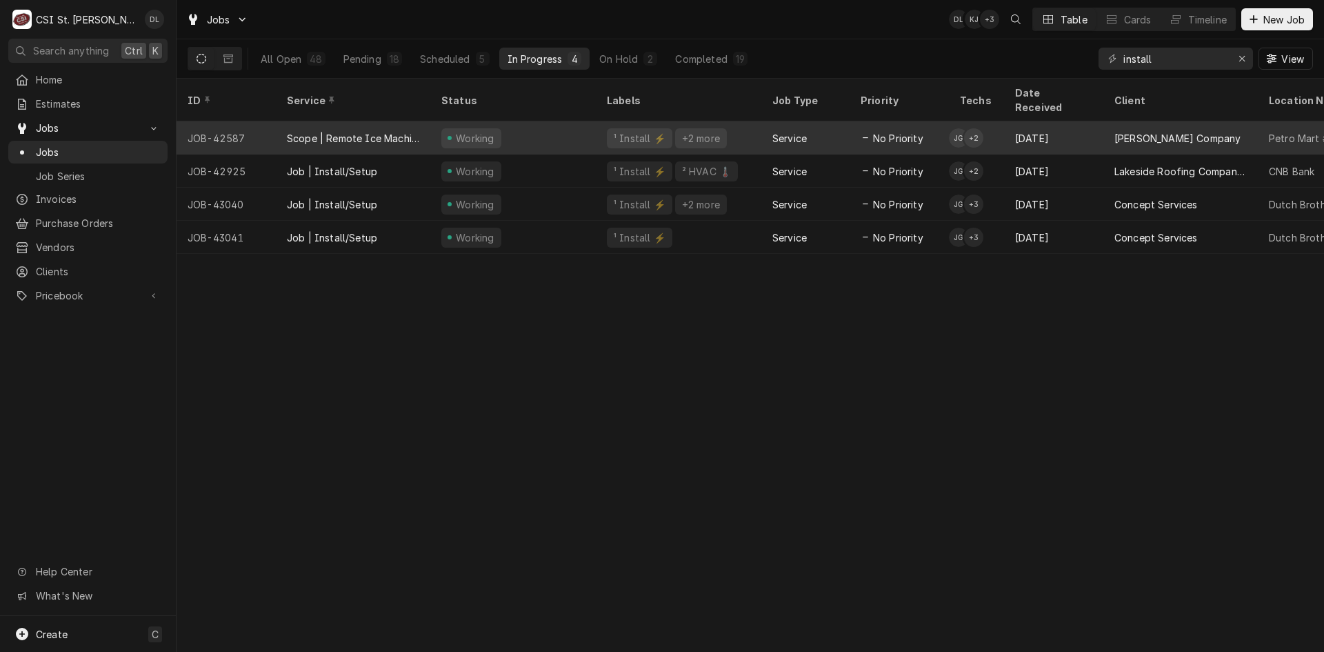
click at [923, 128] on div "No Priority" at bounding box center [899, 137] width 99 height 33
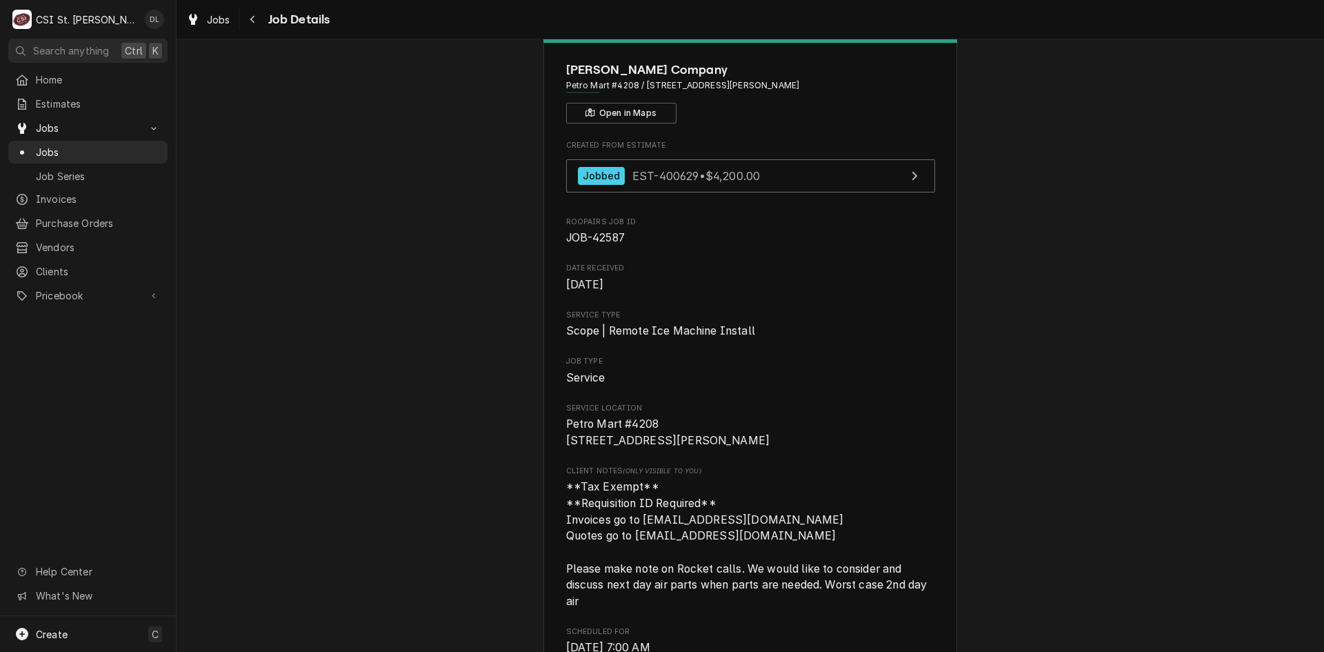
scroll to position [69, 0]
